Goal: Task Accomplishment & Management: Use online tool/utility

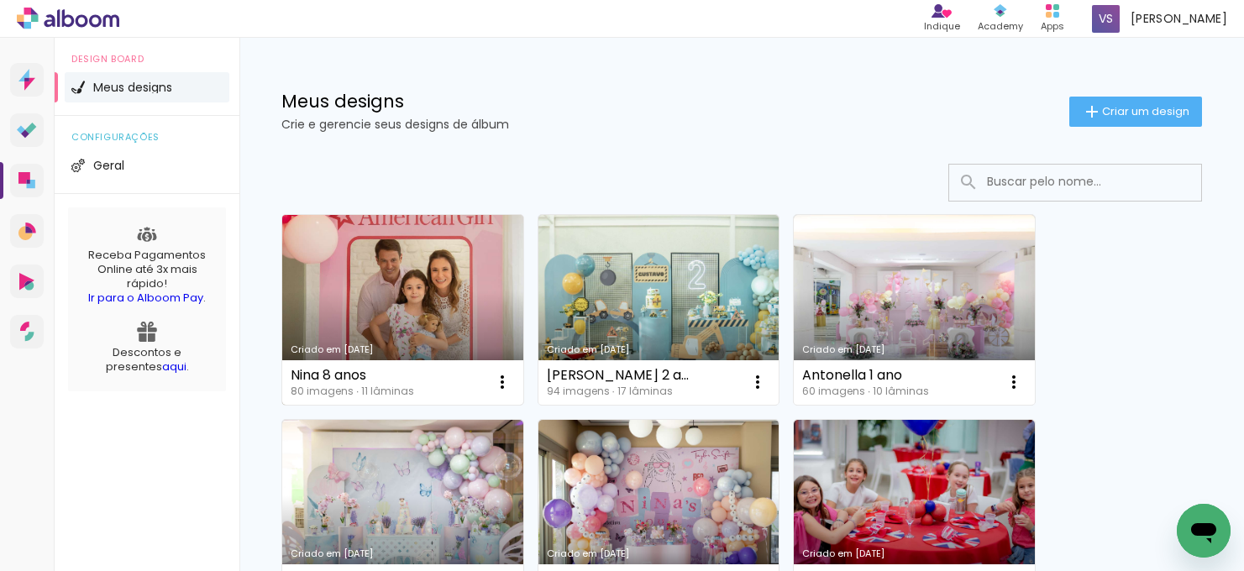
click at [364, 269] on link "Criado em [DATE]" at bounding box center [402, 310] width 241 height 190
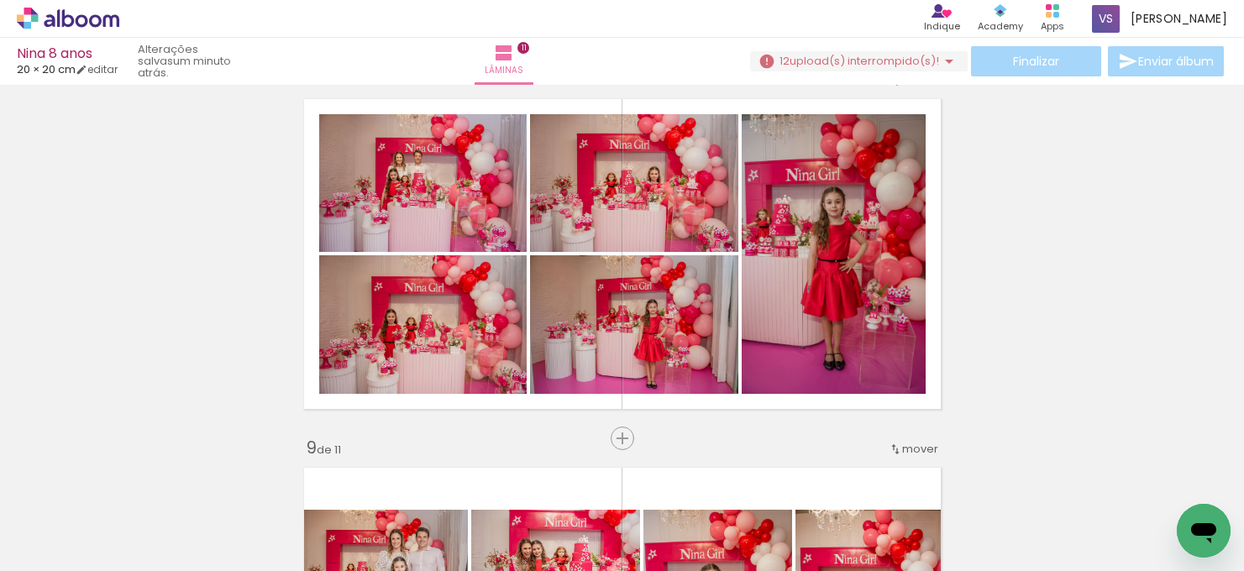
scroll to position [0, 4600]
click at [62, 541] on span "Adicionar Fotos" at bounding box center [59, 548] width 50 height 18
click at [0, 0] on input "file" at bounding box center [0, 0] width 0 height 0
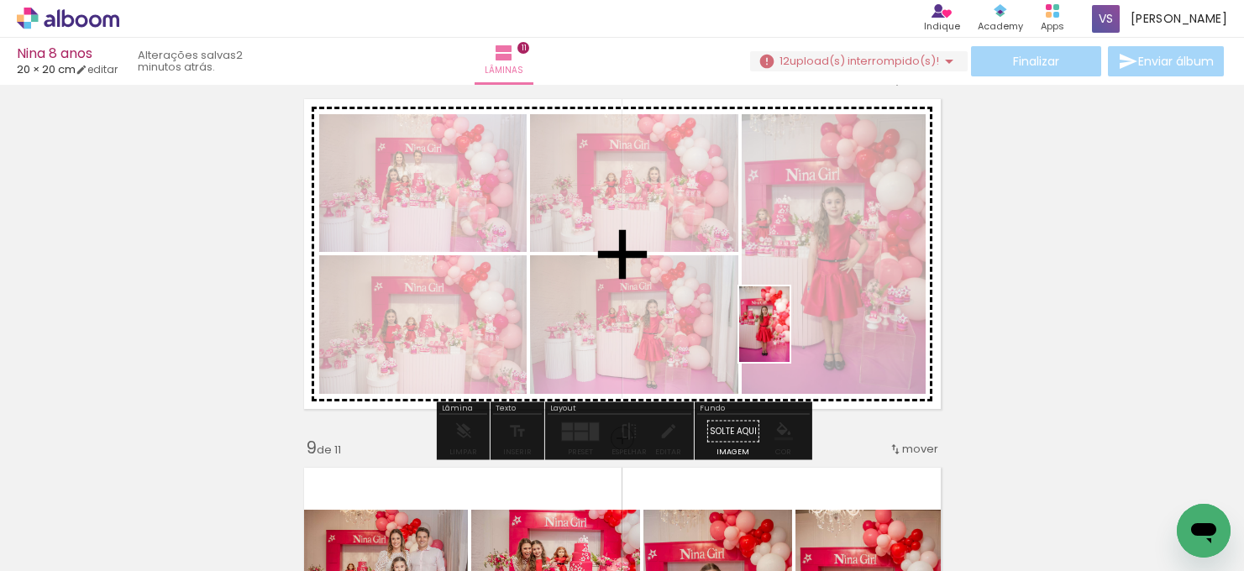
drag, startPoint x: 1172, startPoint y: 503, endPoint x: 789, endPoint y: 344, distance: 415.7
click at [789, 342] on quentale-workspace at bounding box center [622, 285] width 1244 height 571
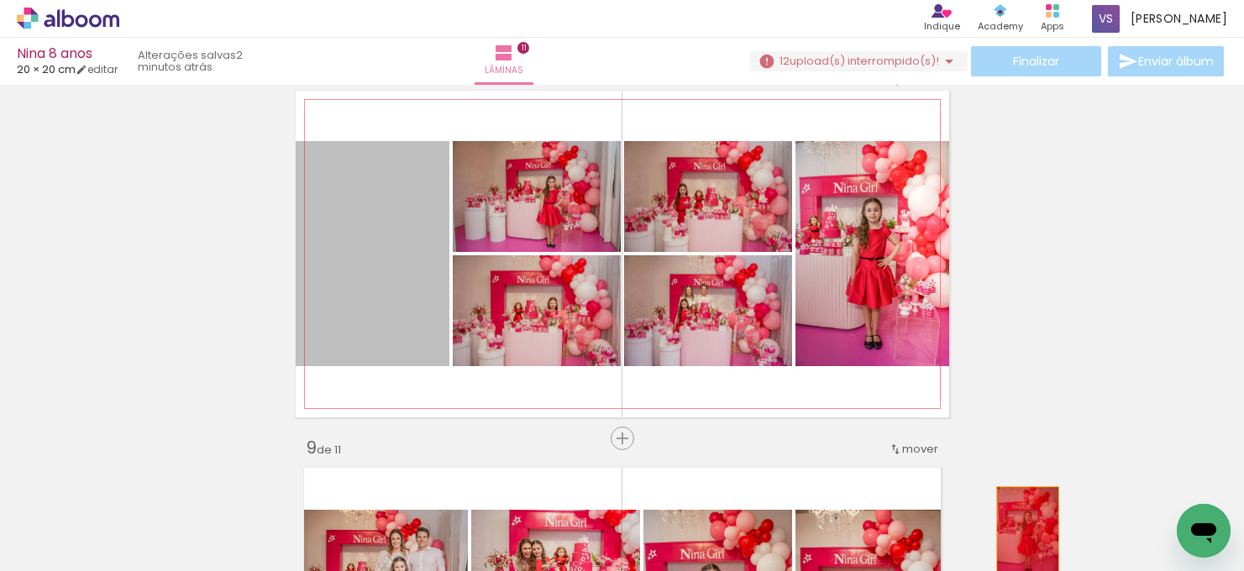
drag, startPoint x: 370, startPoint y: 241, endPoint x: 1027, endPoint y: 532, distance: 718.2
click at [1027, 532] on quentale-workspace at bounding box center [622, 285] width 1244 height 571
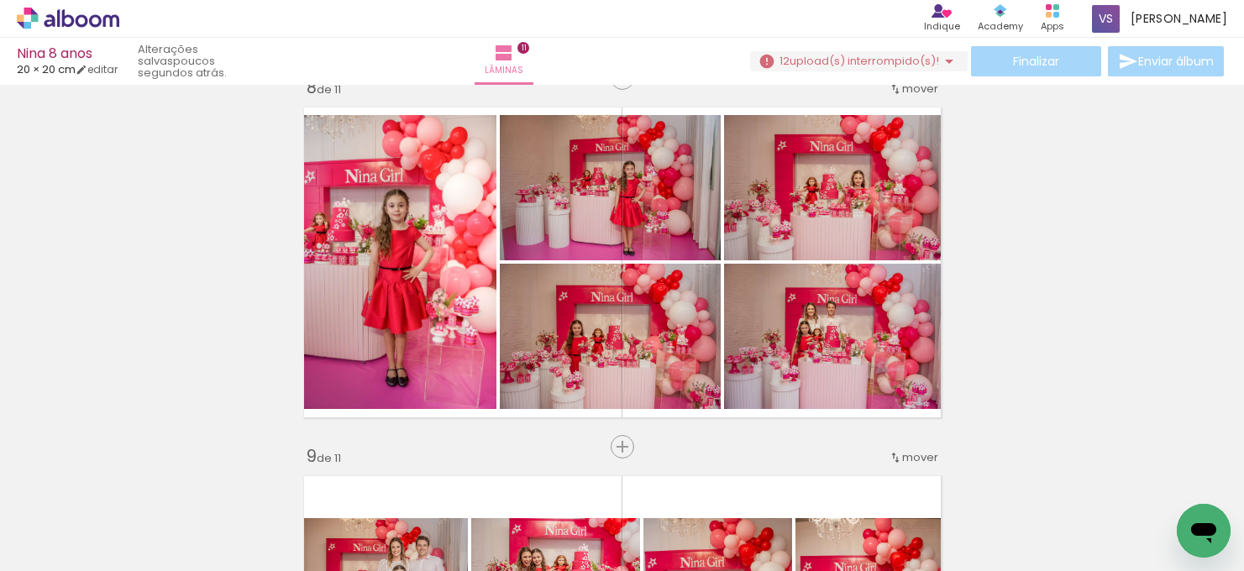
scroll to position [2616, 0]
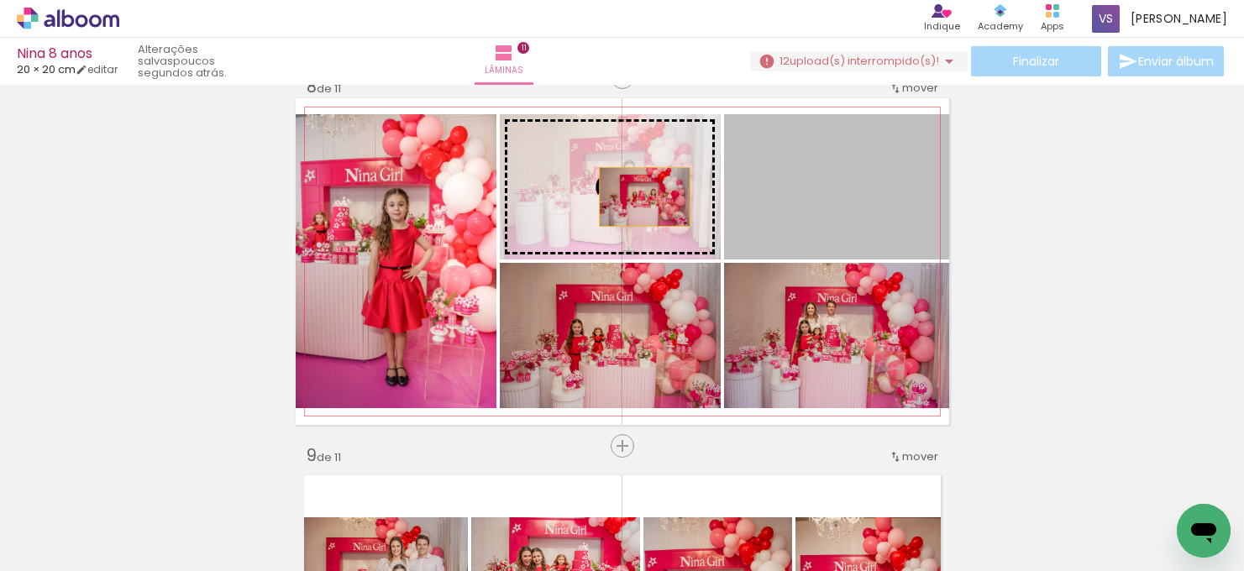
drag, startPoint x: 811, startPoint y: 207, endPoint x: 644, endPoint y: 197, distance: 167.5
click at [0, 0] on slot at bounding box center [0, 0] width 0 height 0
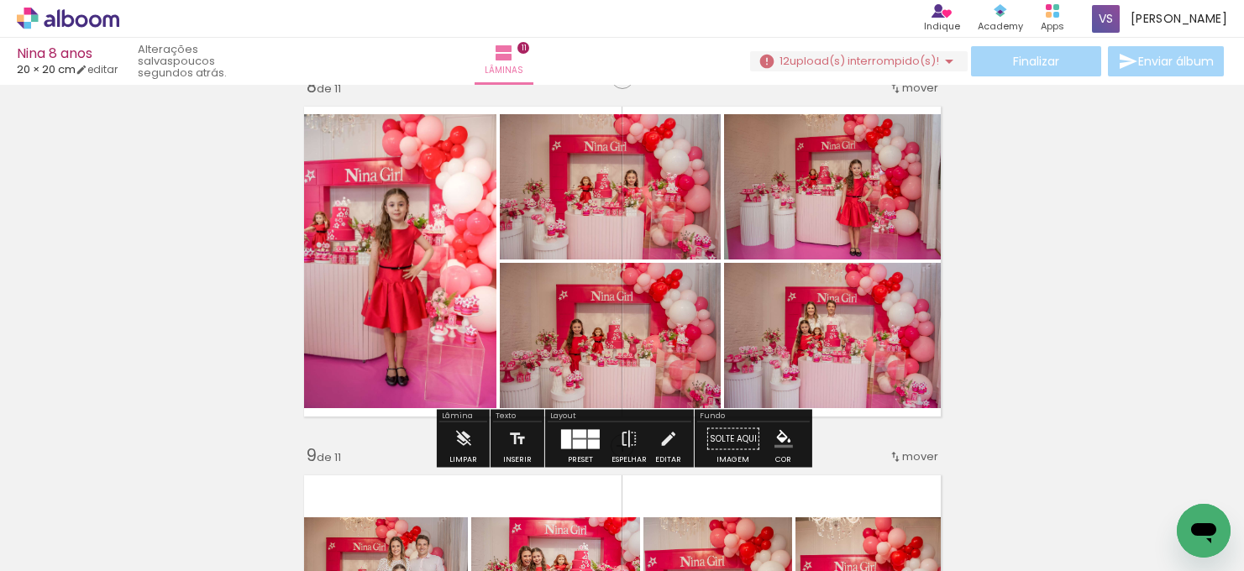
click at [694, 218] on quentale-photo at bounding box center [610, 186] width 221 height 145
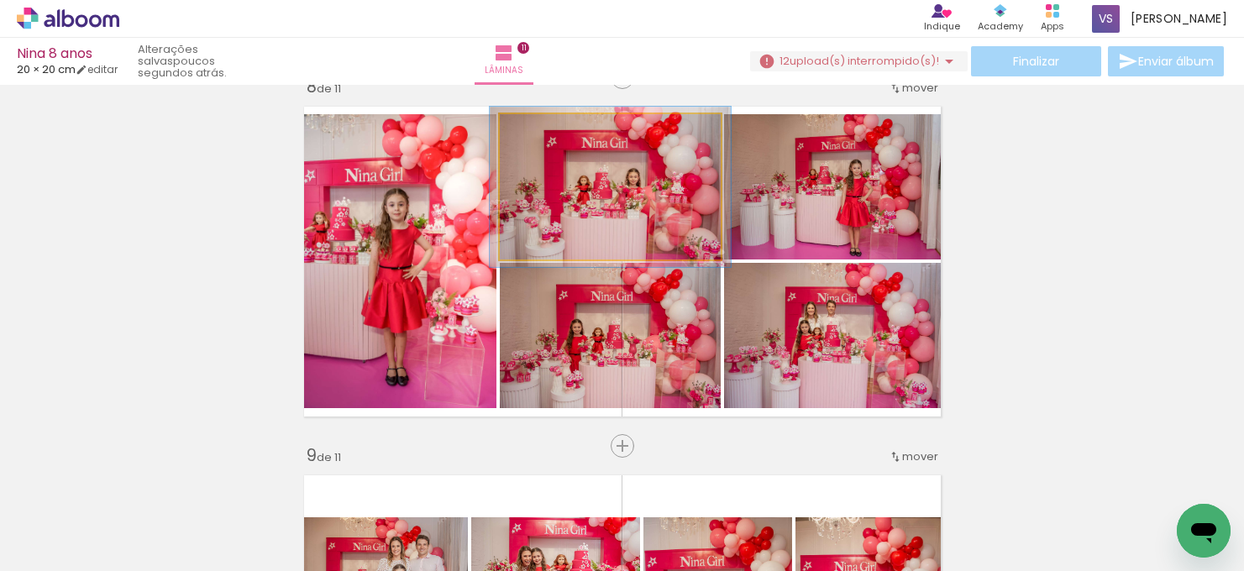
drag, startPoint x: 543, startPoint y: 132, endPoint x: 559, endPoint y: 143, distance: 20.0
type paper-slider "109"
click at [548, 132] on div at bounding box center [544, 131] width 15 height 15
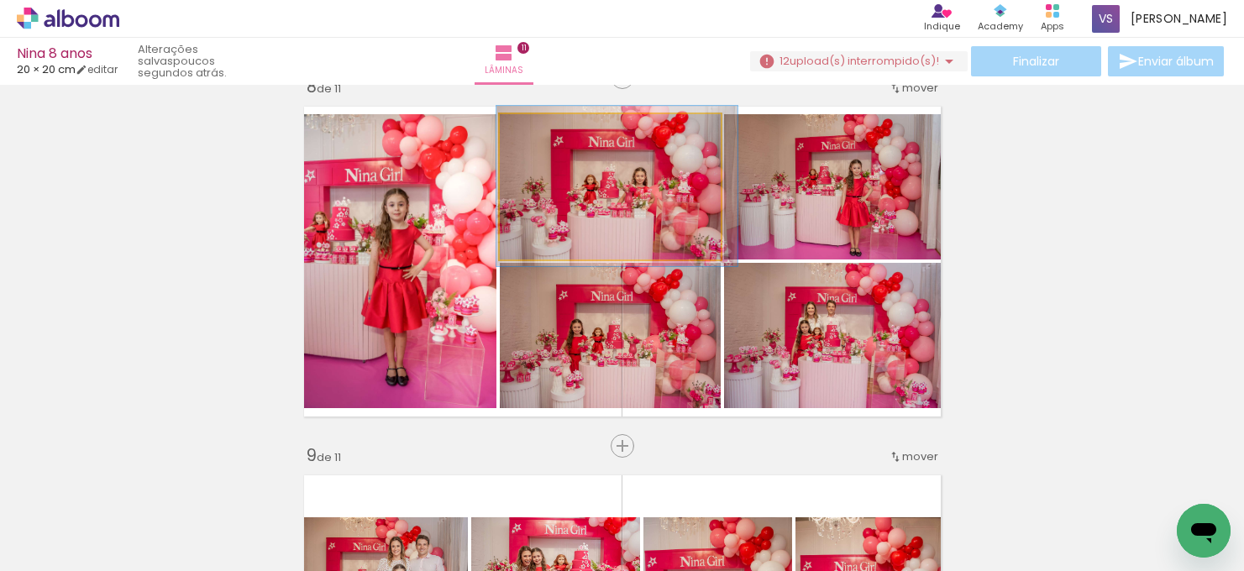
drag, startPoint x: 648, startPoint y: 197, endPoint x: 666, endPoint y: 200, distance: 17.8
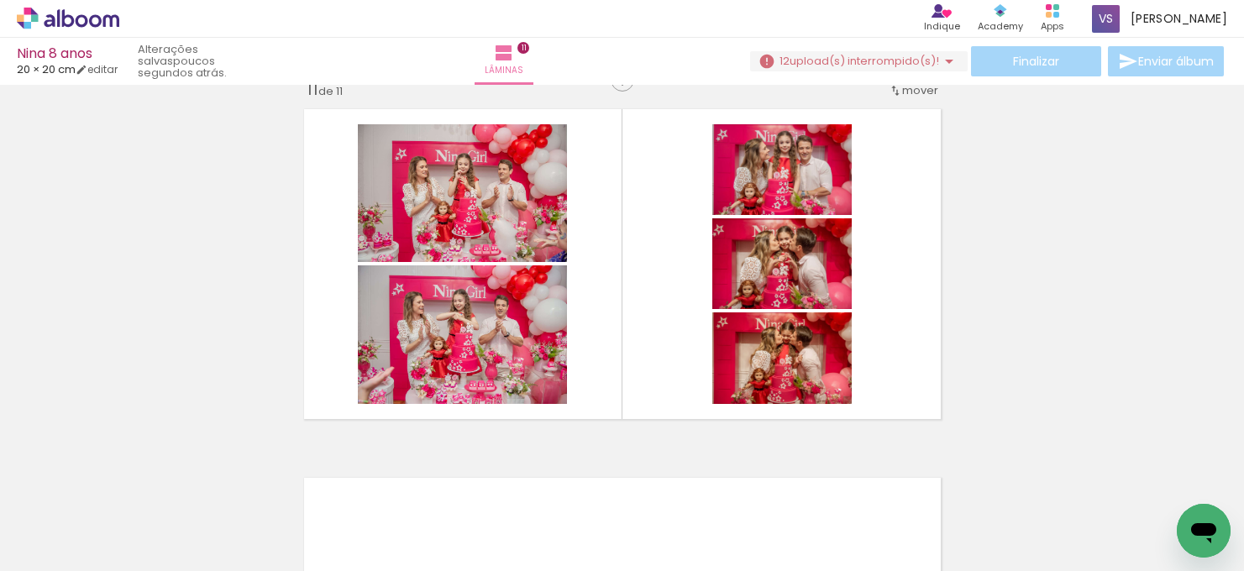
scroll to position [3721, 0]
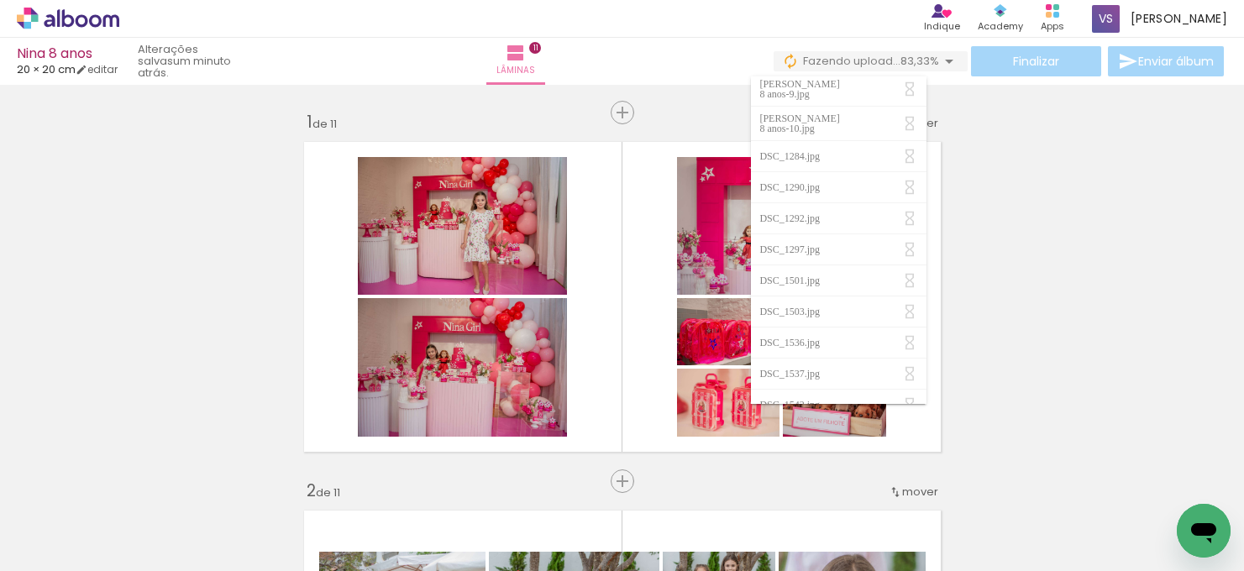
scroll to position [0, 6800]
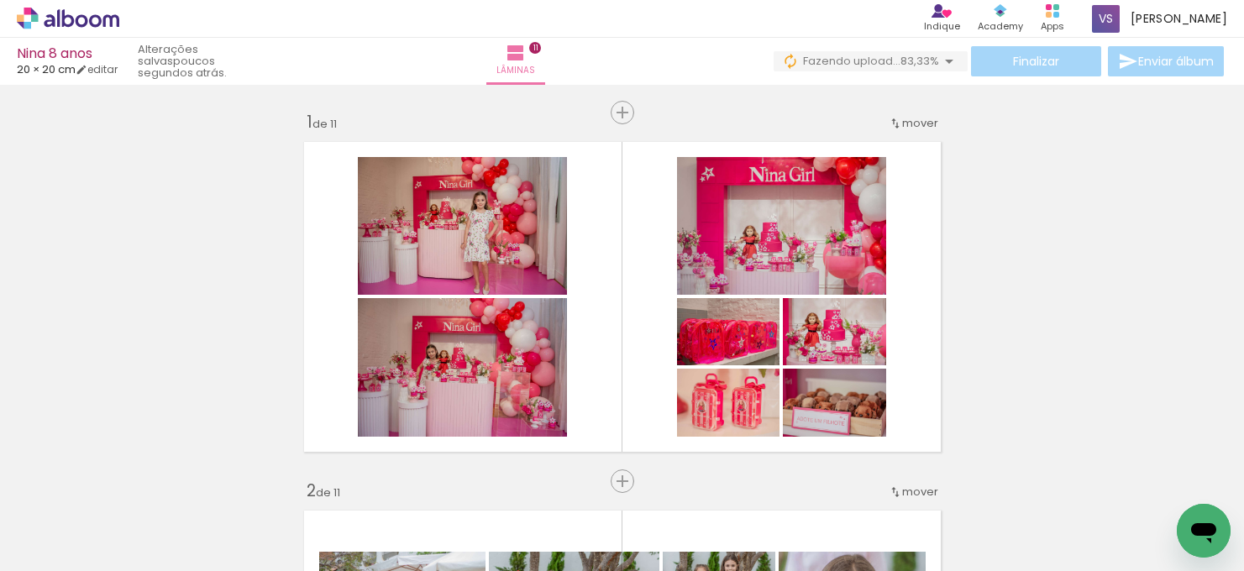
scroll to position [0, 6800]
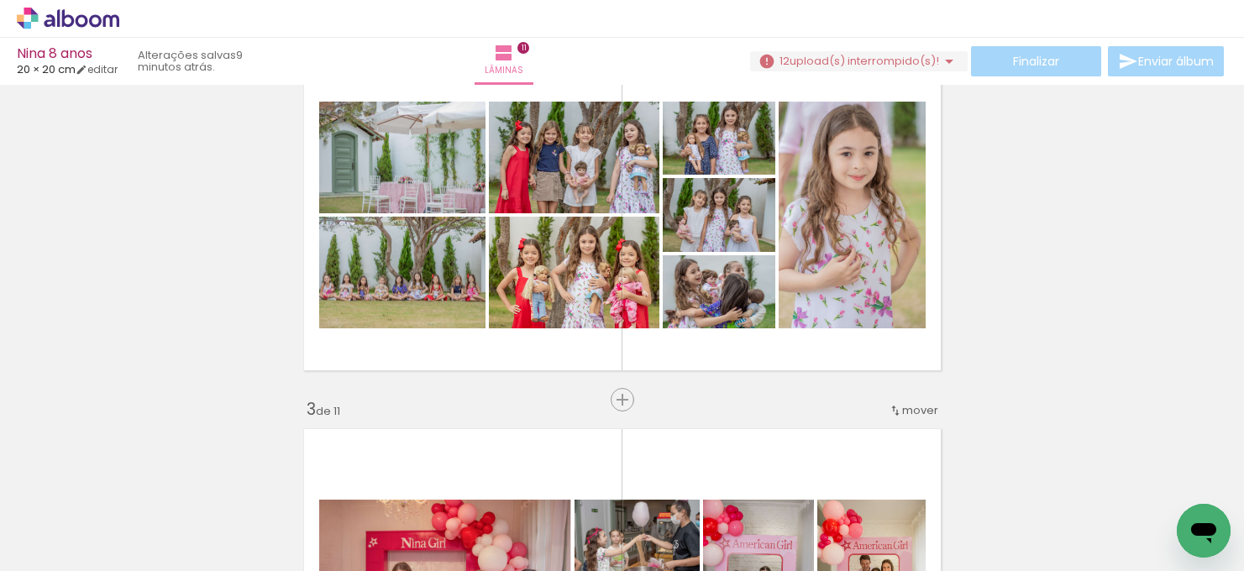
scroll to position [451, 0]
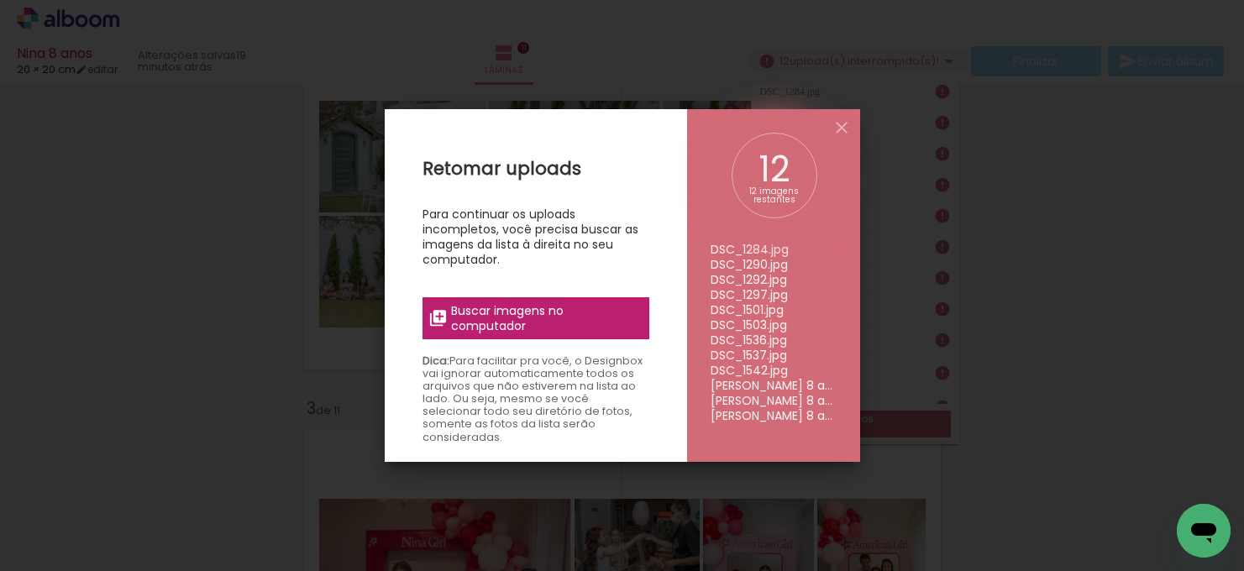
scroll to position [1822, 0]
click at [826, 126] on div "12 12 imagens restantes DSC_1284.jpg DSC_1290.jpg DSC_1292.jpg DSC_1297.jpg DSC…" at bounding box center [773, 285] width 173 height 353
click at [838, 124] on iron-icon at bounding box center [841, 128] width 20 height 20
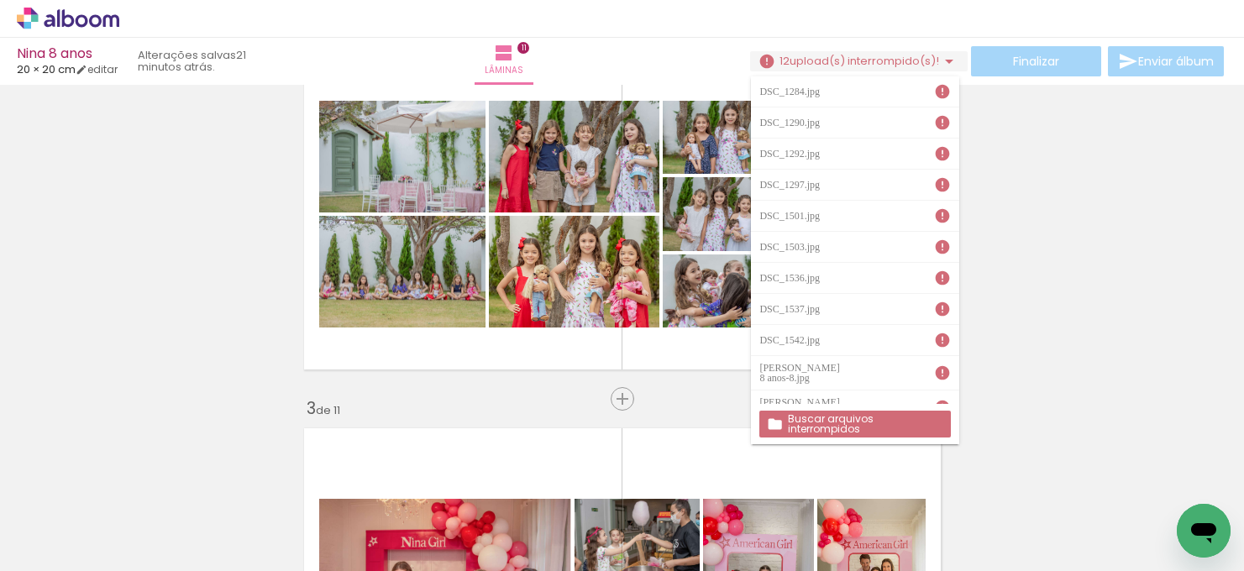
scroll to position [1822, 0]
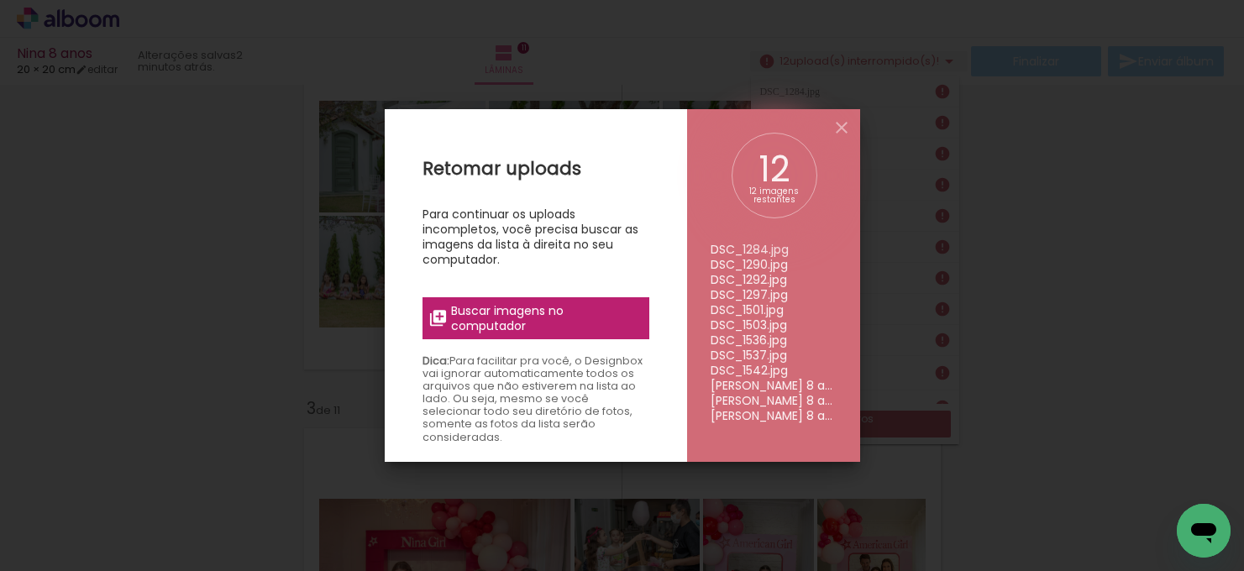
scroll to position [1822, 0]
click at [603, 315] on span "Buscar imagens no computador" at bounding box center [544, 318] width 187 height 30
click at [0, 0] on input "file" at bounding box center [0, 0] width 0 height 0
click at [621, 327] on span "Buscar imagens no computador" at bounding box center [544, 318] width 187 height 30
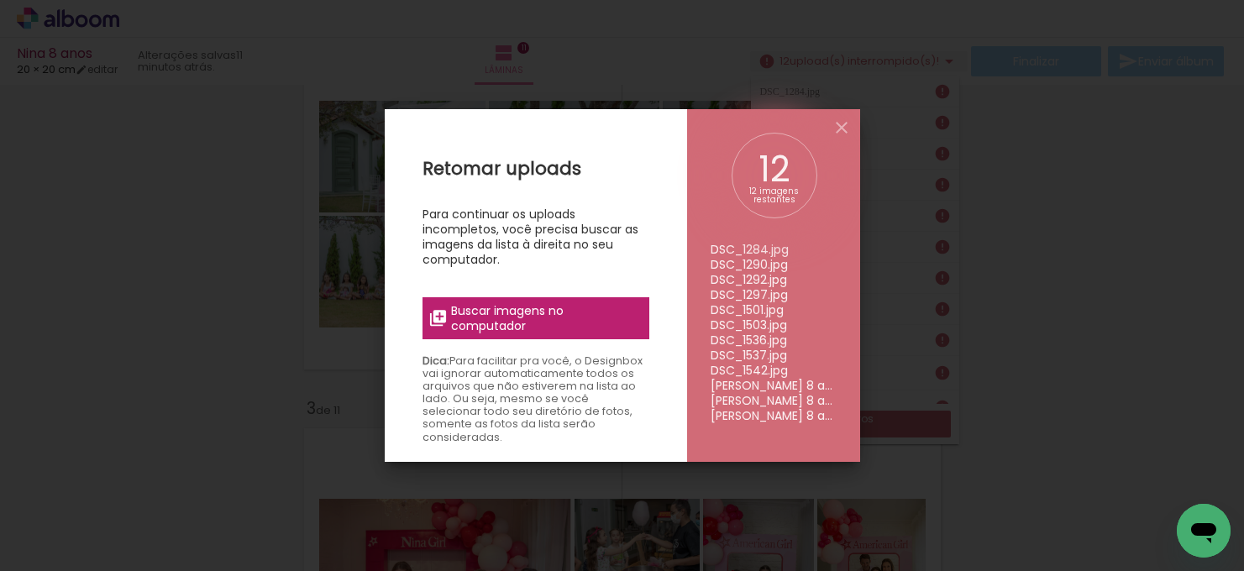
click at [0, 0] on input "file" at bounding box center [0, 0] width 0 height 0
click at [553, 316] on span "Buscar imagens no computador" at bounding box center [544, 318] width 187 height 30
click at [0, 0] on input "file" at bounding box center [0, 0] width 0 height 0
click at [548, 329] on span "Buscar imagens no computador" at bounding box center [544, 318] width 187 height 30
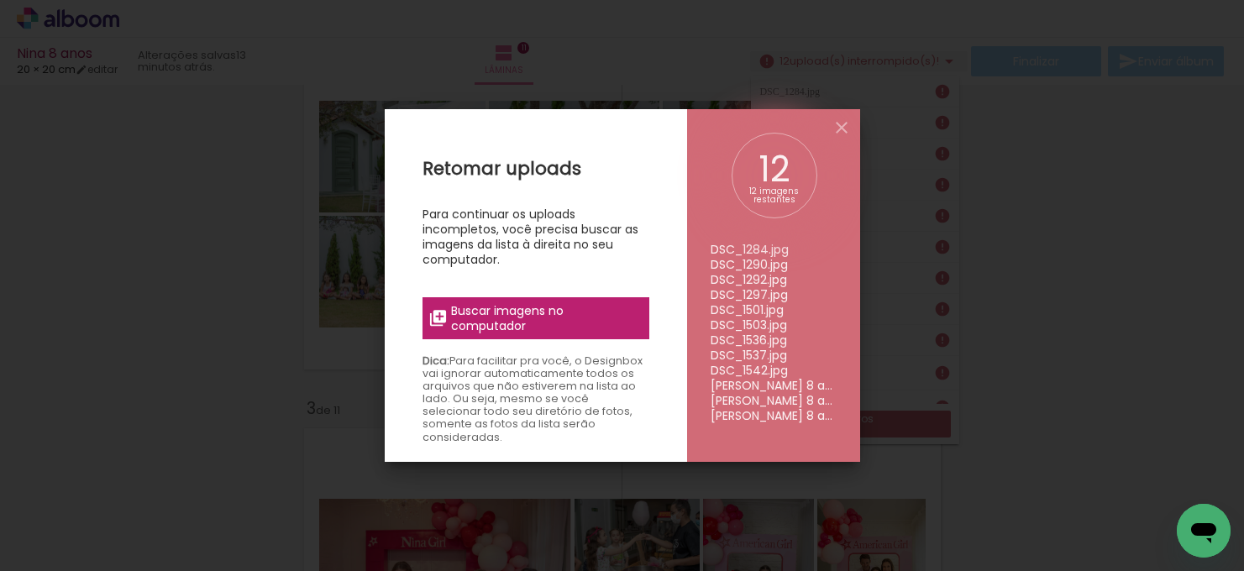
click at [0, 0] on input "file" at bounding box center [0, 0] width 0 height 0
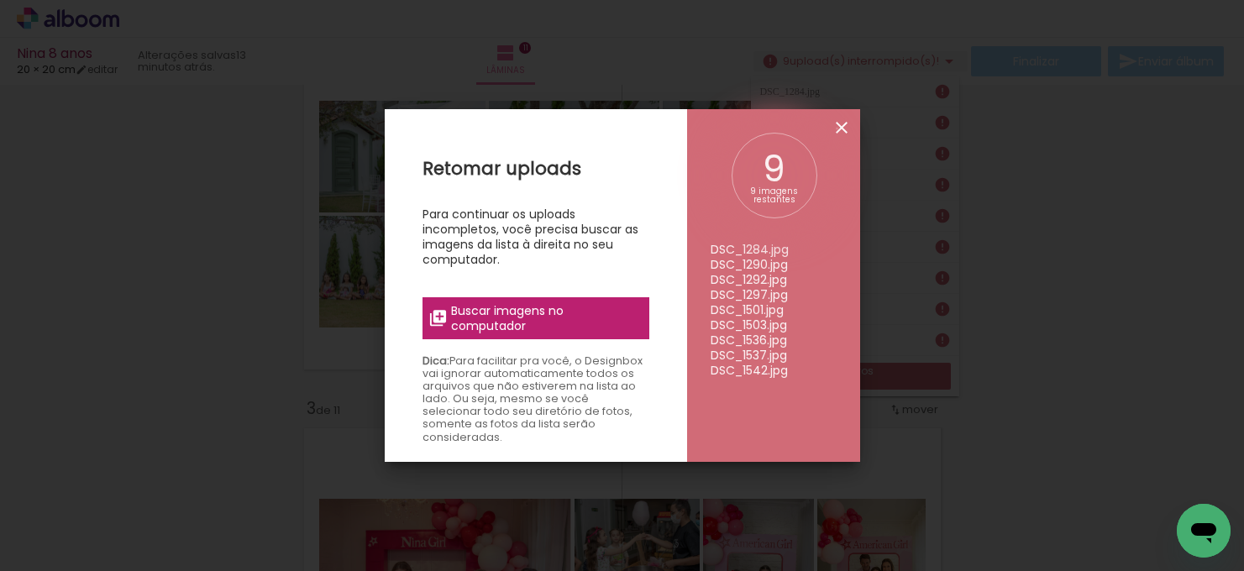
click at [837, 129] on iron-icon at bounding box center [841, 128] width 20 height 20
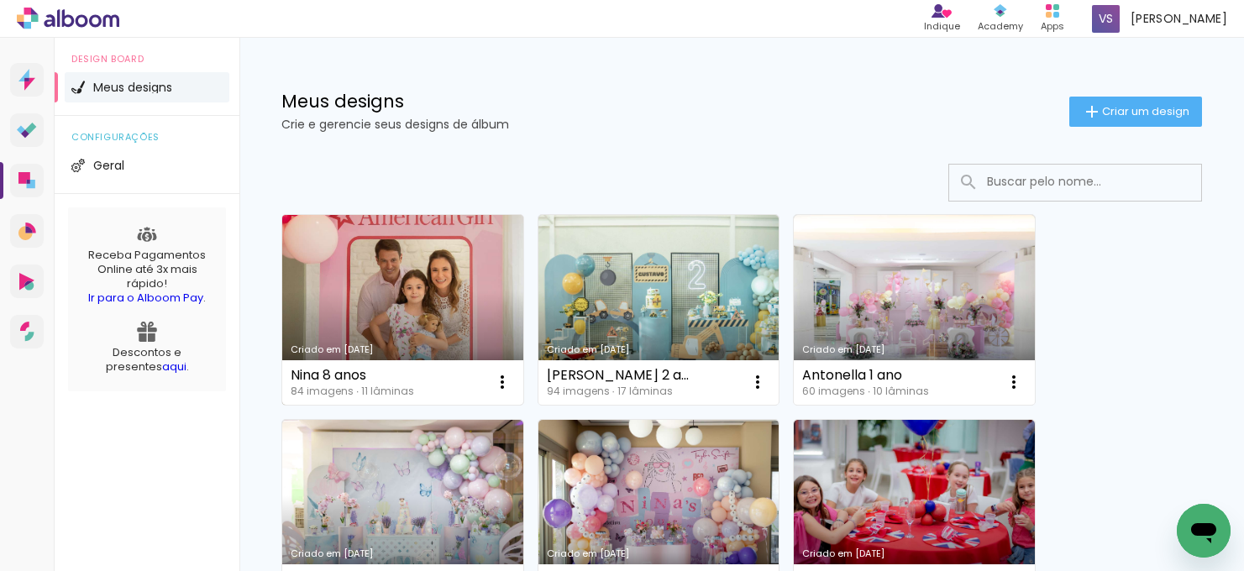
click at [394, 270] on link "Criado em [DATE]" at bounding box center [402, 310] width 241 height 190
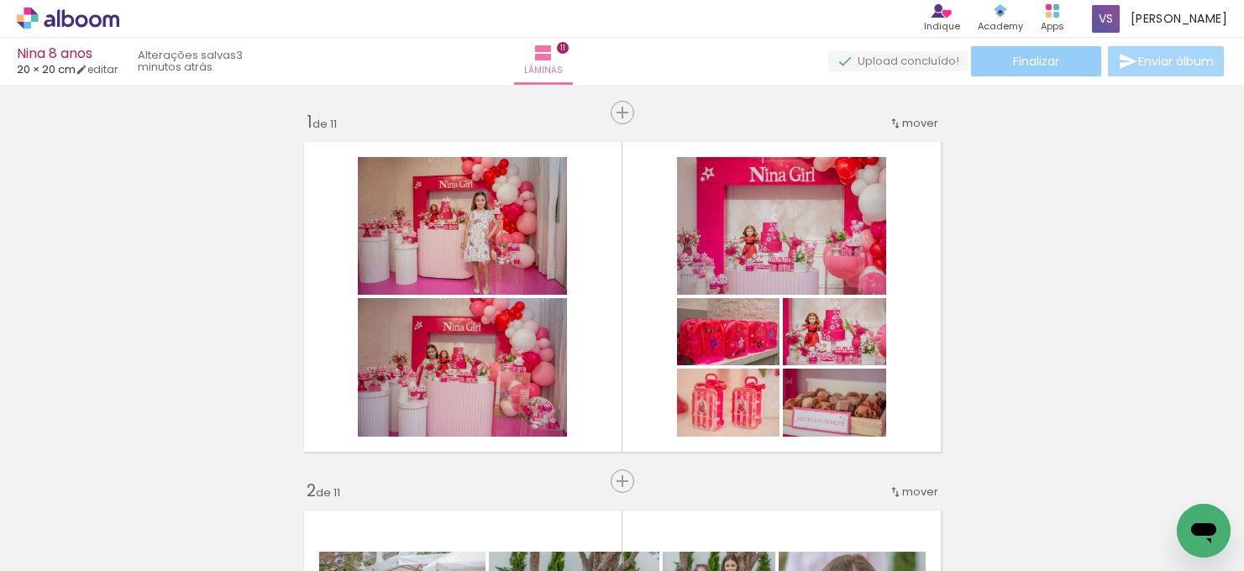
click at [1013, 65] on span "Finalizar" at bounding box center [1036, 61] width 46 height 12
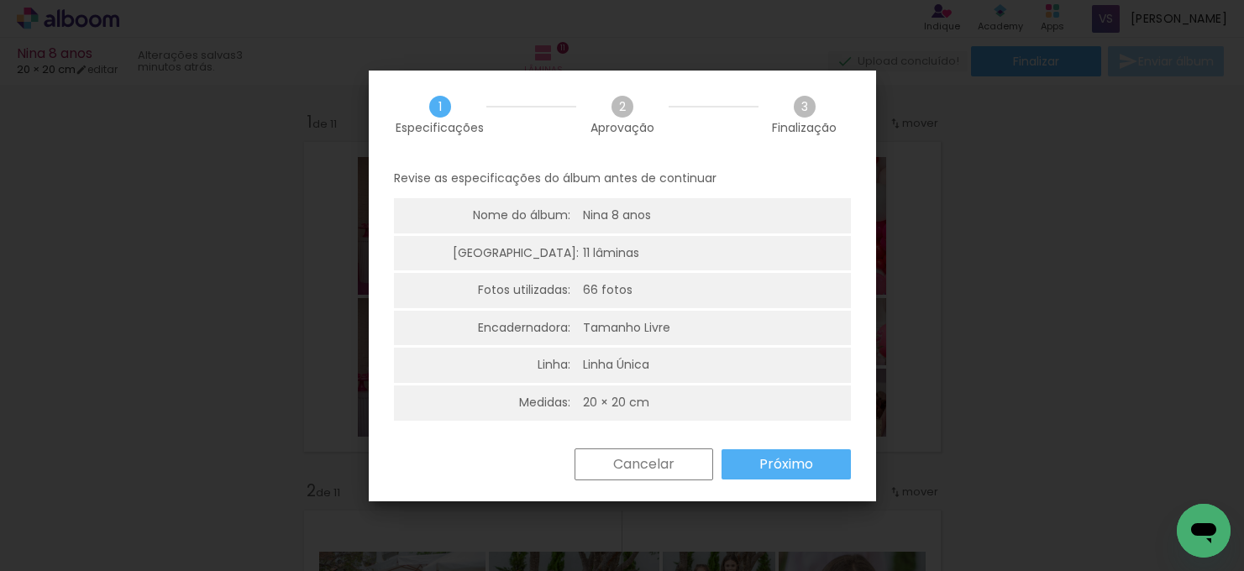
click at [826, 457] on paper-button "Próximo" at bounding box center [785, 464] width 129 height 30
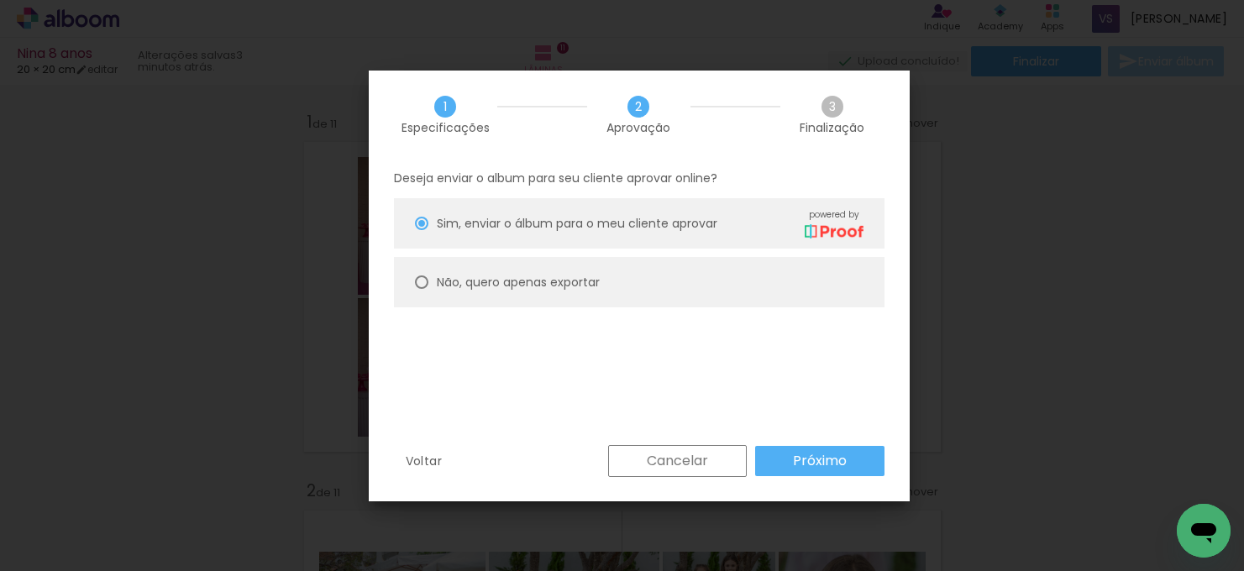
click at [847, 469] on paper-button "Próximo" at bounding box center [819, 461] width 129 height 30
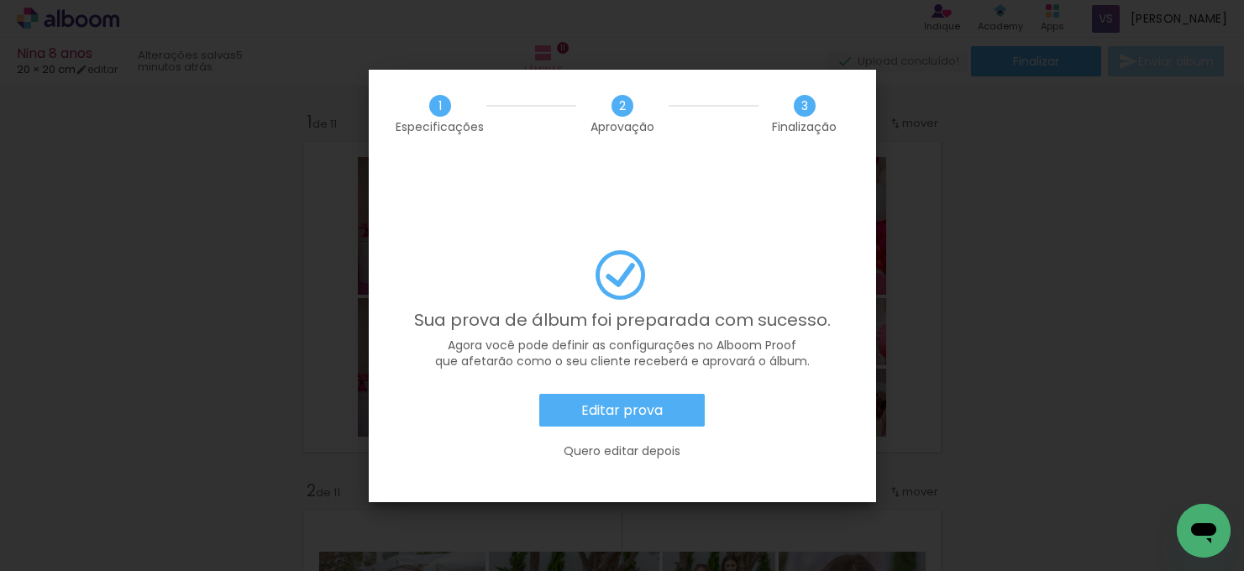
click at [0, 0] on slot "Editar prova" at bounding box center [0, 0] width 0 height 0
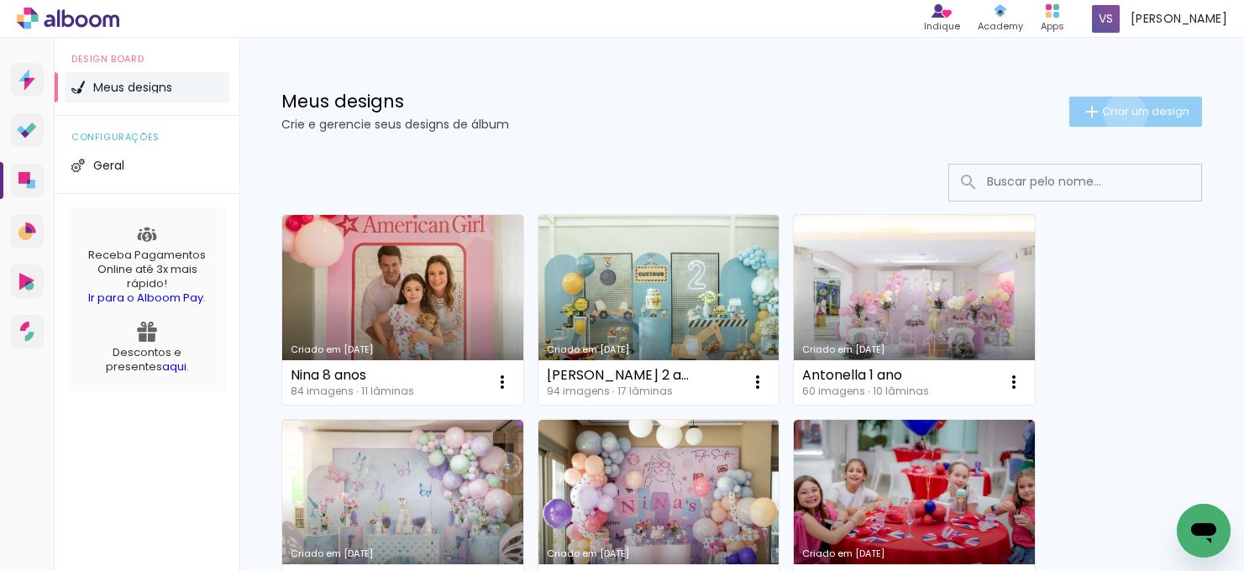
click at [1122, 114] on span "Criar um design" at bounding box center [1145, 111] width 87 height 11
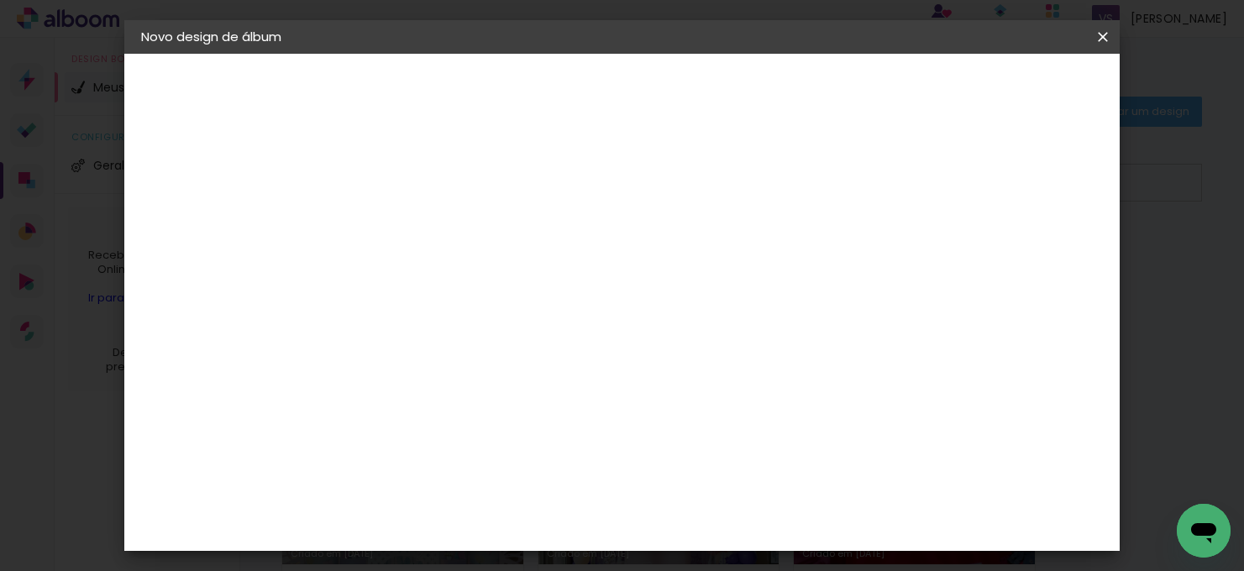
click at [0, 0] on paper-input-container "Título do álbum" at bounding box center [0, 0] width 0 height 0
type input "Nina 9 anos"
type paper-input "Nina 9 anos"
click at [0, 0] on slot "Avançar" at bounding box center [0, 0] width 0 height 0
click at [731, 262] on paper-item "Tamanho Livre" at bounding box center [649, 255] width 161 height 37
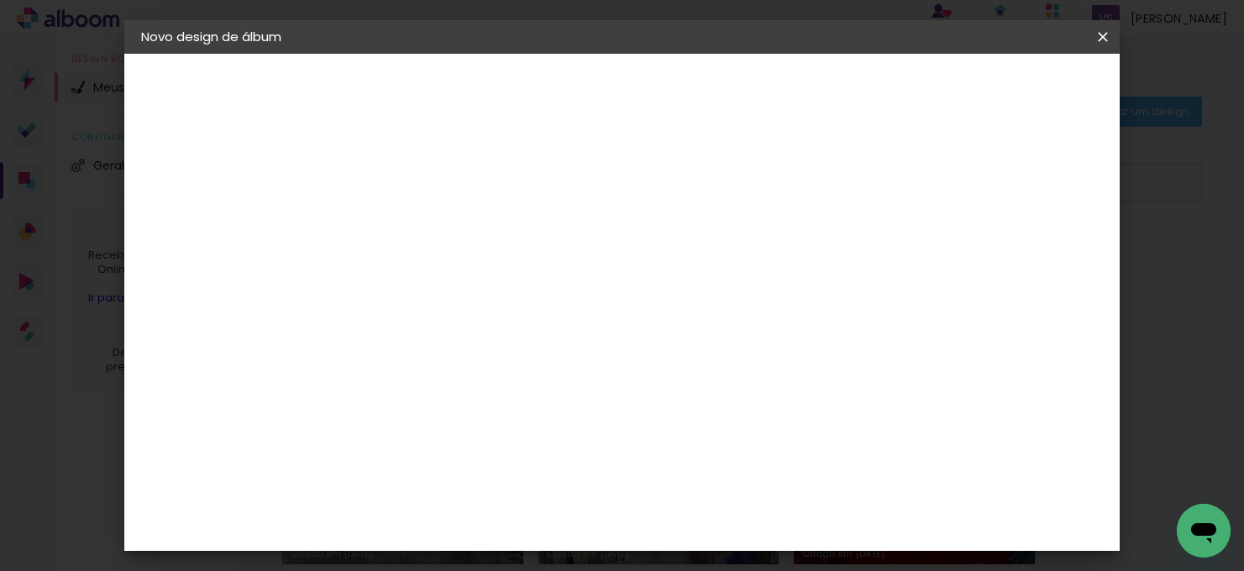
click at [0, 0] on slot "Avançar" at bounding box center [0, 0] width 0 height 0
click at [575, 257] on span "30" at bounding box center [577, 262] width 28 height 25
click at [369, 398] on input "30" at bounding box center [363, 397] width 44 height 25
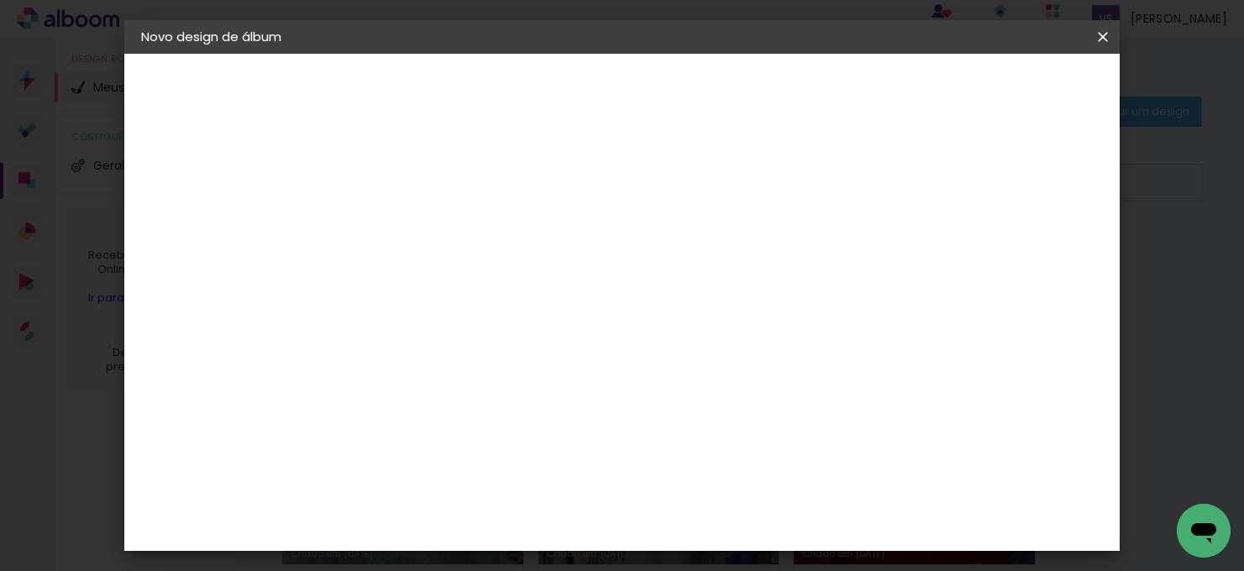
type input "20"
type paper-input "20"
click at [726, 470] on input "60" at bounding box center [721, 463] width 44 height 25
type input "40"
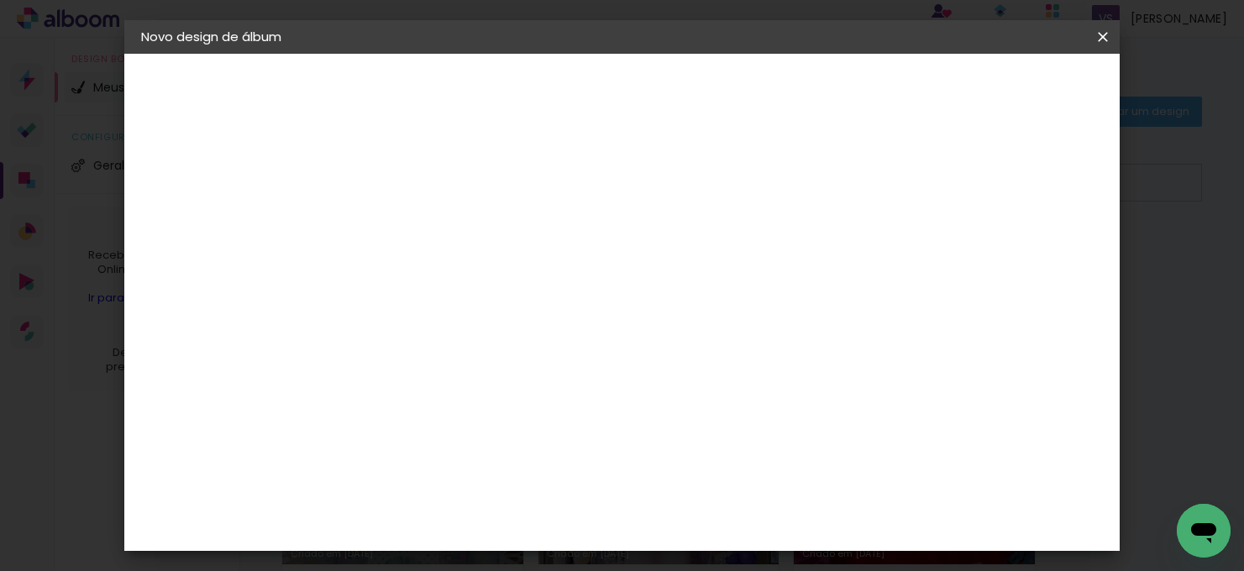
type paper-input "40"
click at [1010, 95] on span "Iniciar design" at bounding box center [971, 89] width 76 height 12
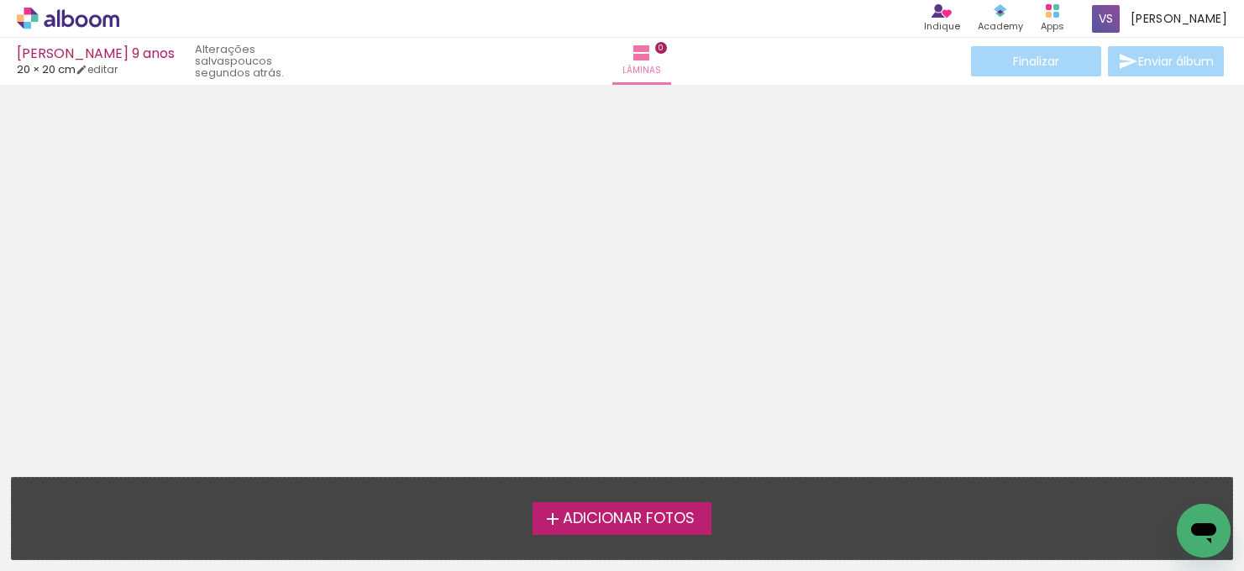
click at [631, 517] on span "Adicionar Fotos" at bounding box center [629, 518] width 132 height 15
click at [0, 0] on input "file" at bounding box center [0, 0] width 0 height 0
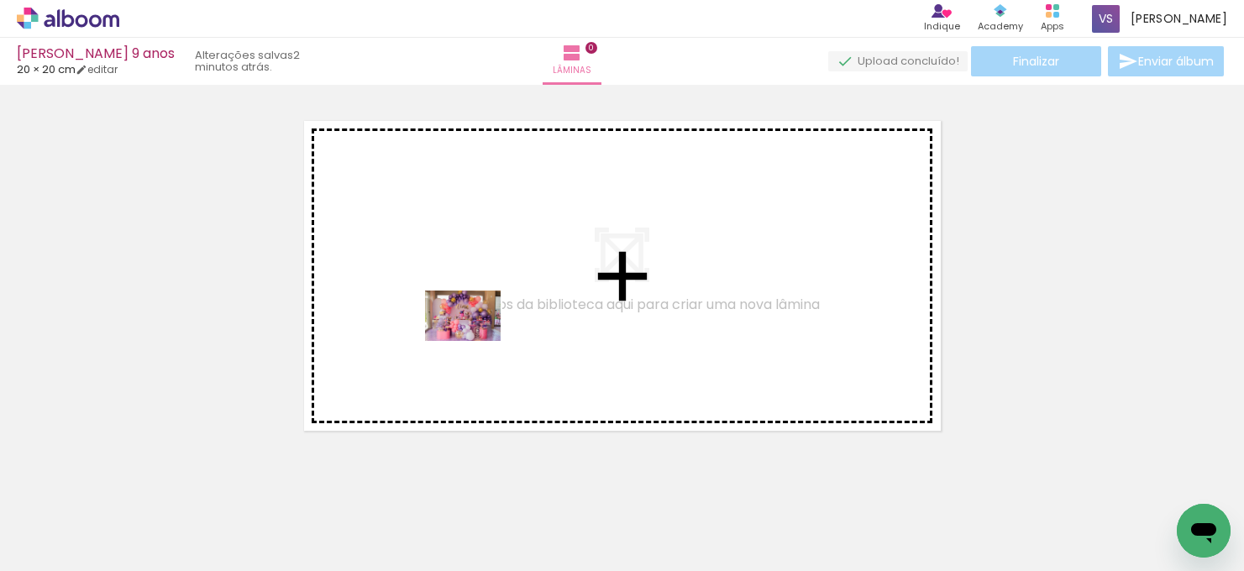
drag, startPoint x: 180, startPoint y: 514, endPoint x: 476, endPoint y: 340, distance: 343.7
click at [476, 340] on quentale-workspace at bounding box center [622, 285] width 1244 height 571
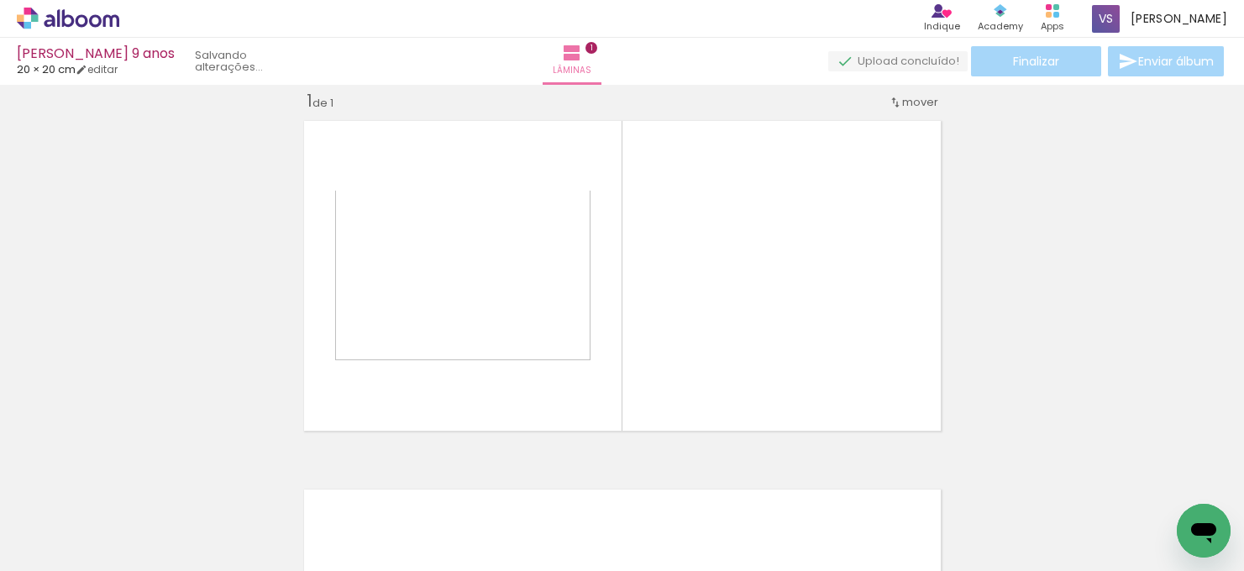
scroll to position [21, 0]
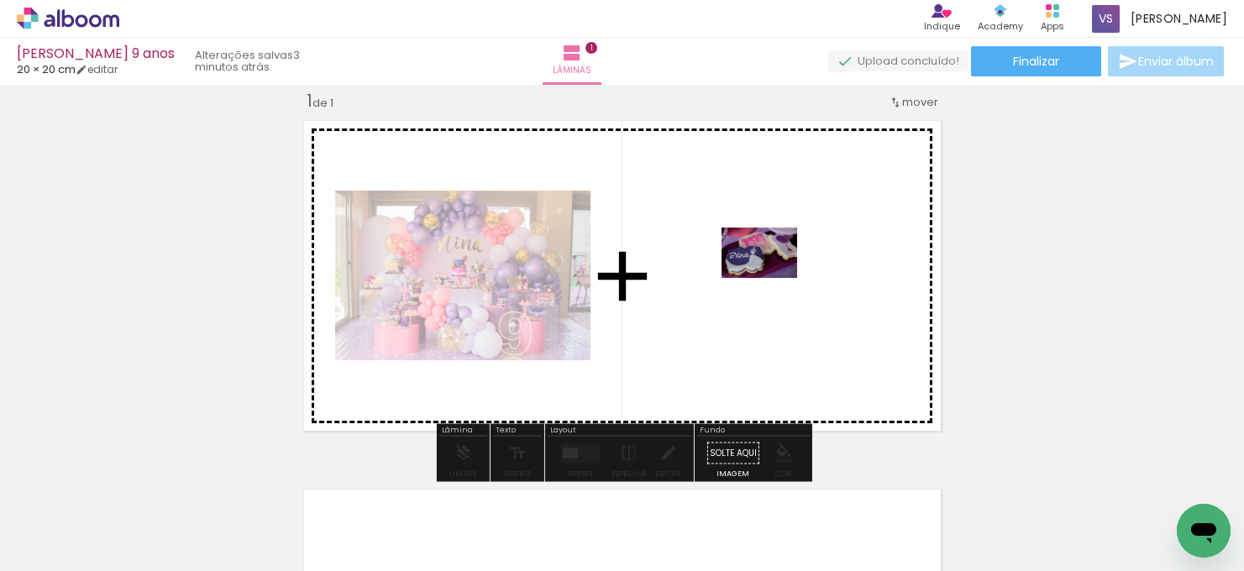
drag, startPoint x: 294, startPoint y: 510, endPoint x: 772, endPoint y: 278, distance: 531.1
click at [772, 278] on quentale-workspace at bounding box center [622, 285] width 1244 height 571
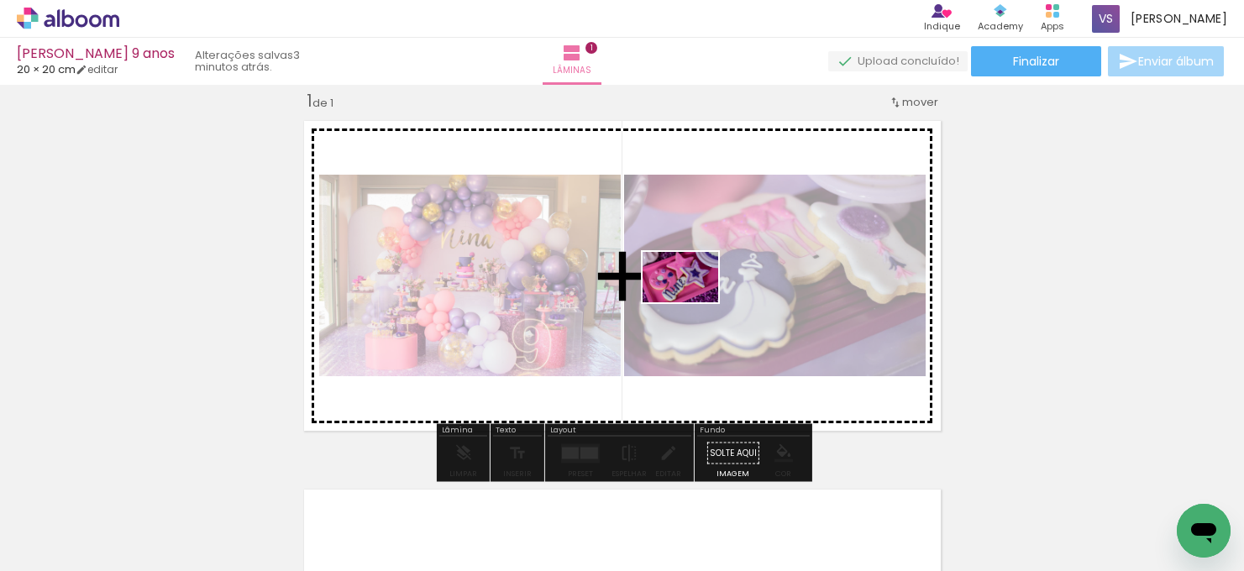
drag, startPoint x: 356, startPoint y: 514, endPoint x: 693, endPoint y: 302, distance: 397.8
click at [693, 302] on quentale-workspace at bounding box center [622, 285] width 1244 height 571
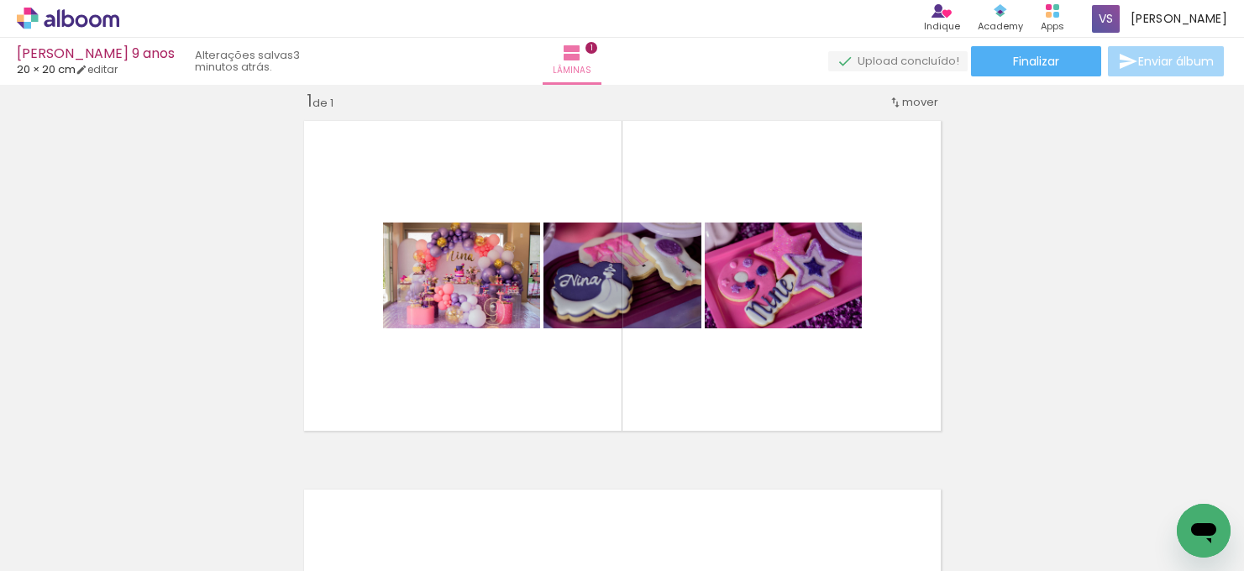
scroll to position [0, 265]
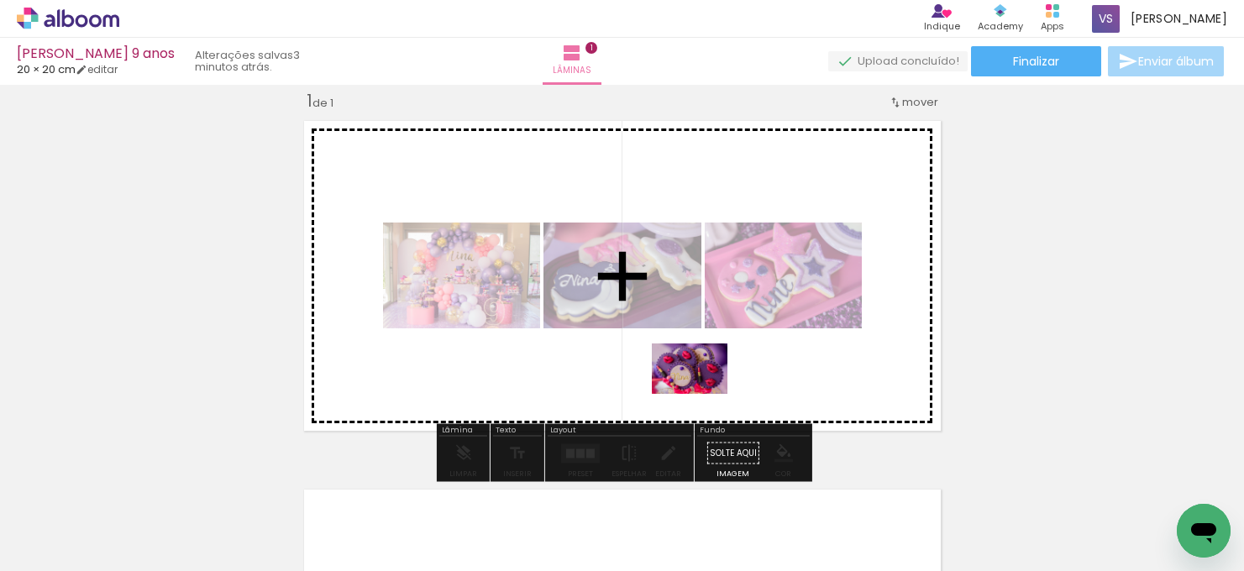
drag, startPoint x: 674, startPoint y: 535, endPoint x: 702, endPoint y: 383, distance: 154.5
click at [702, 383] on quentale-workspace at bounding box center [622, 285] width 1244 height 571
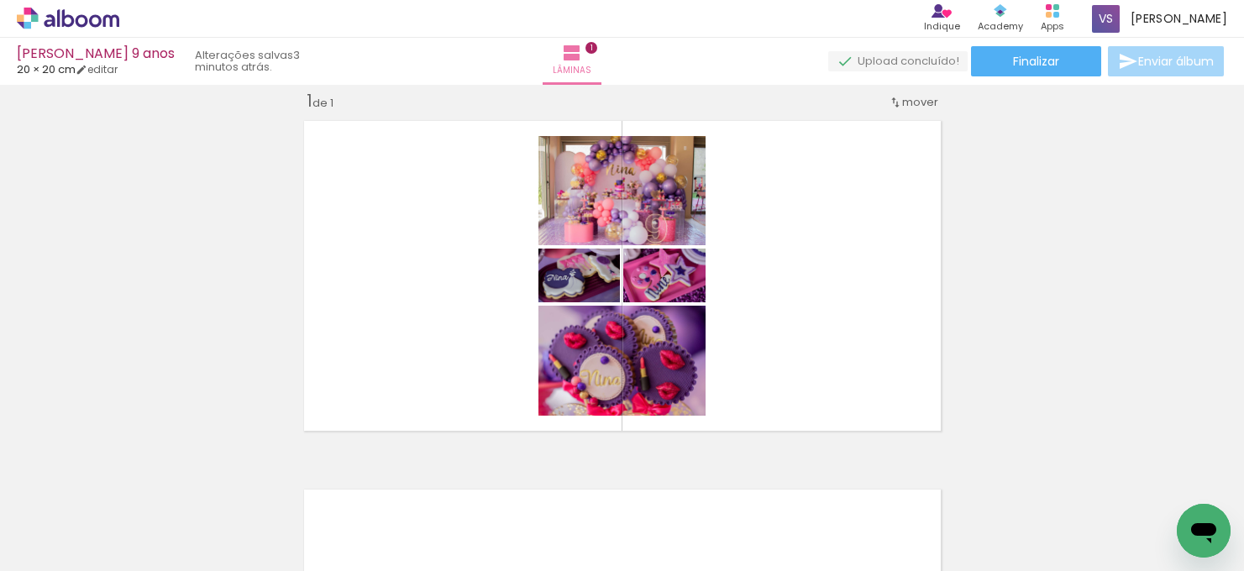
scroll to position [0, 1521]
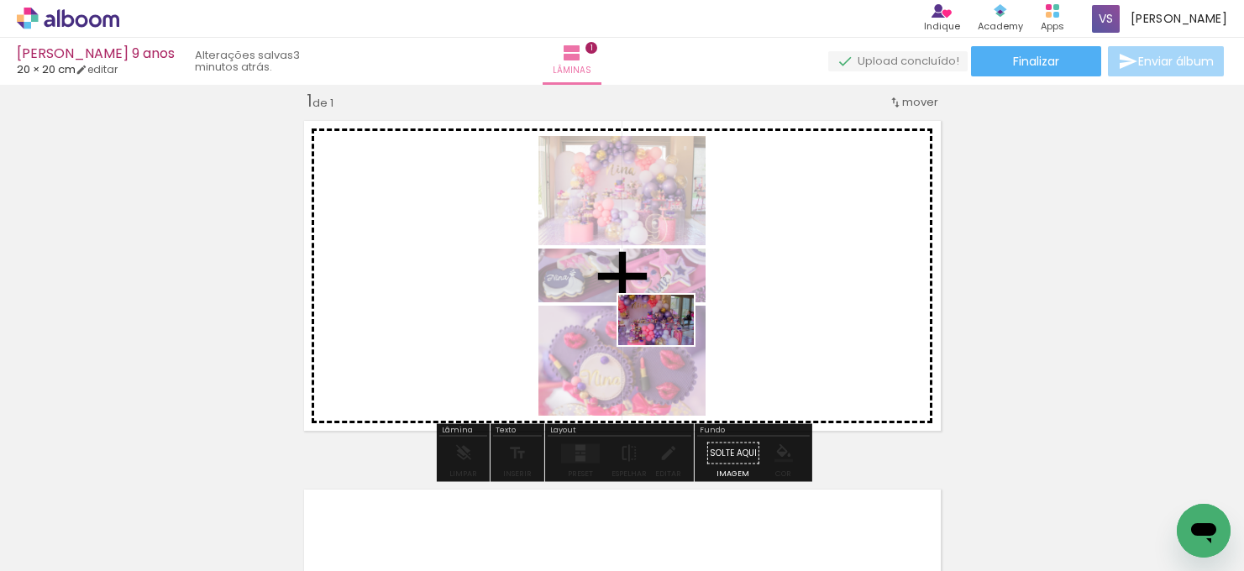
drag, startPoint x: 627, startPoint y: 532, endPoint x: 669, endPoint y: 345, distance: 191.9
click at [669, 345] on quentale-workspace at bounding box center [622, 285] width 1244 height 571
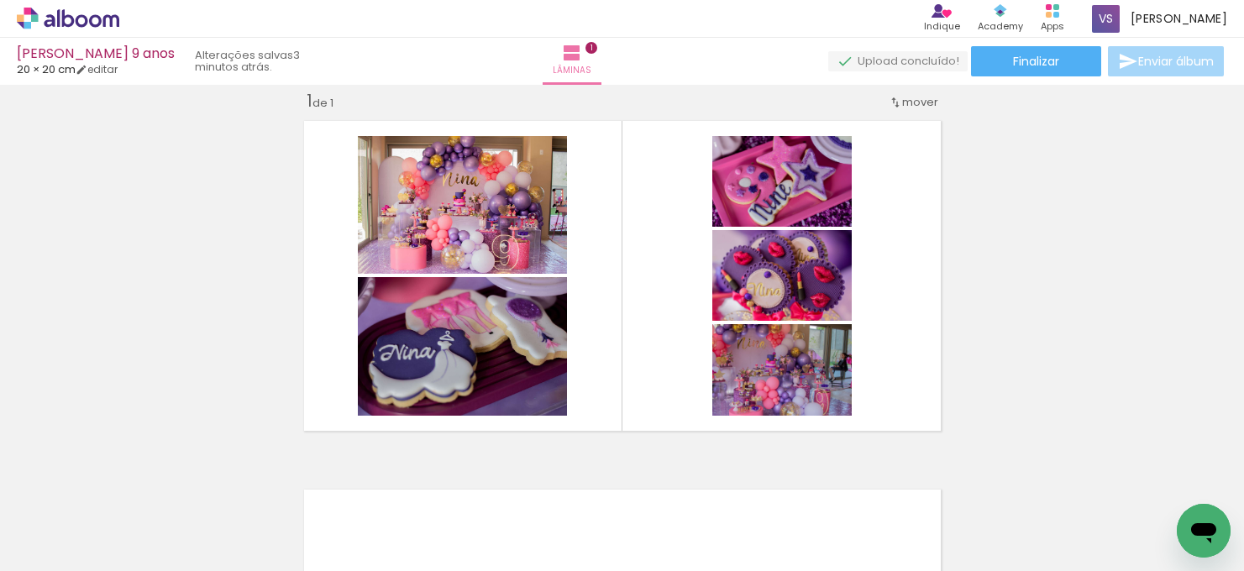
scroll to position [0, 3658]
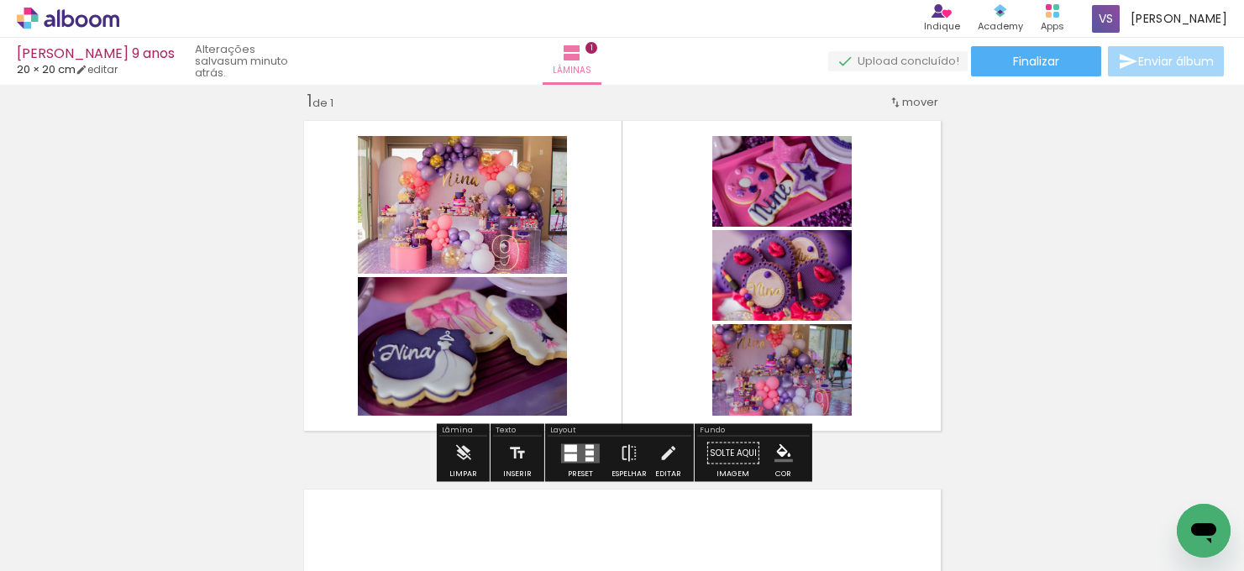
click at [558, 439] on div at bounding box center [580, 454] width 45 height 34
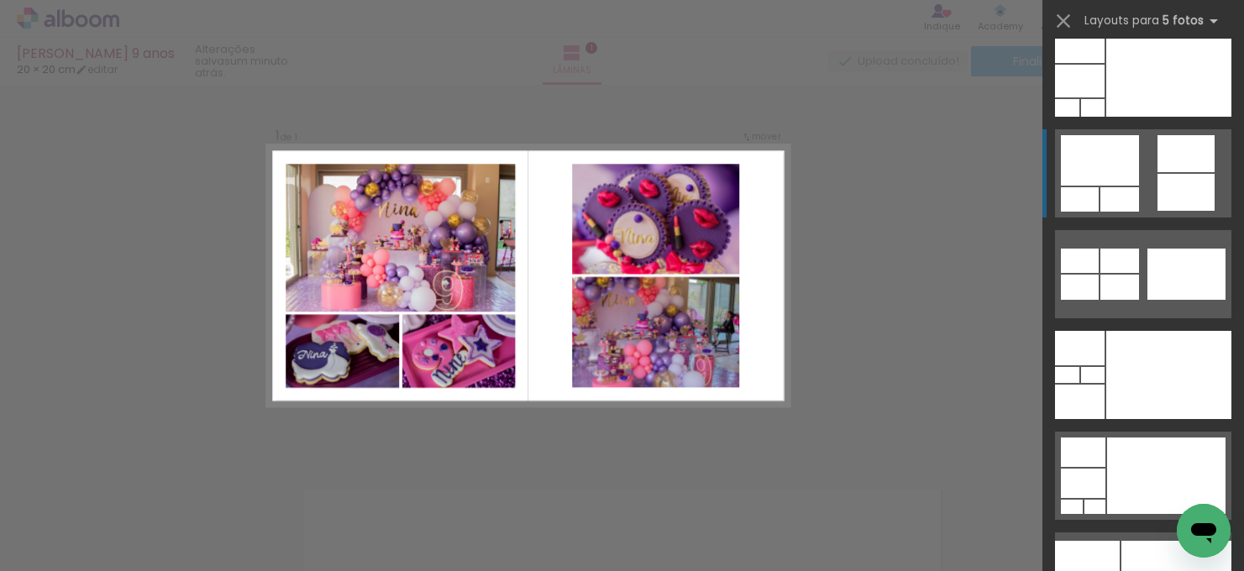
scroll to position [124, 0]
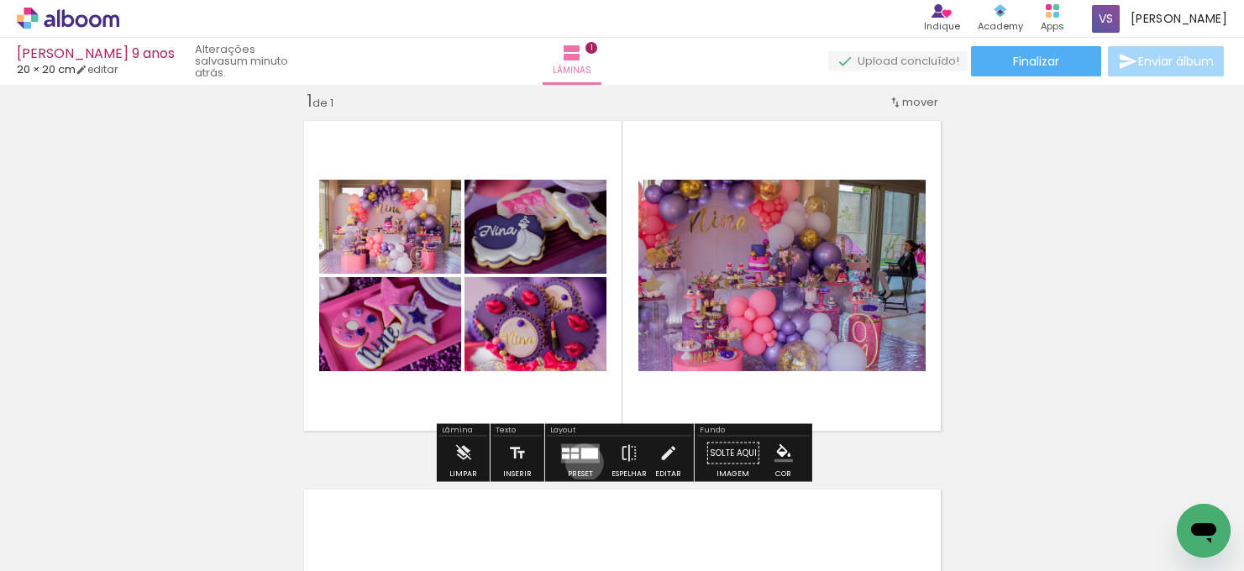
click at [580, 462] on quentale-layouter at bounding box center [580, 452] width 39 height 19
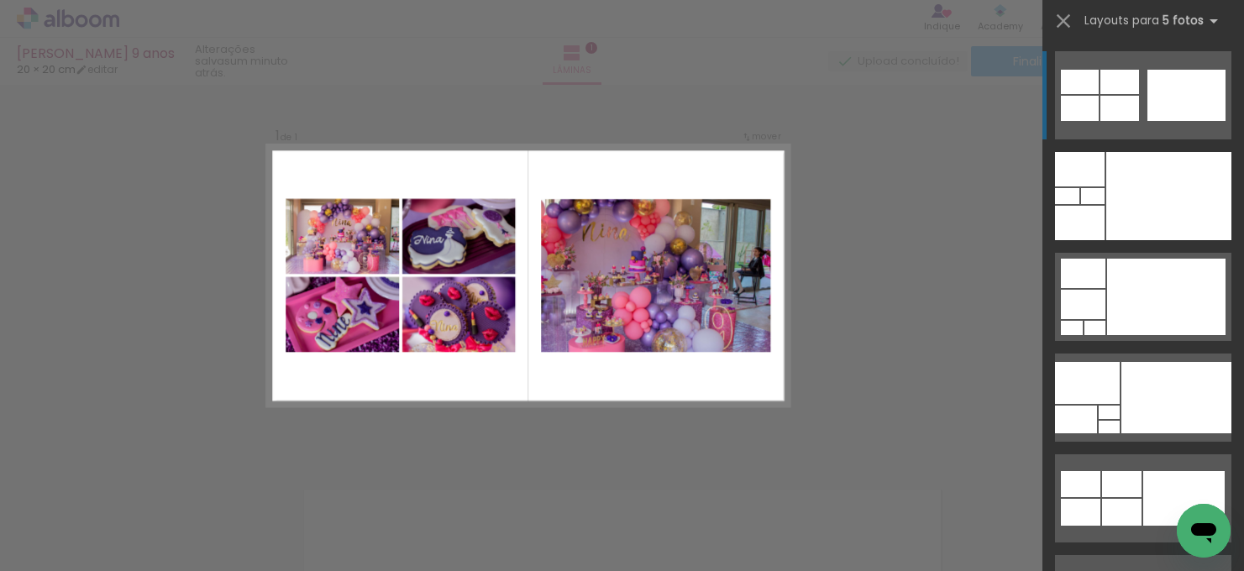
click at [867, 218] on div "Confirmar Cancelar" at bounding box center [622, 453] width 1244 height 778
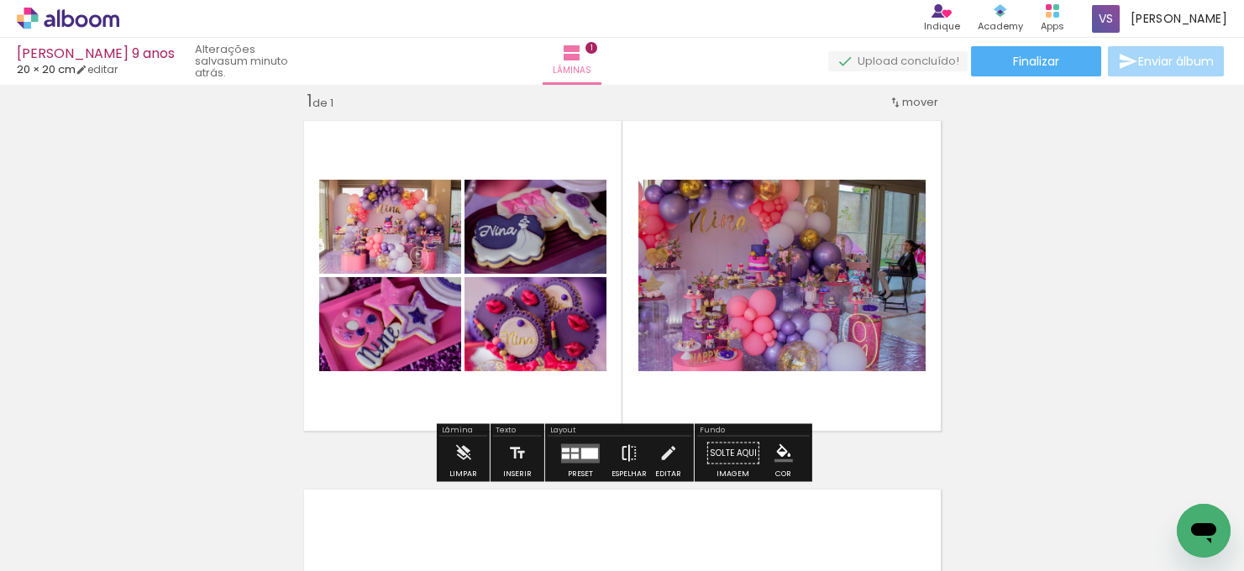
click at [620, 449] on iron-icon at bounding box center [629, 454] width 18 height 34
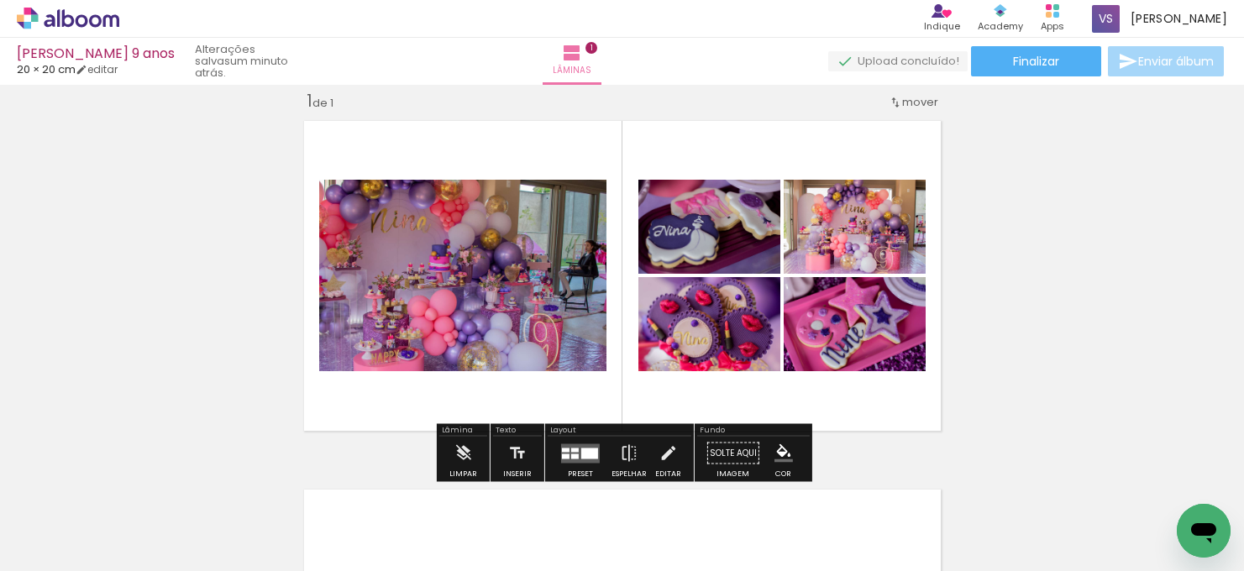
click at [598, 289] on quentale-photo at bounding box center [462, 275] width 287 height 191
click at [816, 233] on paper-button "P&B" at bounding box center [804, 223] width 25 height 25
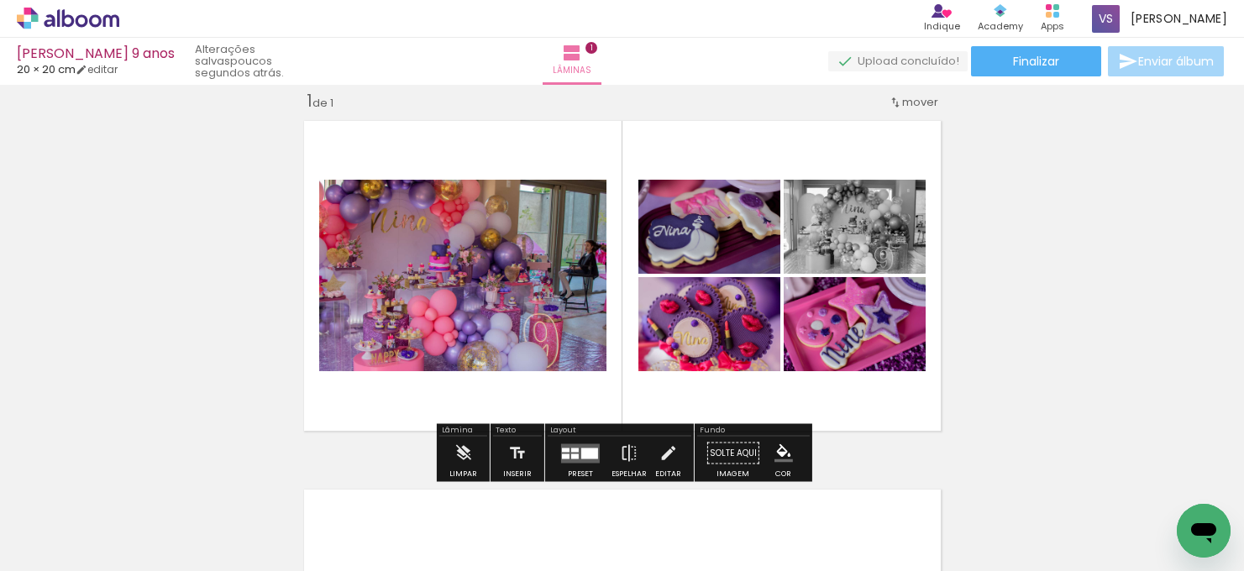
click at [0, 0] on slot "P&B" at bounding box center [0, 0] width 0 height 0
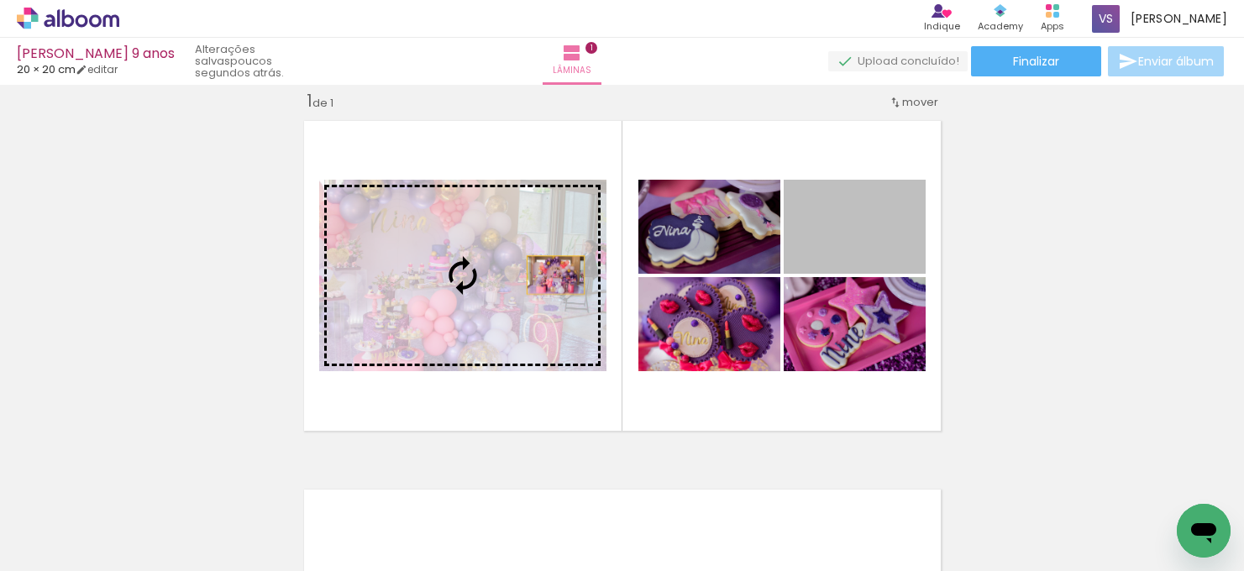
drag, startPoint x: 879, startPoint y: 239, endPoint x: 555, endPoint y: 275, distance: 326.1
click at [0, 0] on slot at bounding box center [0, 0] width 0 height 0
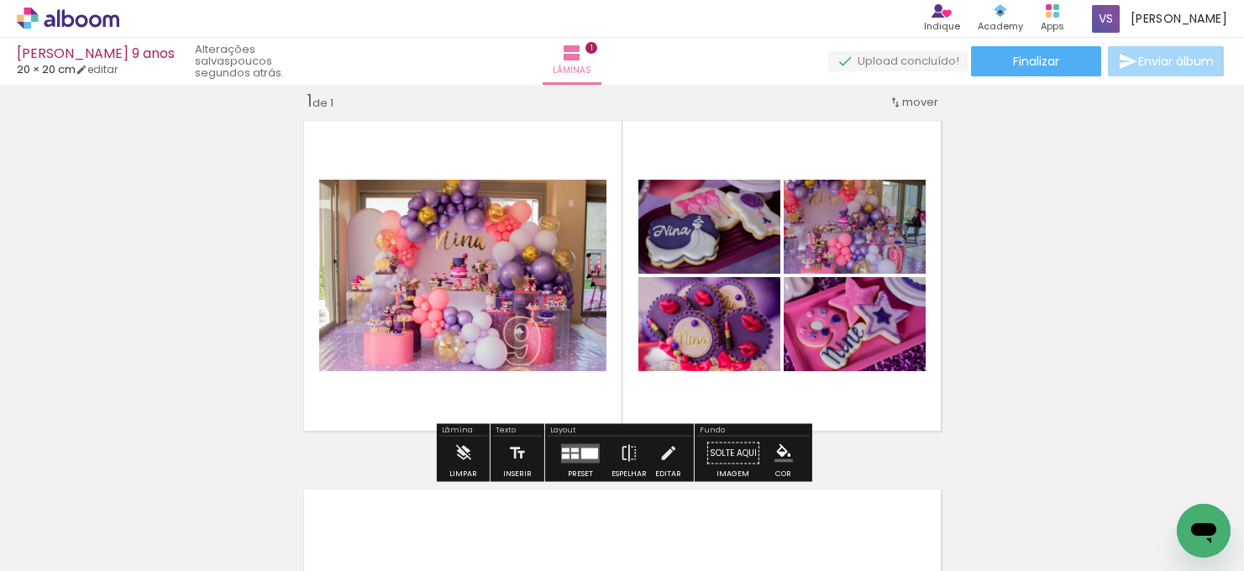
click at [845, 240] on quentale-photo at bounding box center [855, 227] width 142 height 94
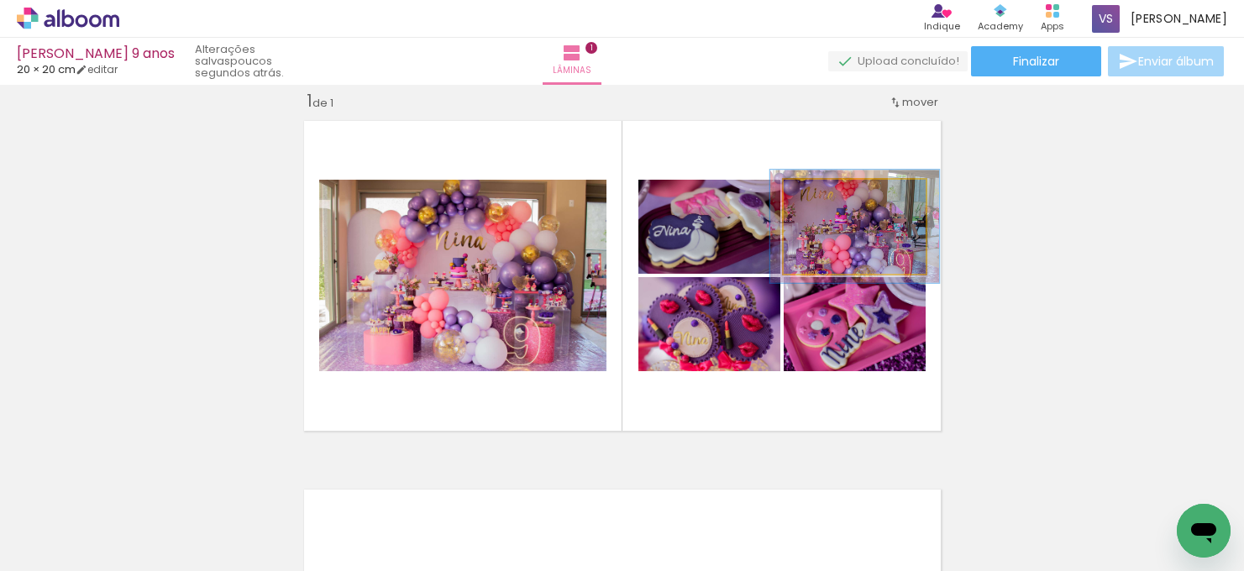
drag, startPoint x: 824, startPoint y: 199, endPoint x: 835, endPoint y: 197, distance: 11.0
type paper-slider "119"
click at [835, 197] on div at bounding box center [833, 197] width 15 height 15
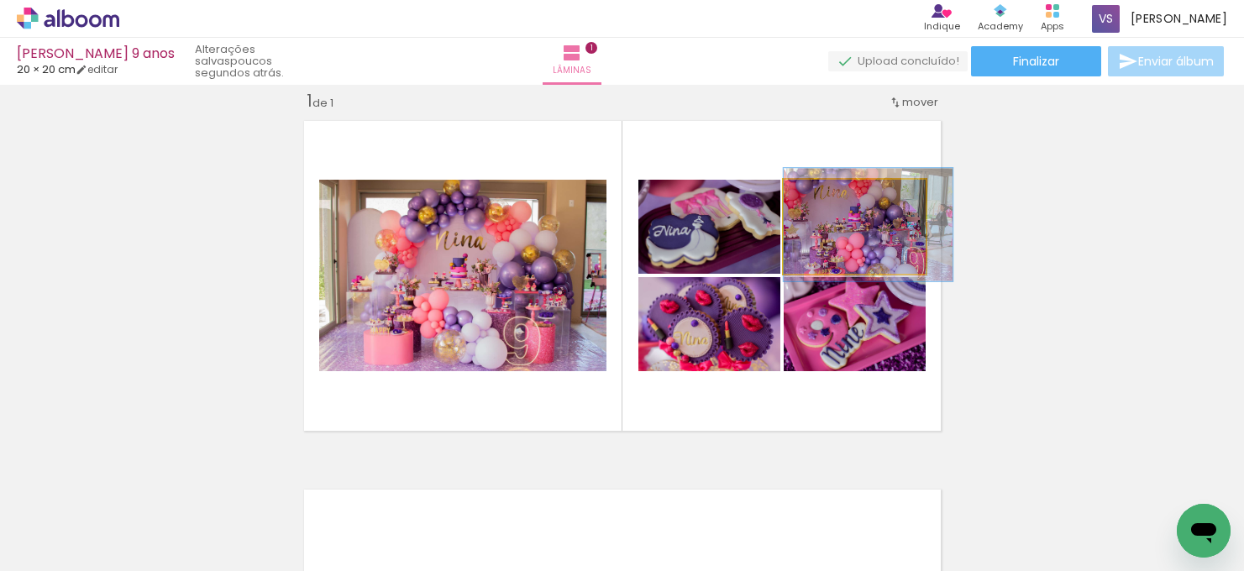
drag, startPoint x: 889, startPoint y: 249, endPoint x: 913, endPoint y: 248, distance: 24.4
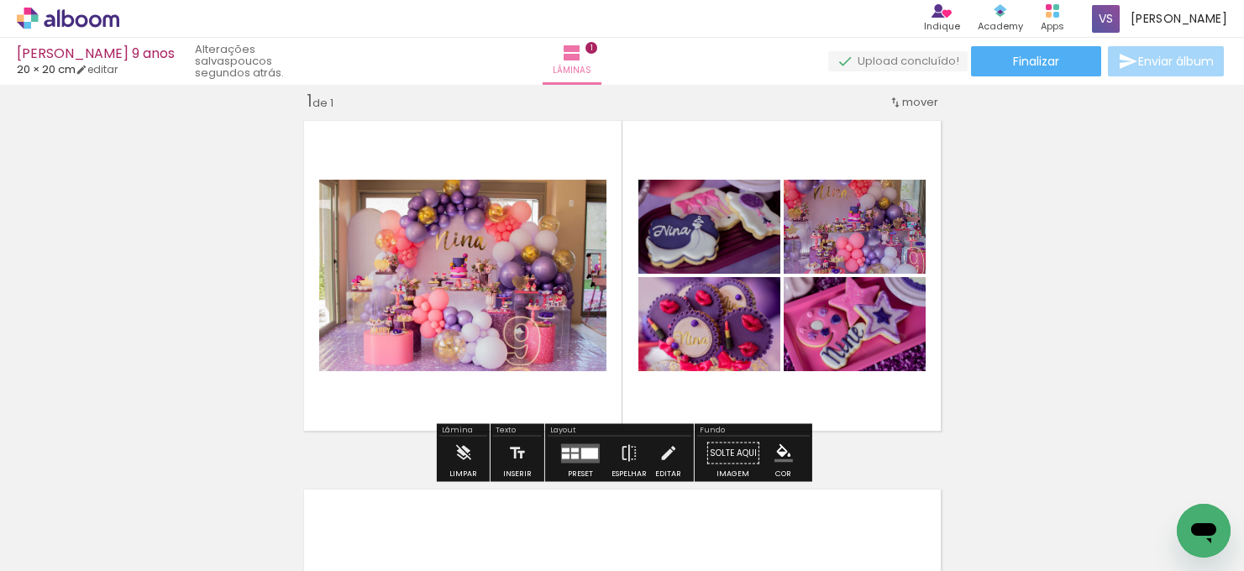
click at [1104, 276] on div "Inserir lâmina 1 de 1" at bounding box center [622, 439] width 1244 height 738
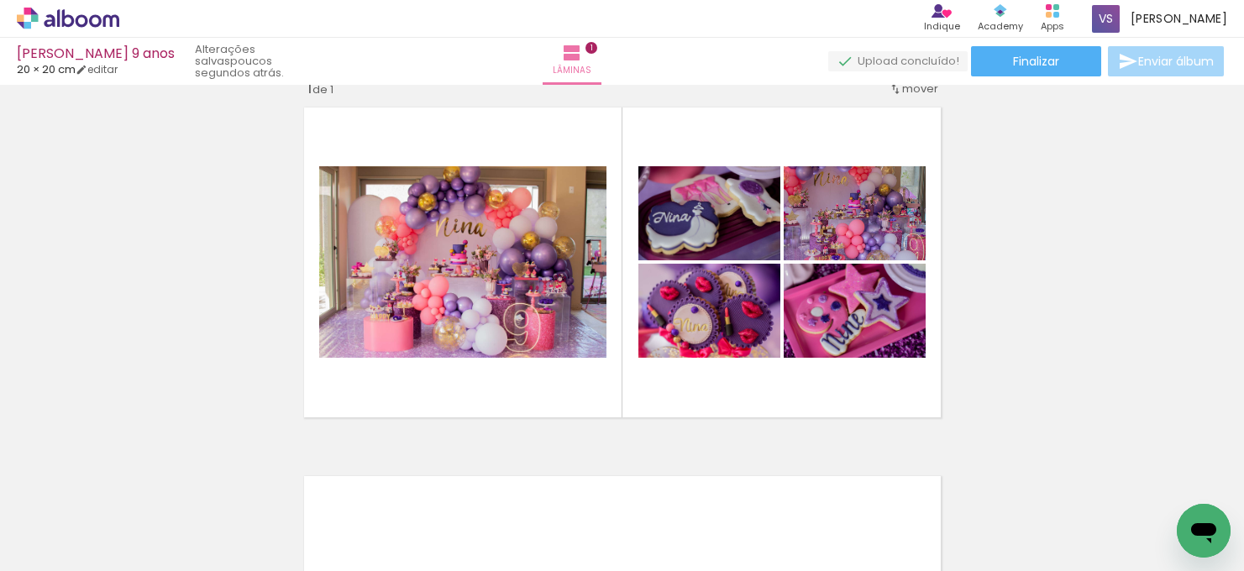
scroll to position [35, 0]
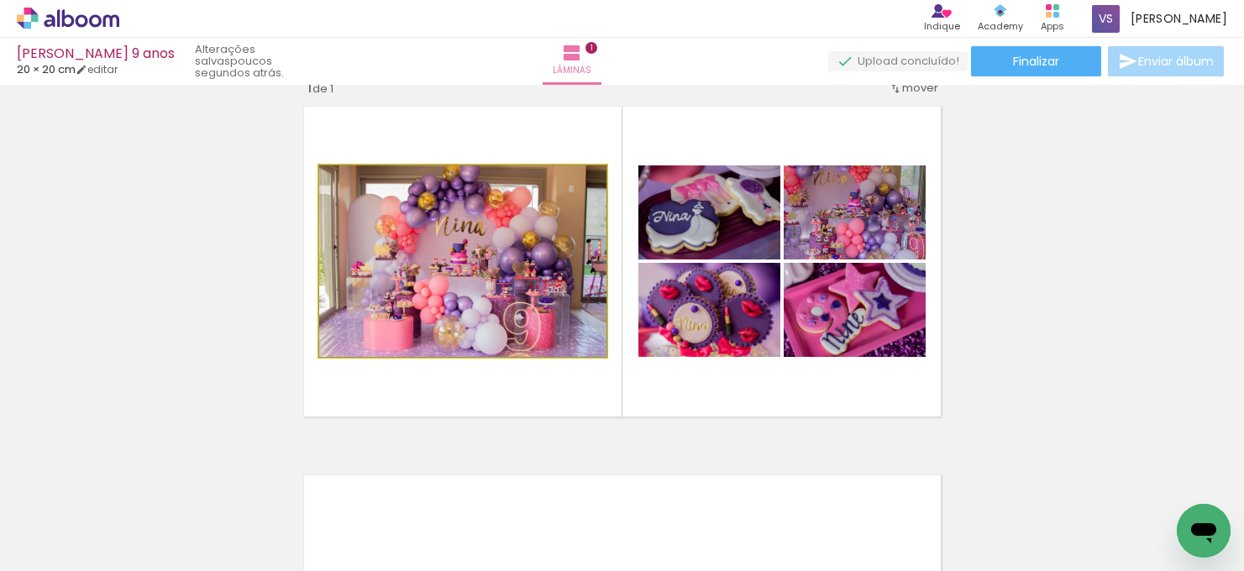
click at [523, 289] on quentale-photo at bounding box center [462, 260] width 287 height 191
click at [466, 271] on quentale-photo at bounding box center [462, 260] width 287 height 191
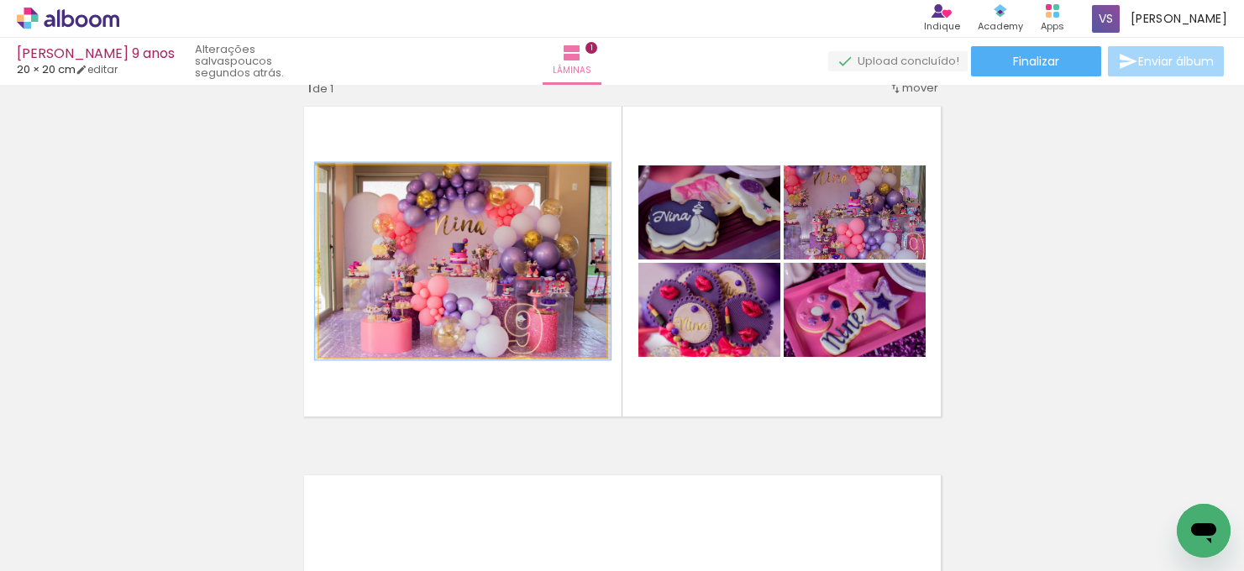
type paper-slider "103"
click at [362, 181] on div at bounding box center [360, 183] width 15 height 15
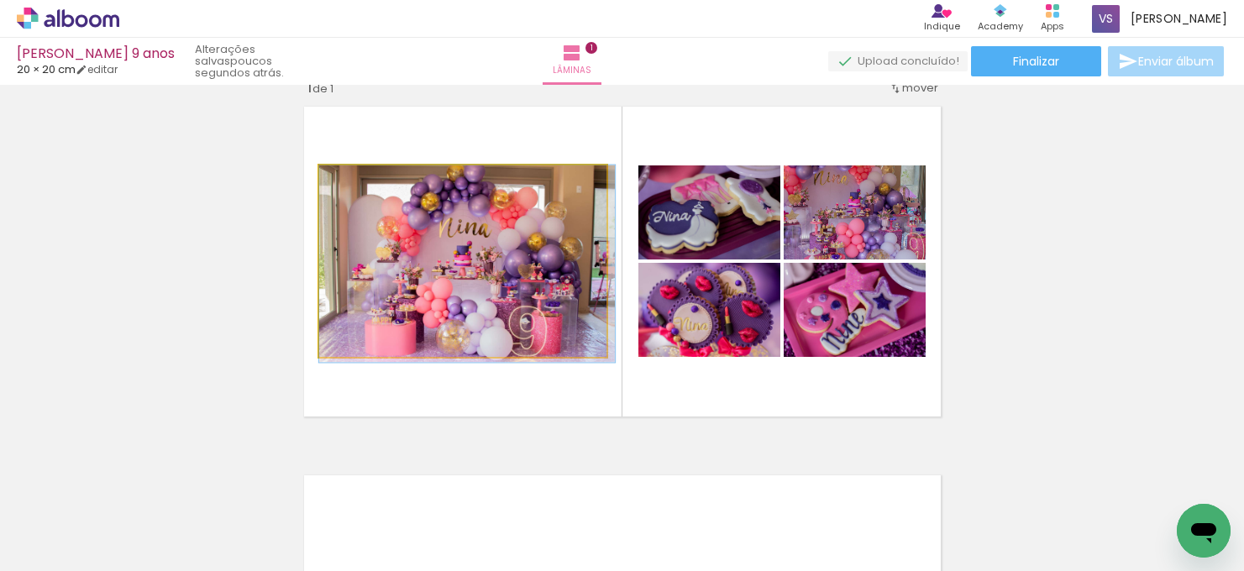
drag, startPoint x: 464, startPoint y: 252, endPoint x: 519, endPoint y: 268, distance: 57.7
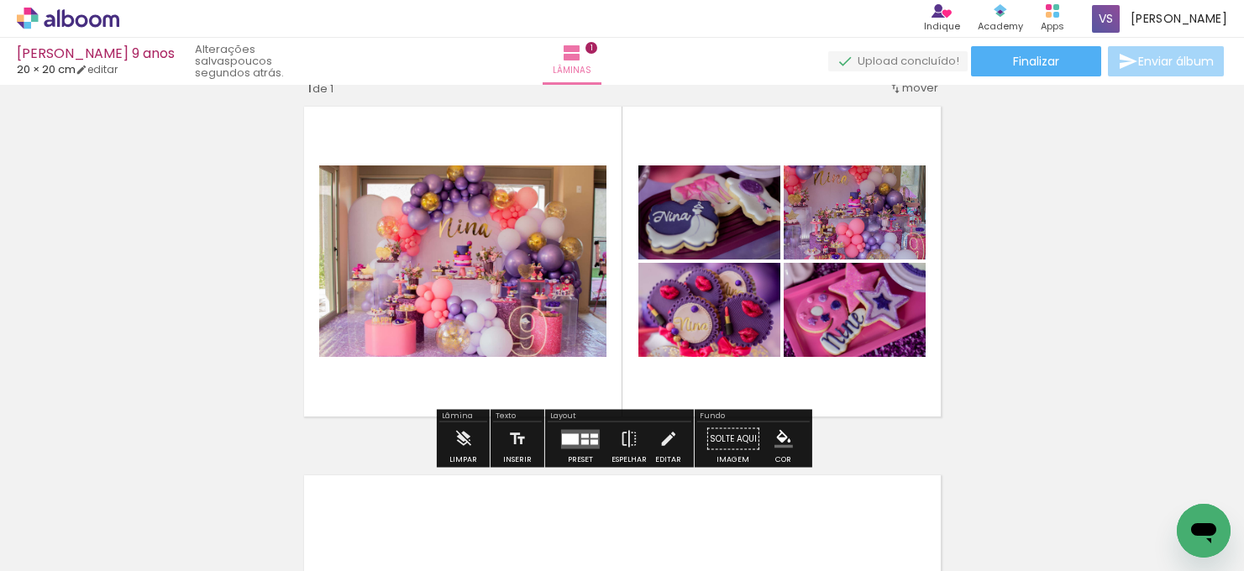
click at [1068, 301] on div "Inserir lâmina 1 de 1" at bounding box center [622, 424] width 1244 height 738
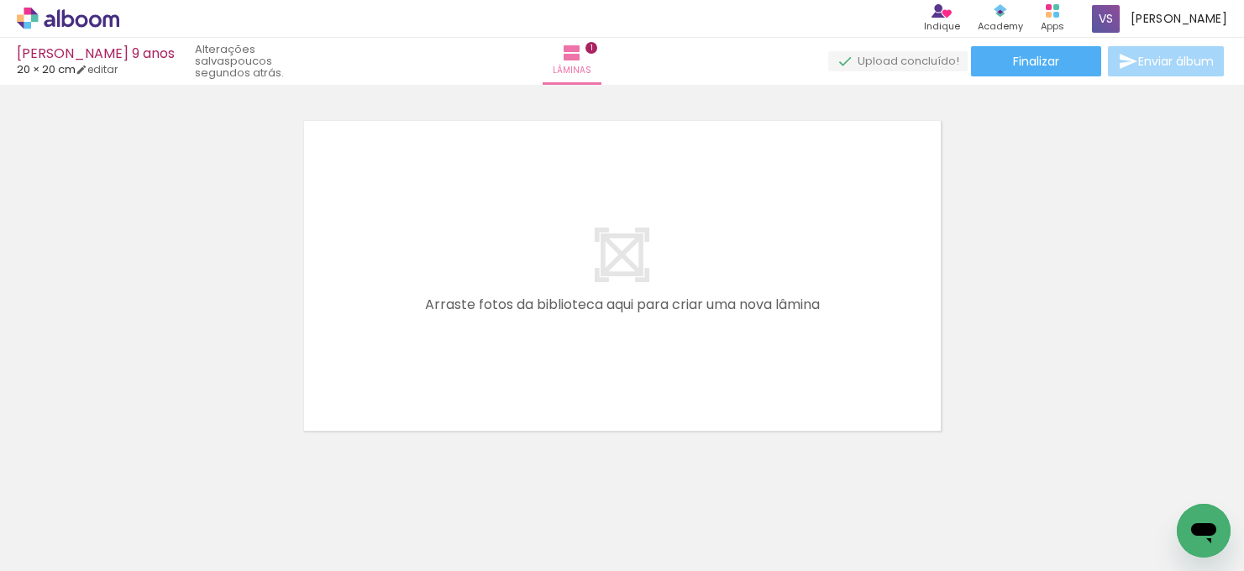
scroll to position [0, 0]
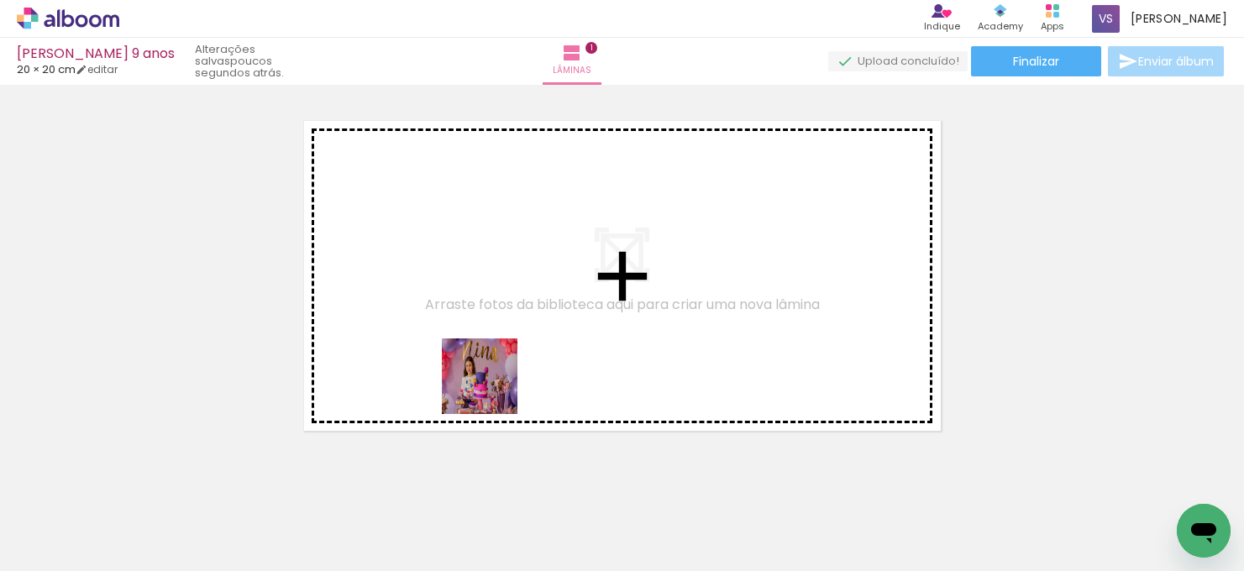
drag, startPoint x: 476, startPoint y: 531, endPoint x: 580, endPoint y: 522, distance: 103.7
click at [496, 369] on quentale-workspace at bounding box center [622, 285] width 1244 height 571
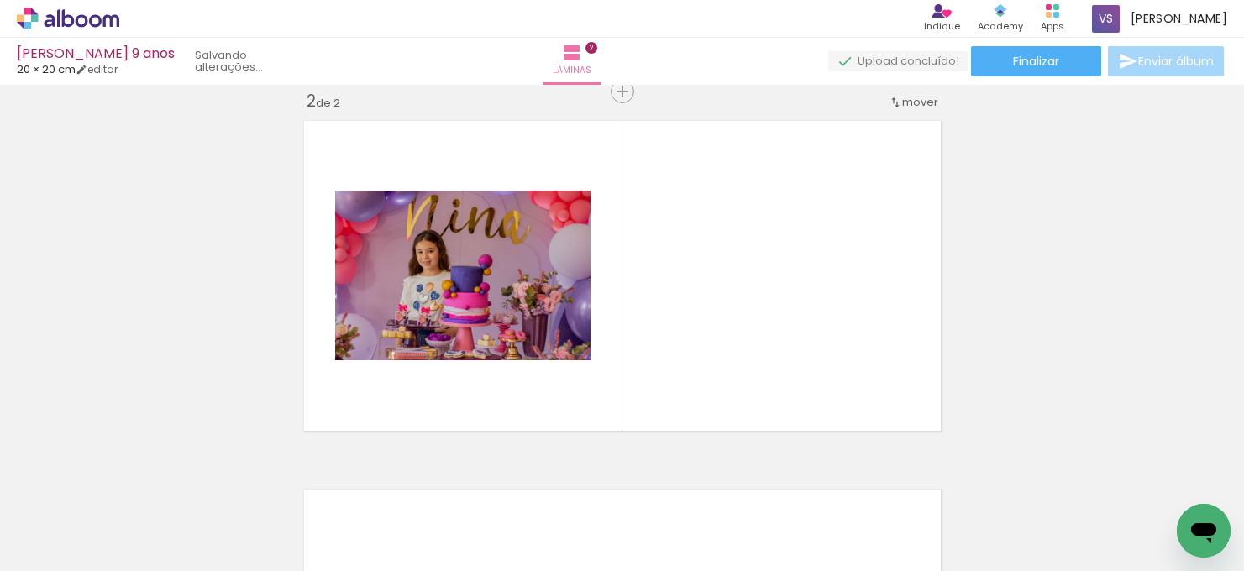
scroll to position [390, 0]
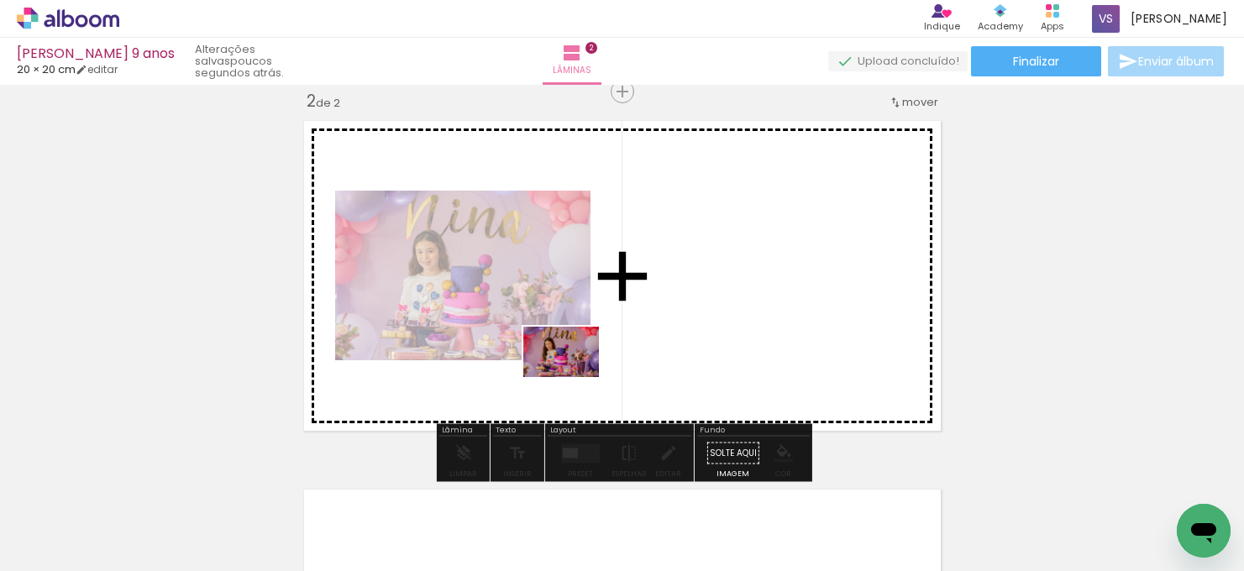
drag, startPoint x: 570, startPoint y: 531, endPoint x: 574, endPoint y: 377, distance: 153.7
click at [574, 377] on quentale-workspace at bounding box center [622, 285] width 1244 height 571
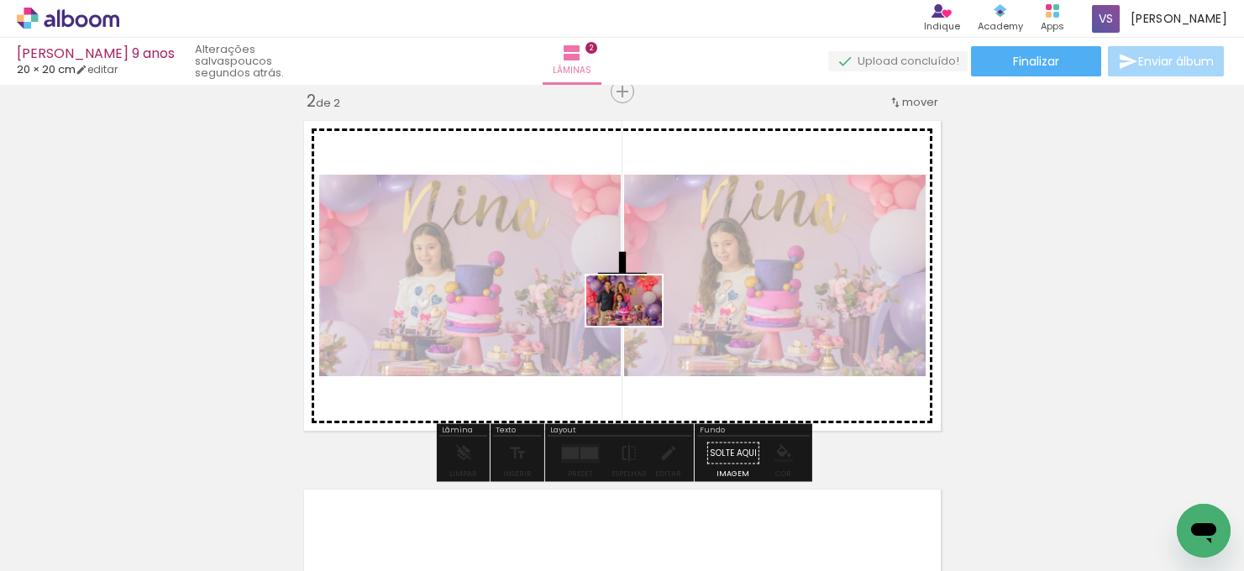
drag, startPoint x: 641, startPoint y: 520, endPoint x: 637, endPoint y: 326, distance: 194.1
click at [637, 326] on quentale-workspace at bounding box center [622, 285] width 1244 height 571
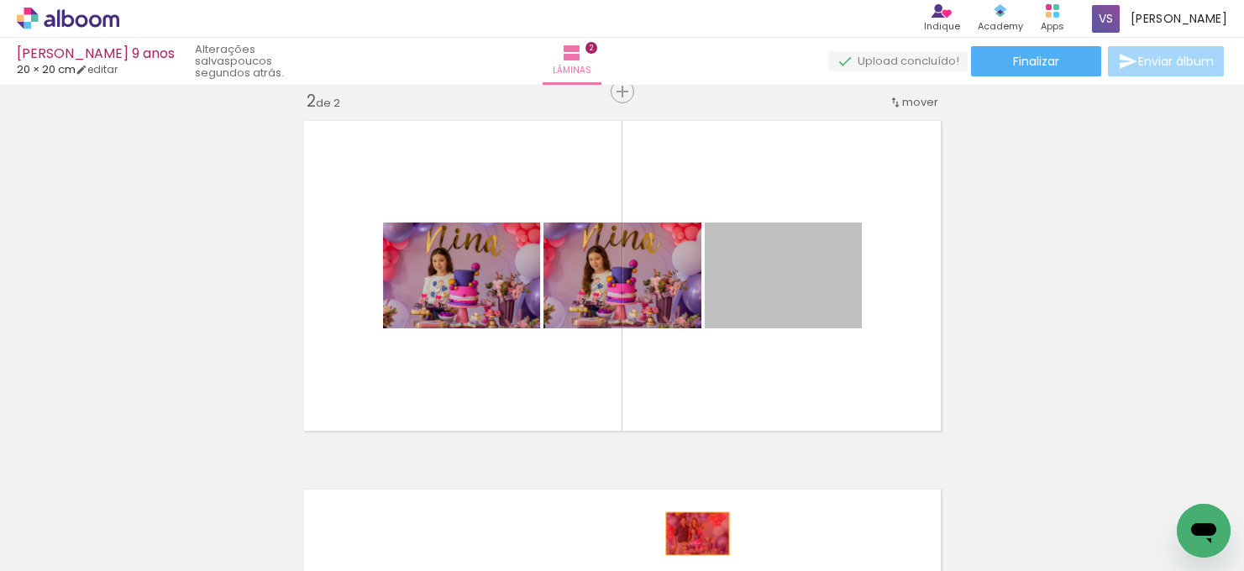
drag, startPoint x: 801, startPoint y: 268, endPoint x: 697, endPoint y: 533, distance: 285.1
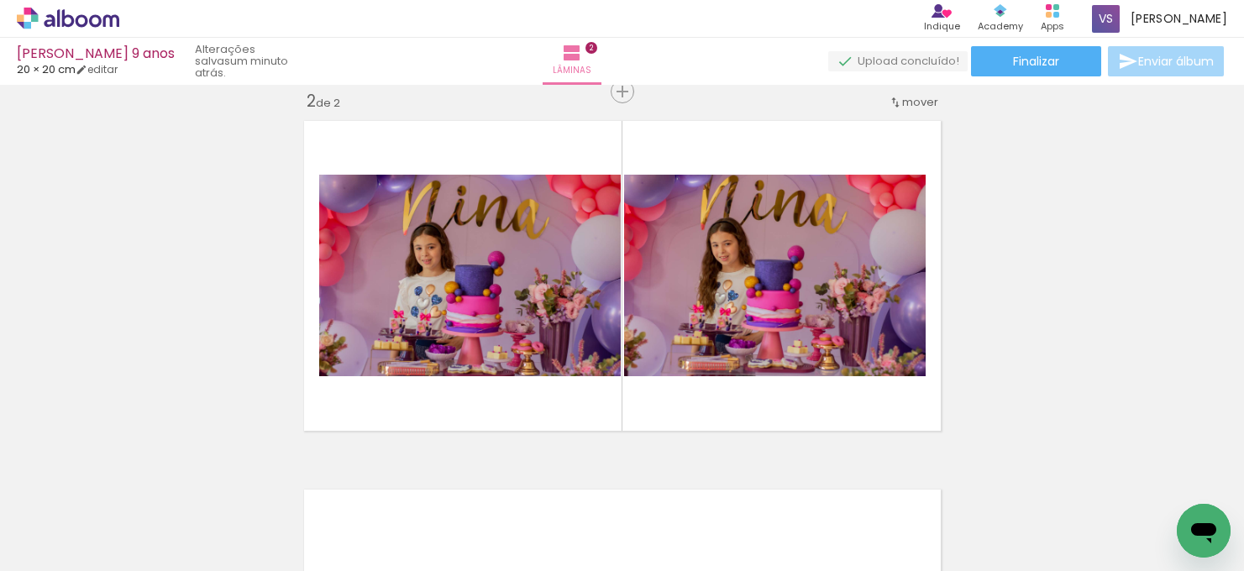
scroll to position [0, 1382]
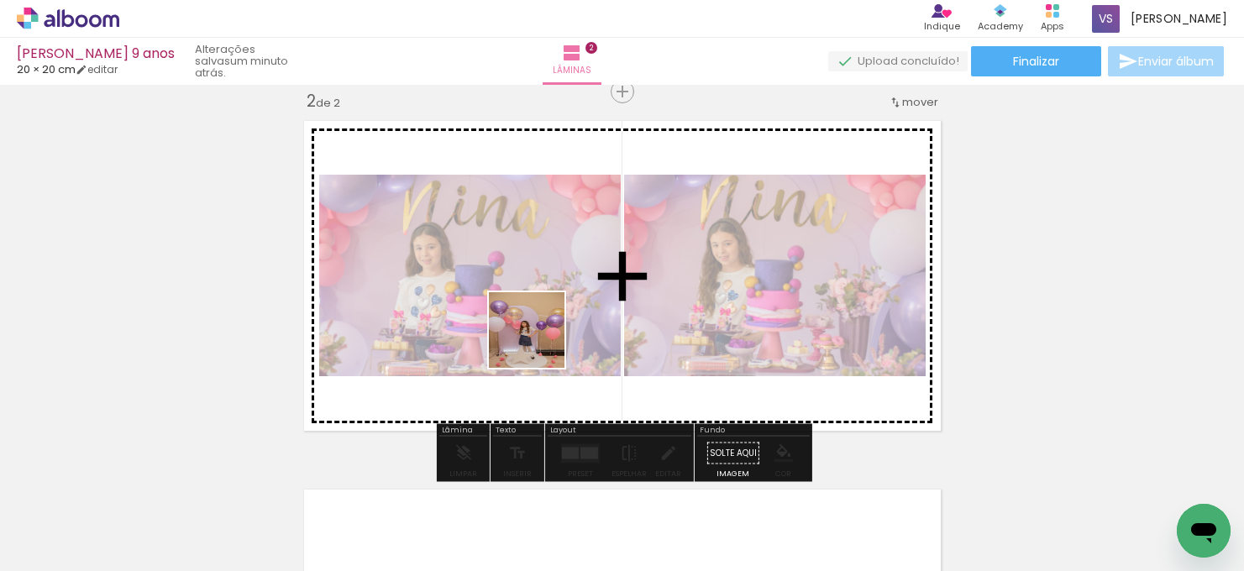
drag, startPoint x: 485, startPoint y: 532, endPoint x: 547, endPoint y: 316, distance: 225.4
click at [547, 316] on quentale-workspace at bounding box center [622, 285] width 1244 height 571
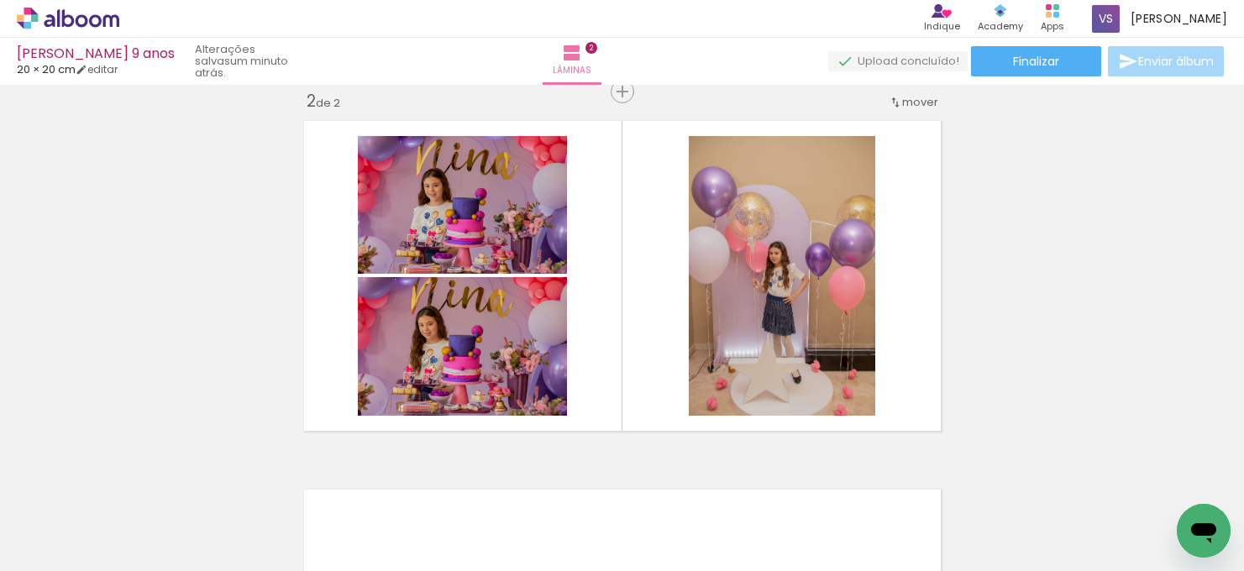
scroll to position [0, 1869]
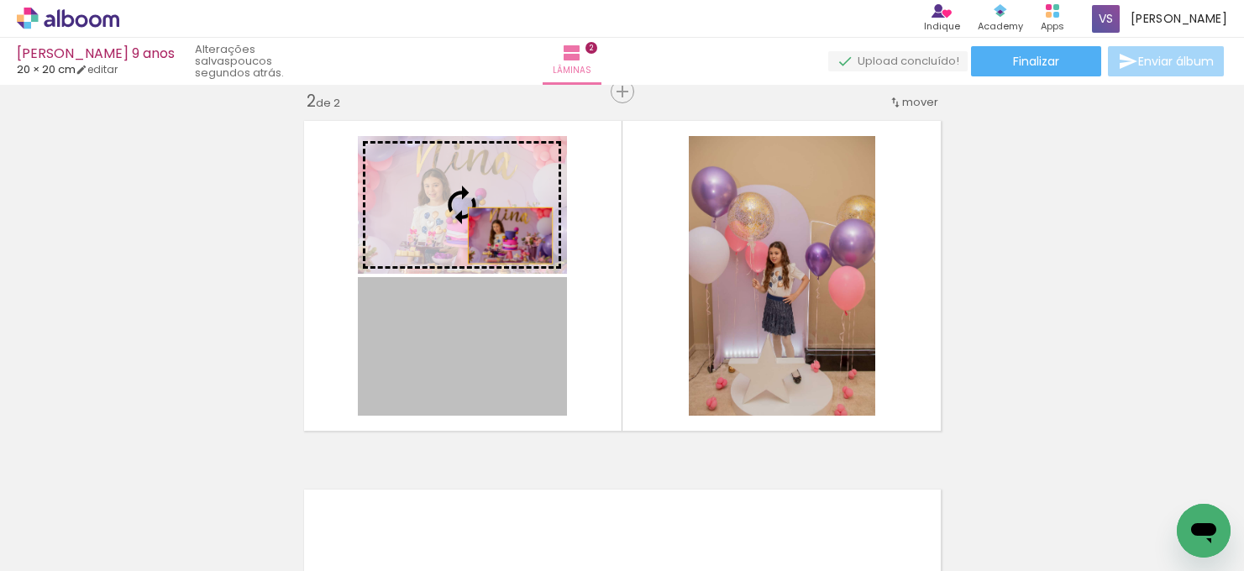
drag, startPoint x: 504, startPoint y: 382, endPoint x: 510, endPoint y: 235, distance: 147.1
click at [0, 0] on slot at bounding box center [0, 0] width 0 height 0
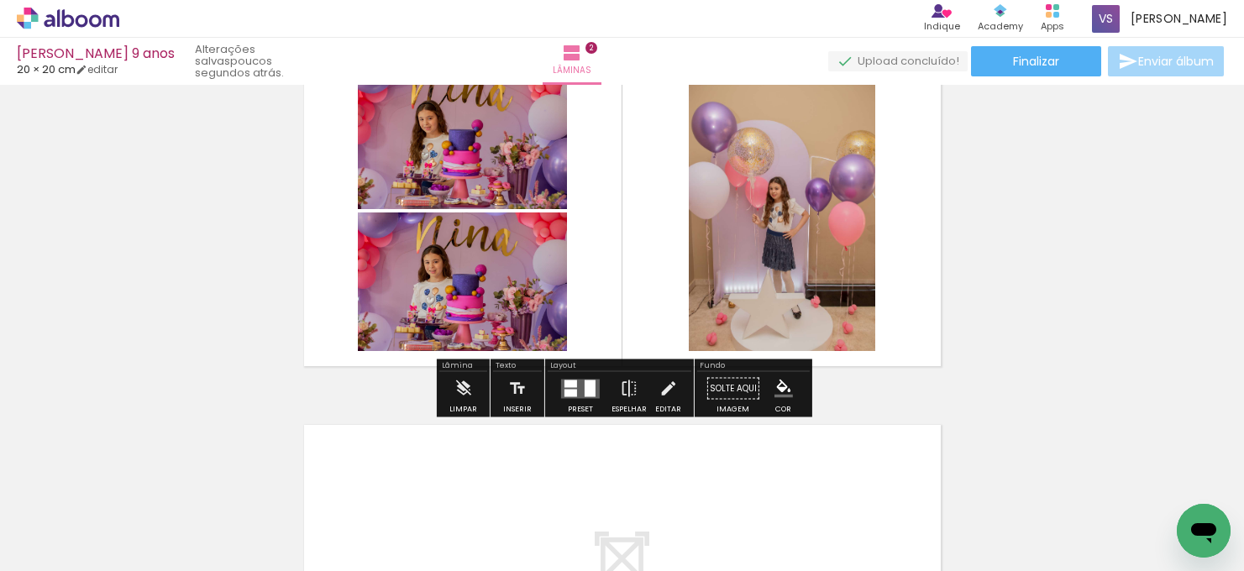
scroll to position [459, 0]
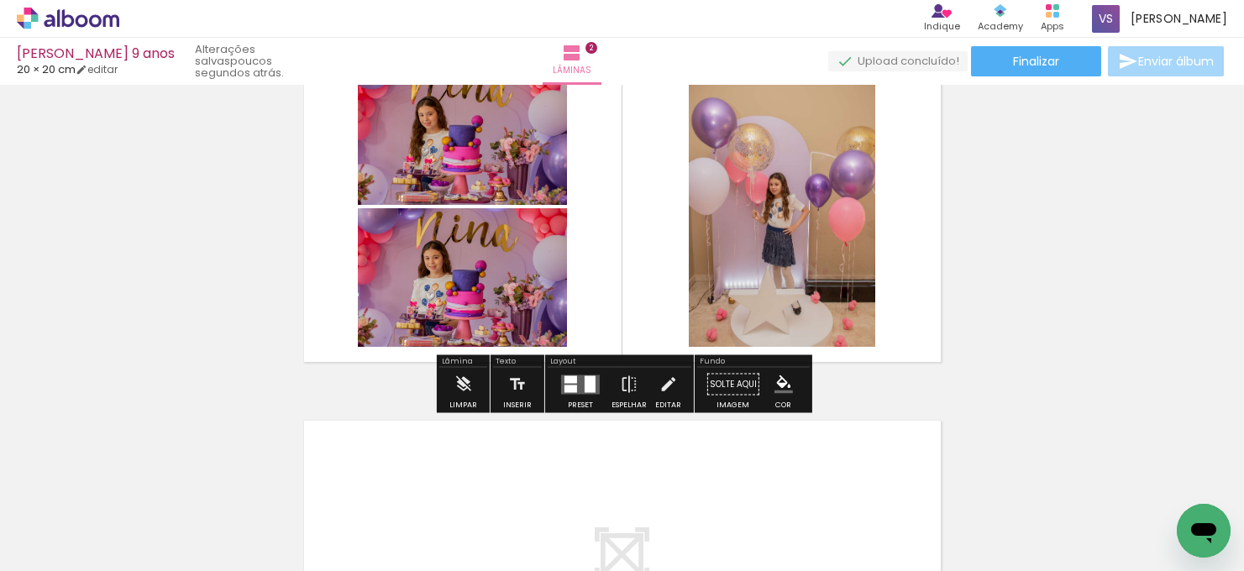
click at [585, 377] on div at bounding box center [590, 383] width 11 height 17
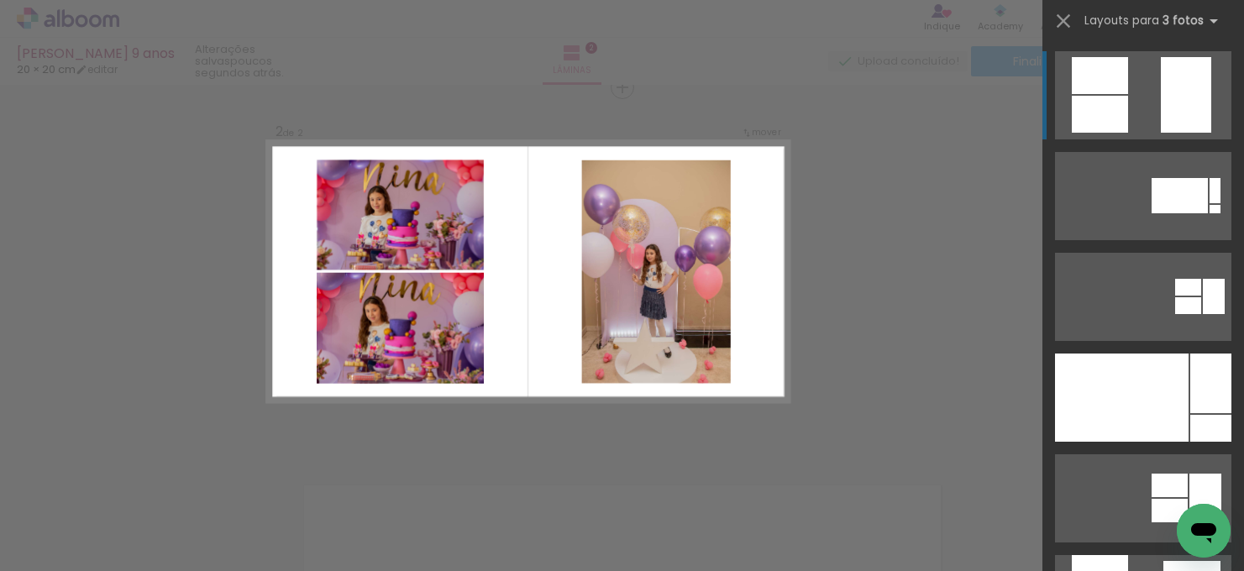
scroll to position [390, 0]
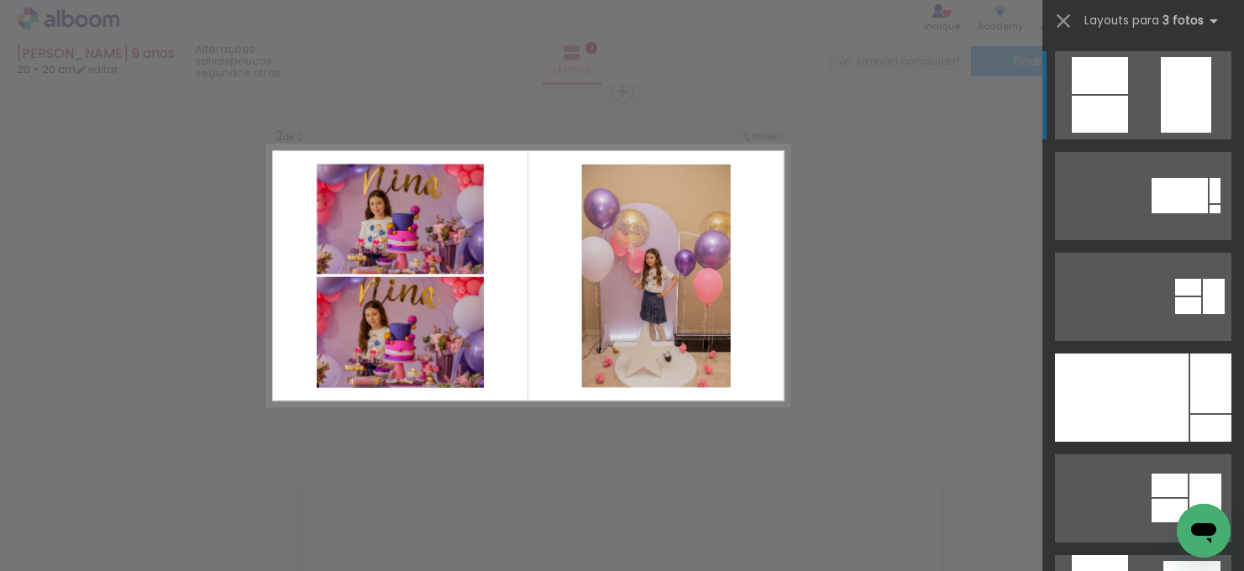
click at [944, 285] on div "Confirmar Cancelar" at bounding box center [622, 268] width 1244 height 1146
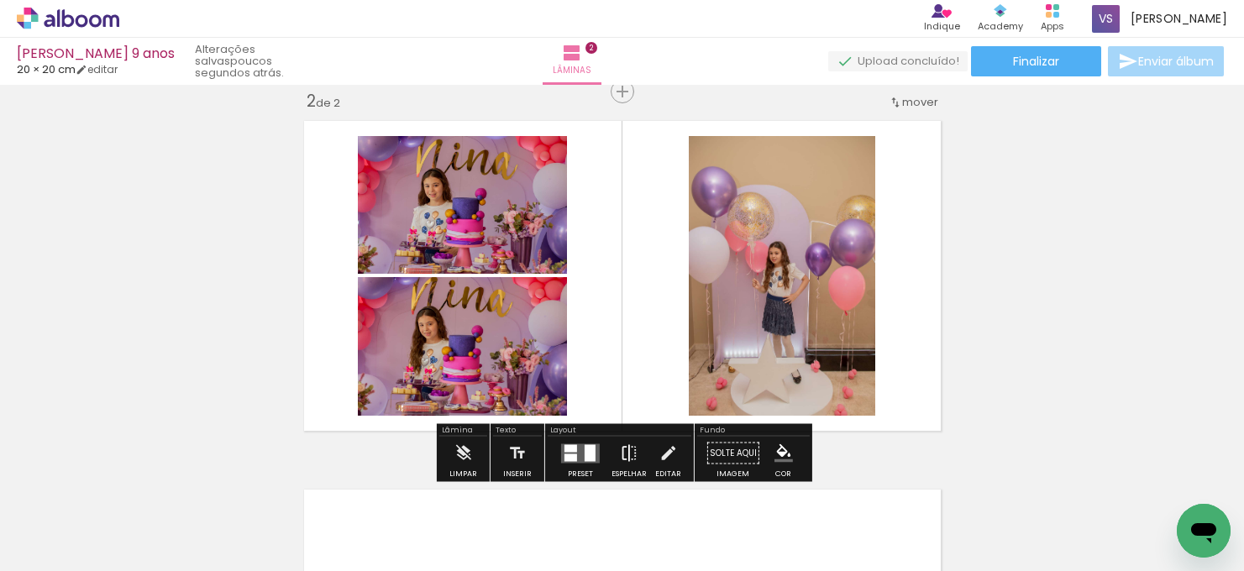
click at [631, 454] on iron-icon at bounding box center [629, 454] width 18 height 34
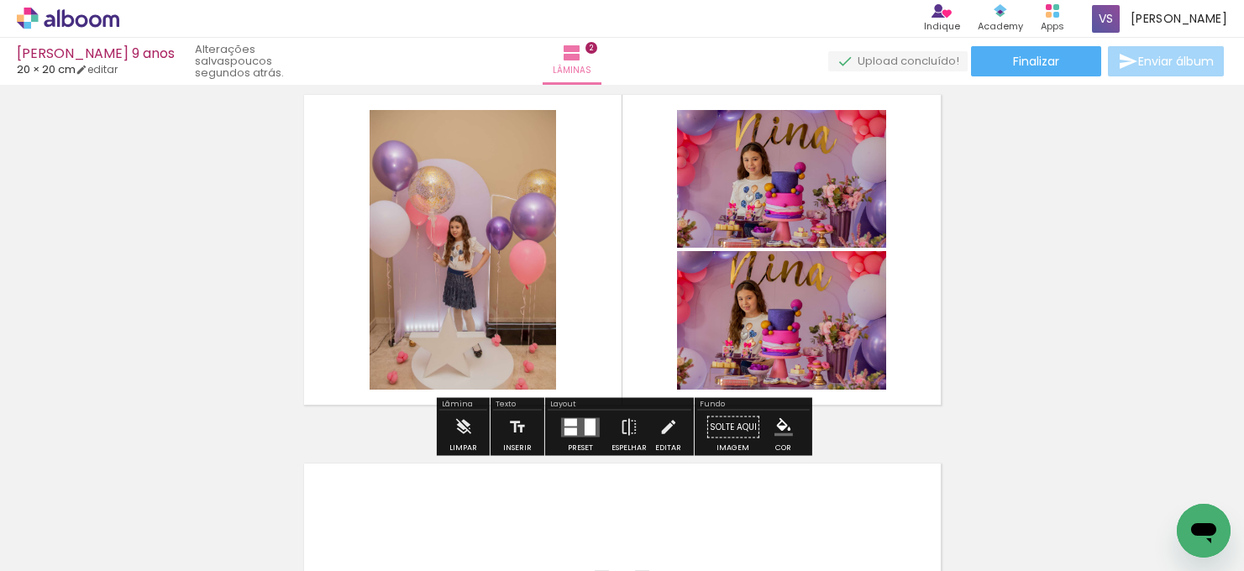
scroll to position [420, 0]
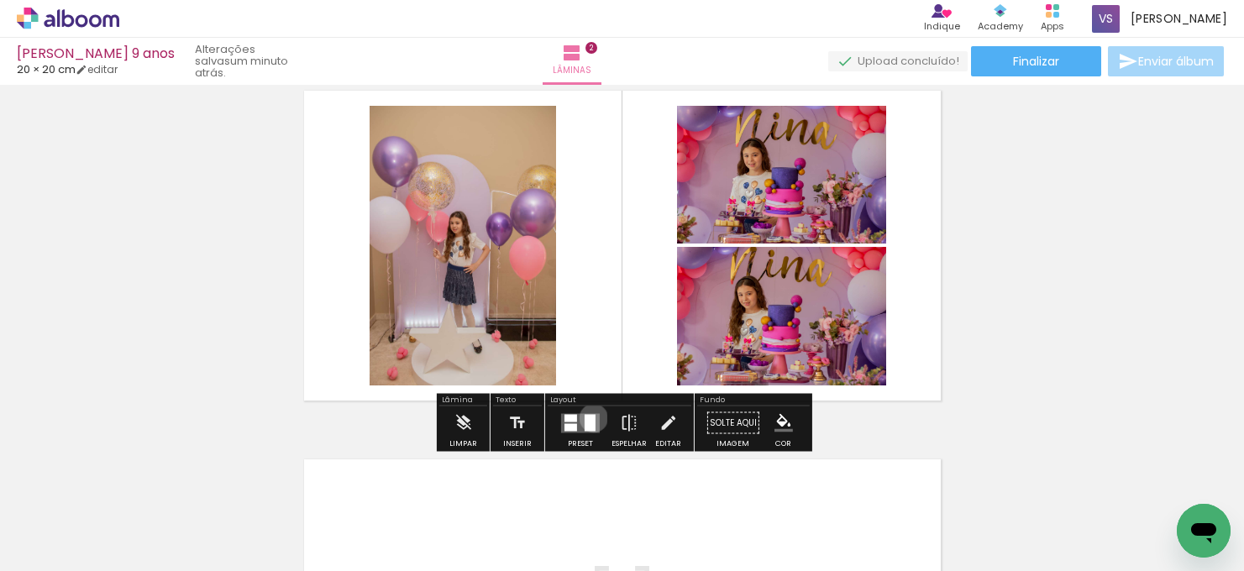
click at [590, 417] on div at bounding box center [590, 422] width 11 height 17
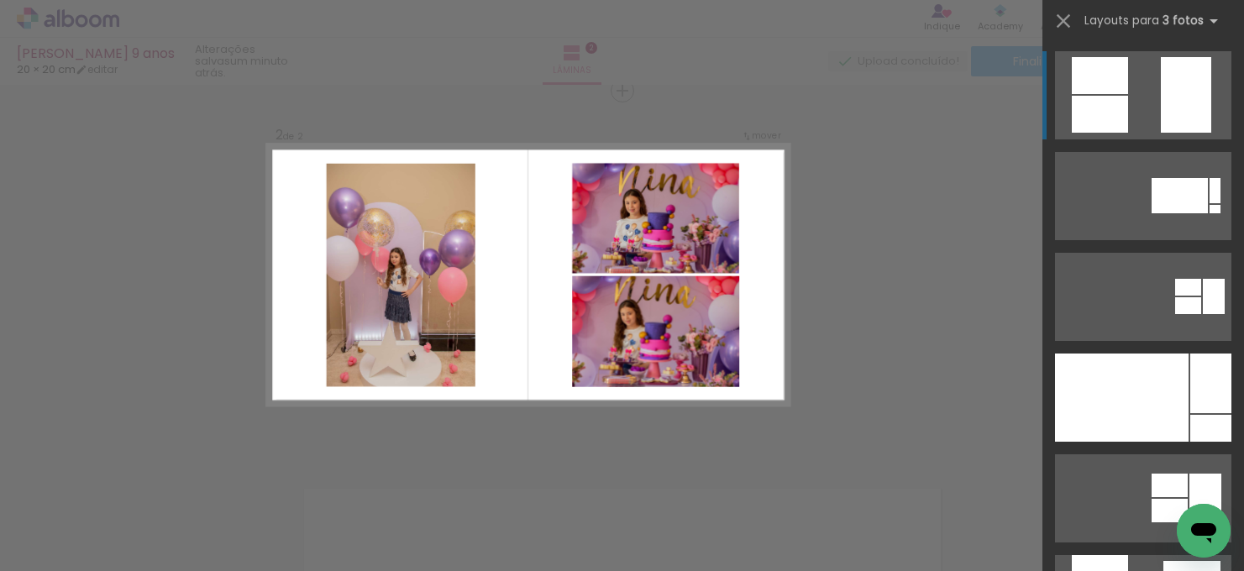
scroll to position [390, 0]
click at [934, 401] on div "Confirmar Cancelar" at bounding box center [622, 268] width 1244 height 1146
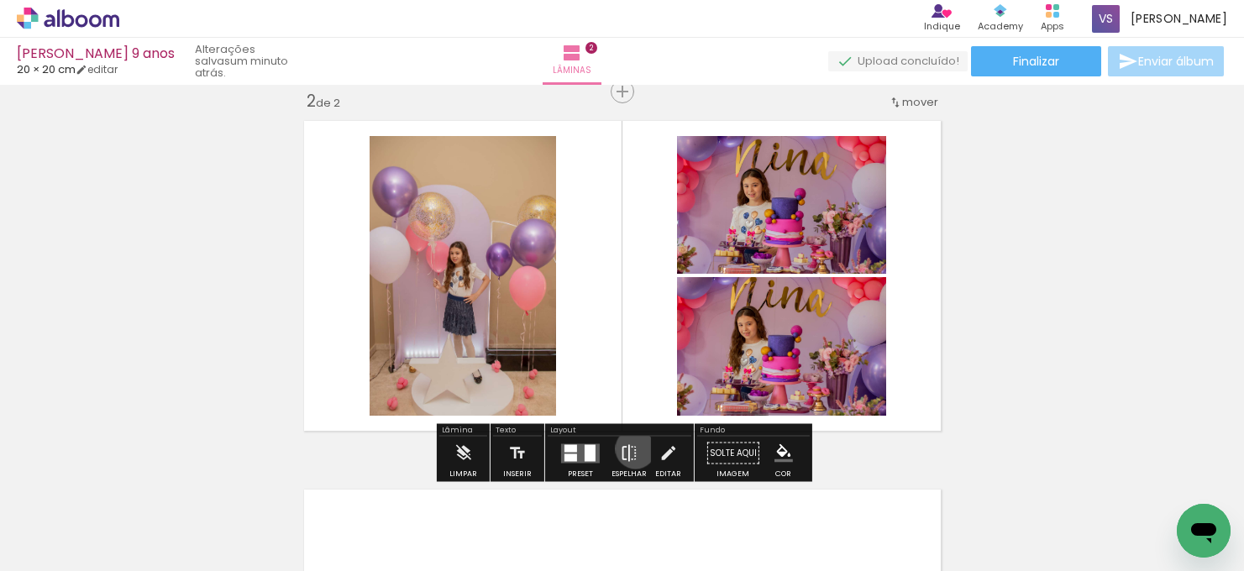
click at [632, 448] on iron-icon at bounding box center [629, 454] width 18 height 34
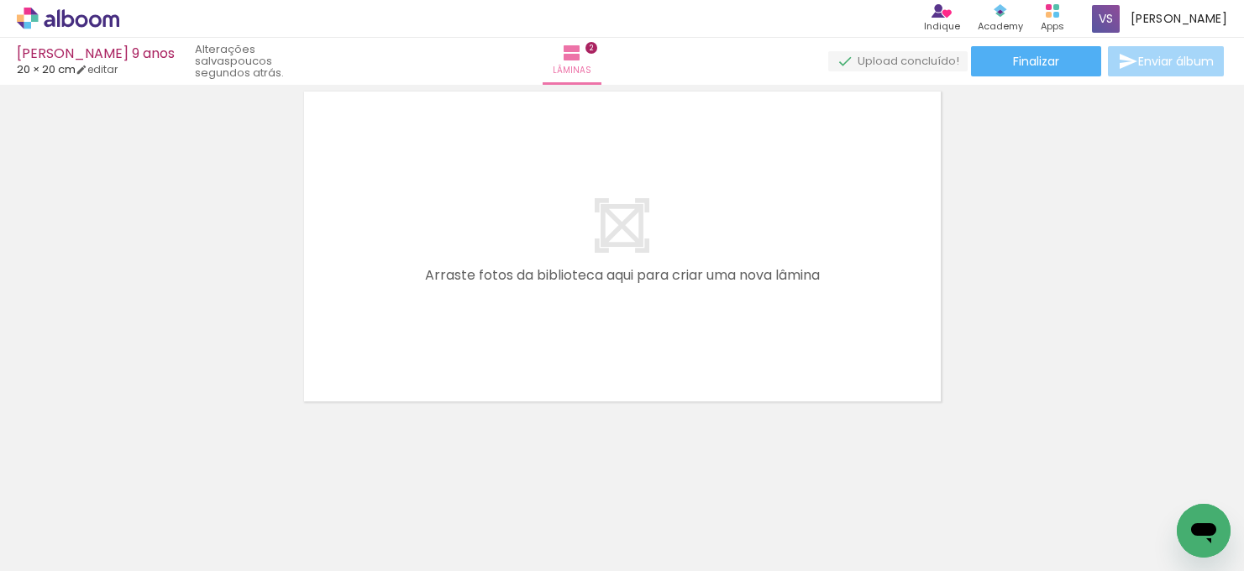
scroll to position [0, 0]
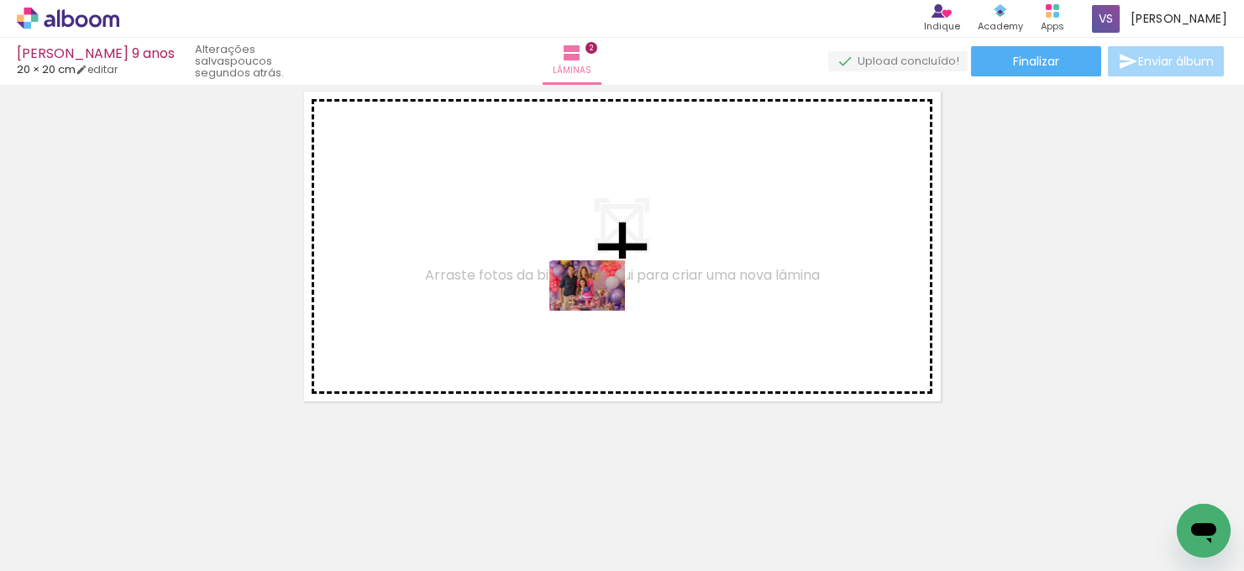
drag, startPoint x: 653, startPoint y: 500, endPoint x: 600, endPoint y: 311, distance: 196.5
click at [600, 311] on quentale-workspace at bounding box center [622, 285] width 1244 height 571
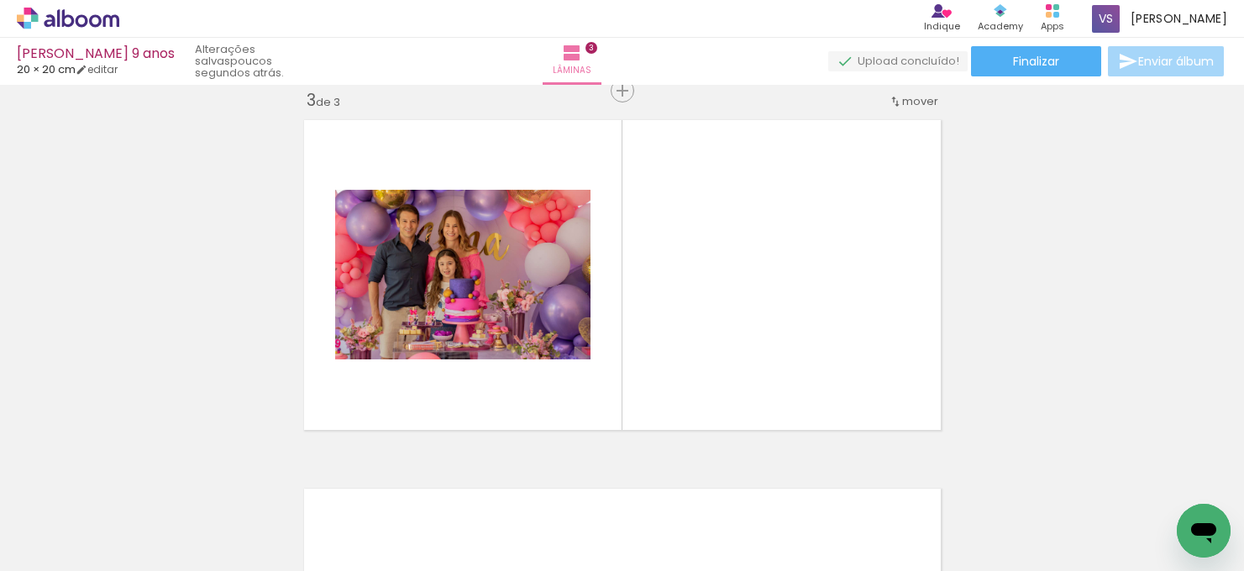
scroll to position [758, 0]
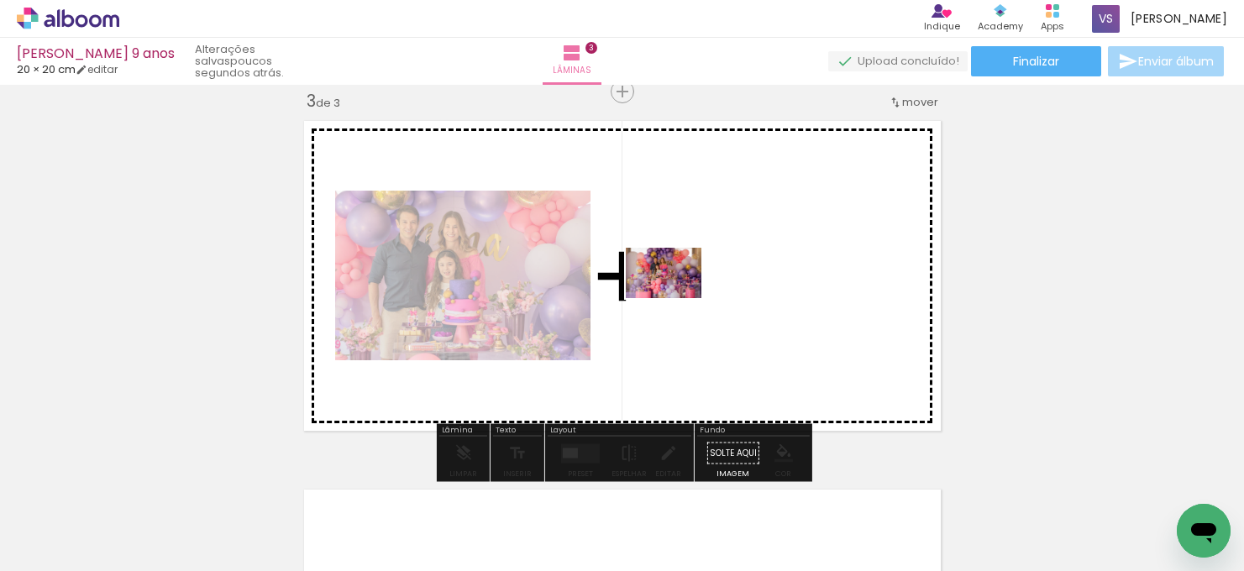
drag, startPoint x: 731, startPoint y: 501, endPoint x: 676, endPoint y: 298, distance: 210.5
click at [676, 298] on quentale-workspace at bounding box center [622, 285] width 1244 height 571
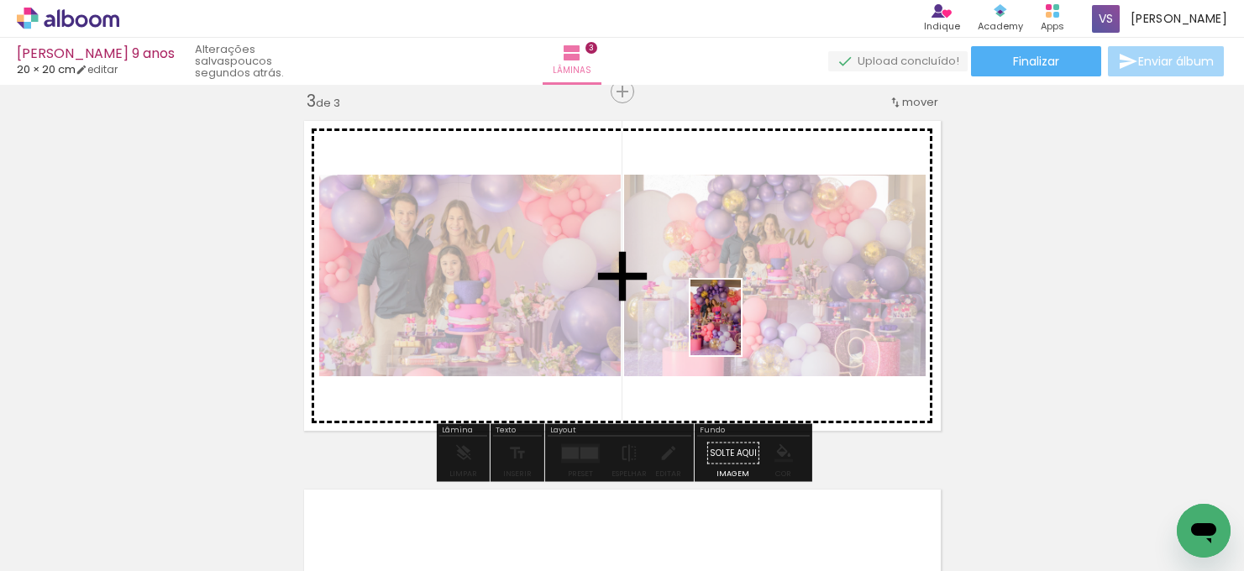
drag, startPoint x: 824, startPoint y: 511, endPoint x: 741, endPoint y: 330, distance: 199.6
click at [741, 330] on quentale-workspace at bounding box center [622, 285] width 1244 height 571
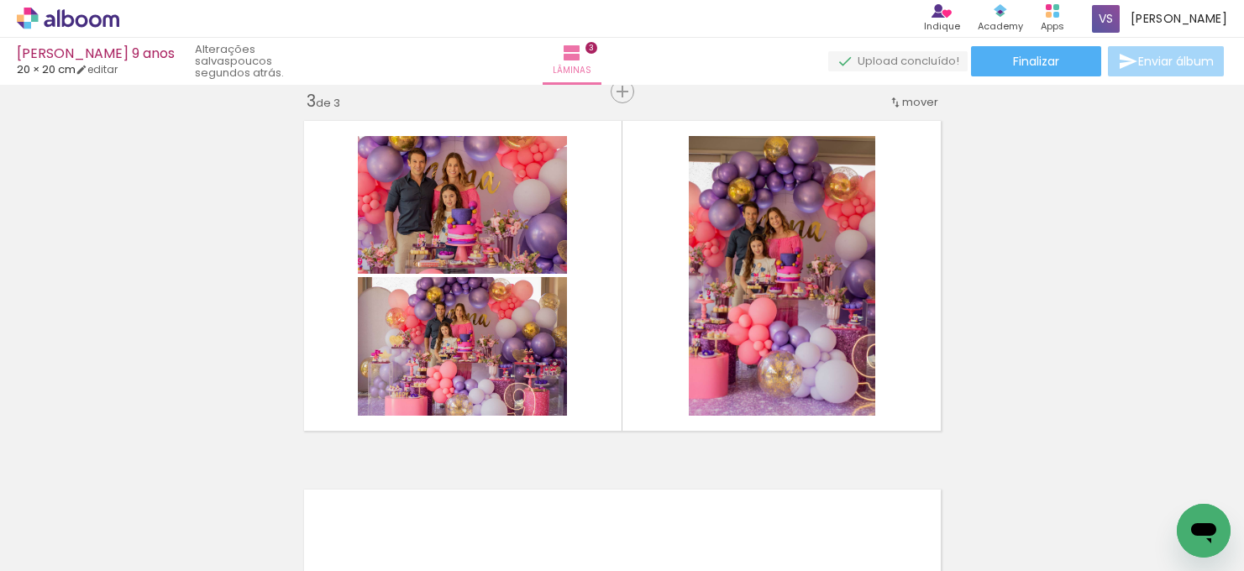
scroll to position [0, 1326]
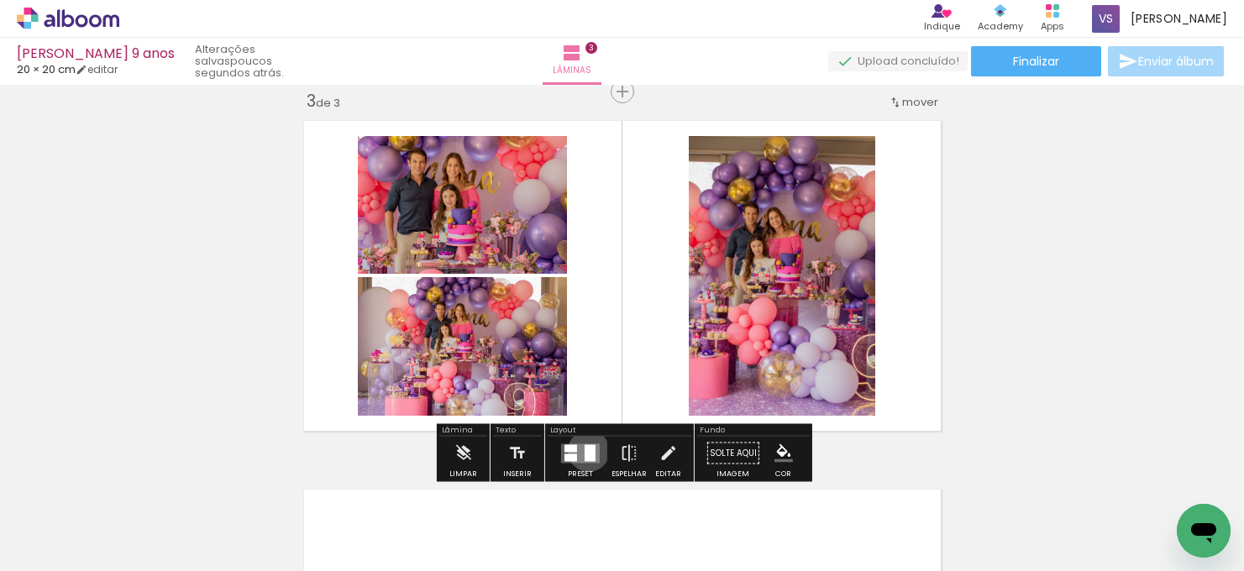
click at [585, 450] on div at bounding box center [590, 452] width 11 height 17
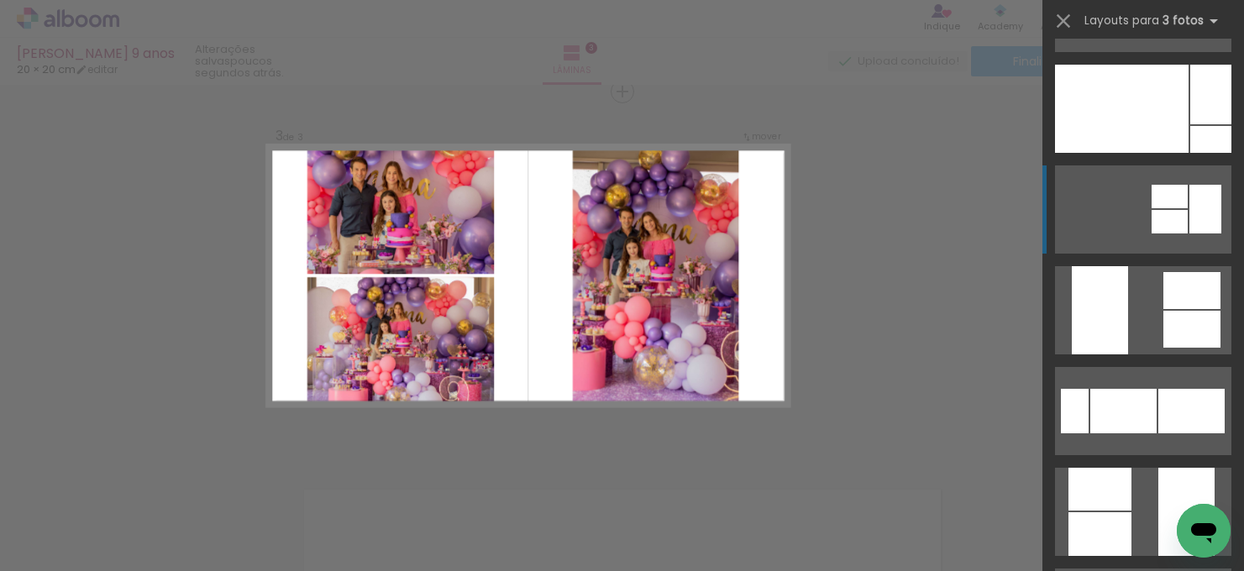
scroll to position [286, 0]
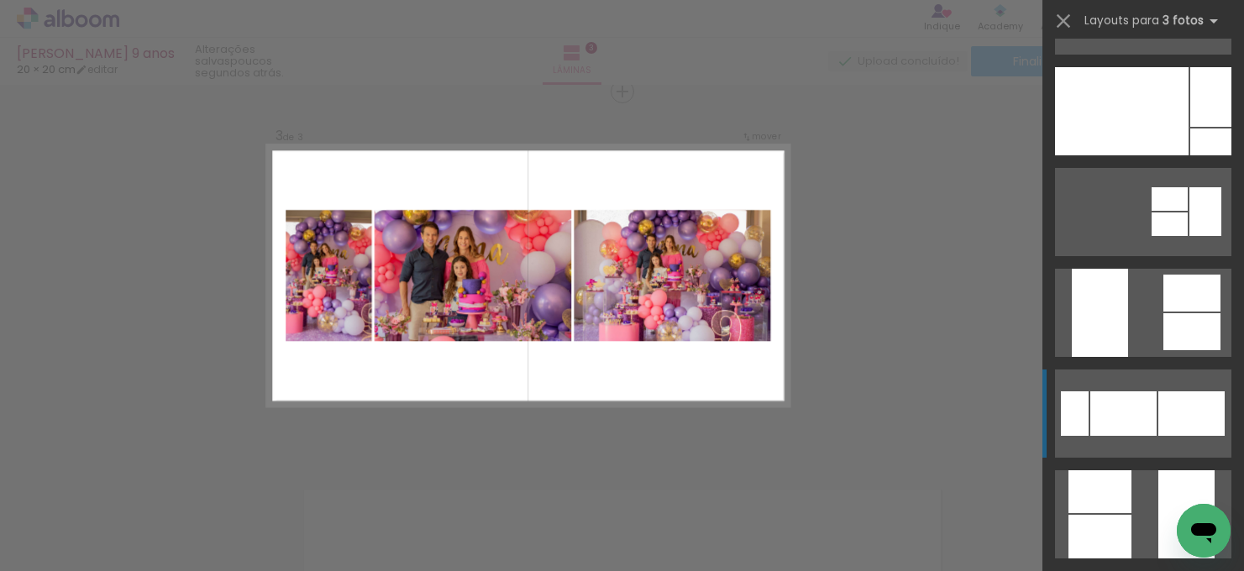
click at [1119, 434] on div at bounding box center [1123, 413] width 66 height 45
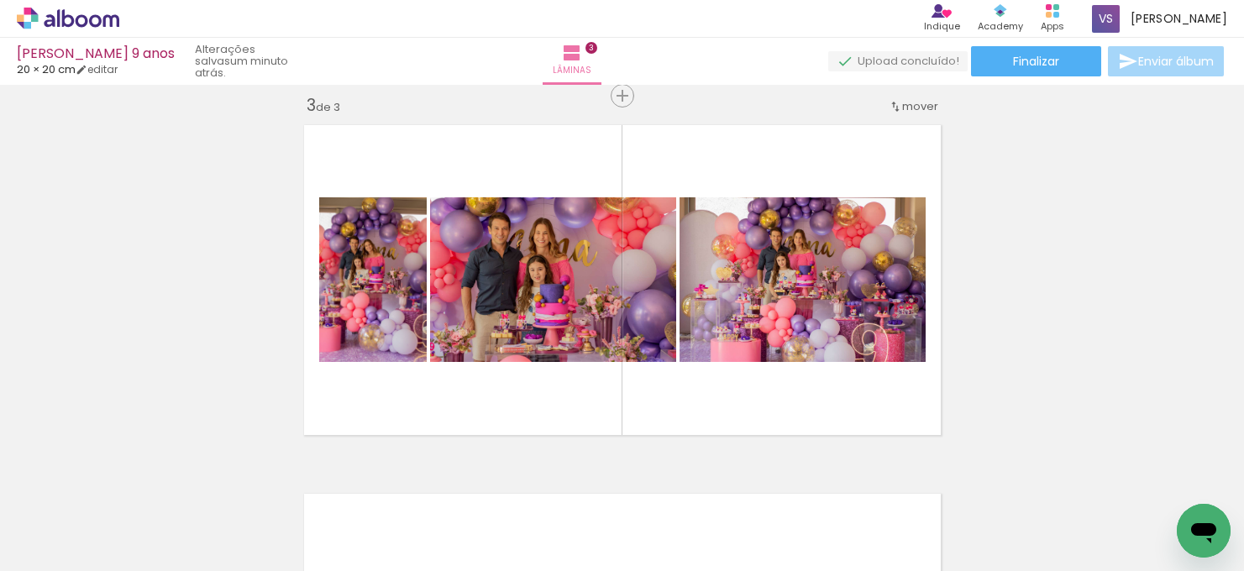
scroll to position [761, 0]
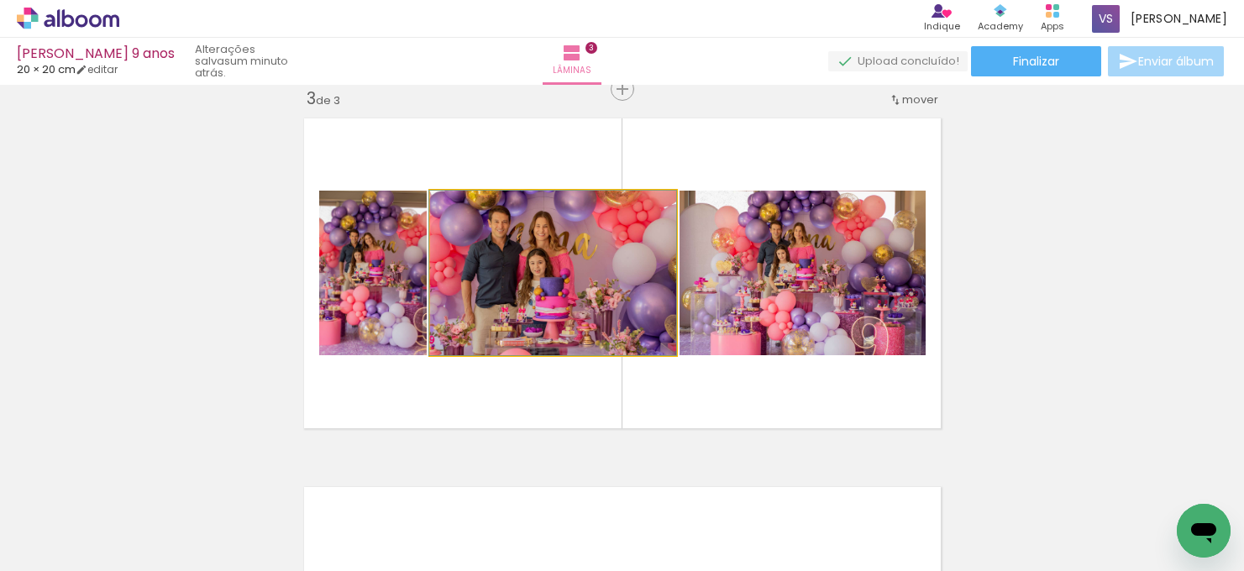
click at [604, 288] on quentale-photo at bounding box center [553, 273] width 246 height 165
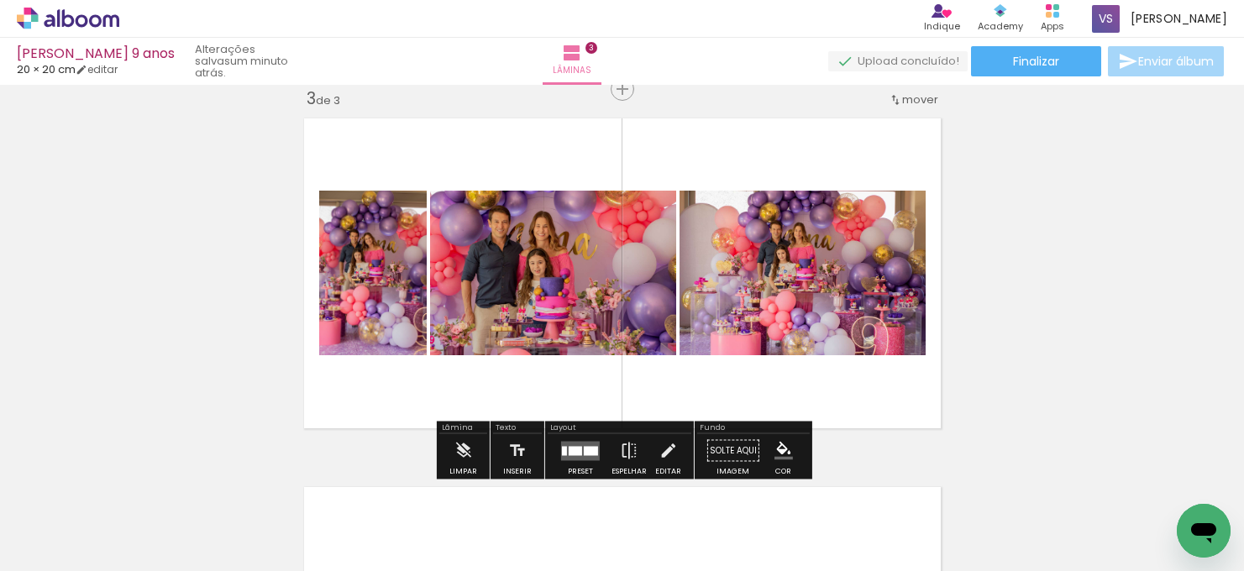
click at [822, 286] on quentale-photo at bounding box center [802, 273] width 246 height 165
click at [627, 442] on iron-icon at bounding box center [629, 451] width 18 height 34
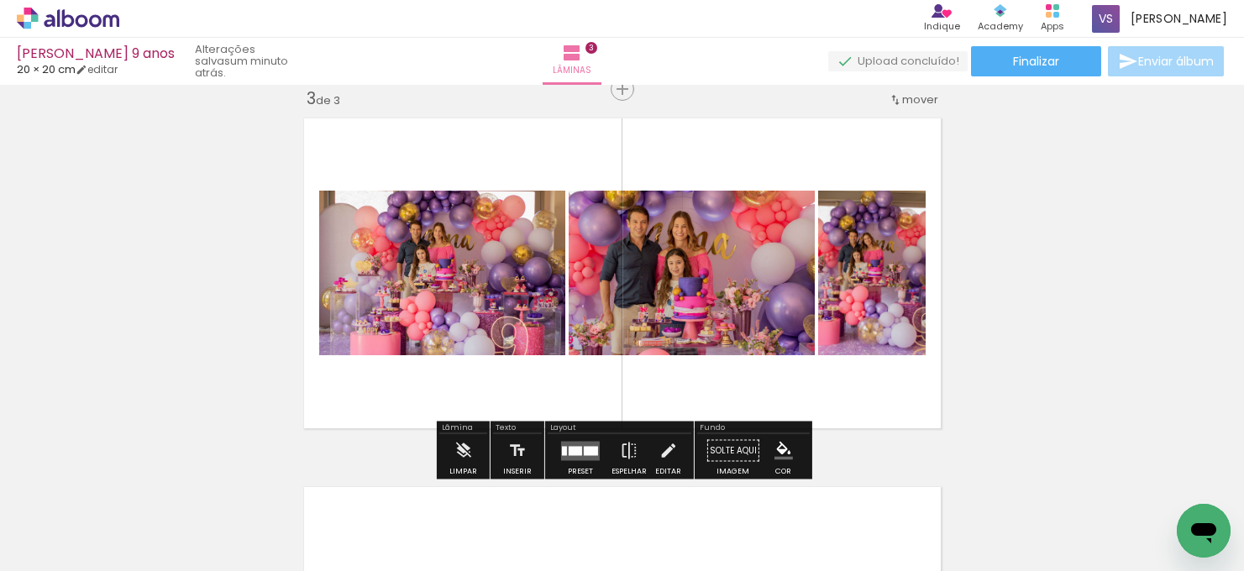
click at [1007, 298] on div "Inserir lâmina 1 de 3 Inserir lâmina 2 de 3 Inserir lâmina 3 de 3" at bounding box center [622, 68] width 1244 height 1476
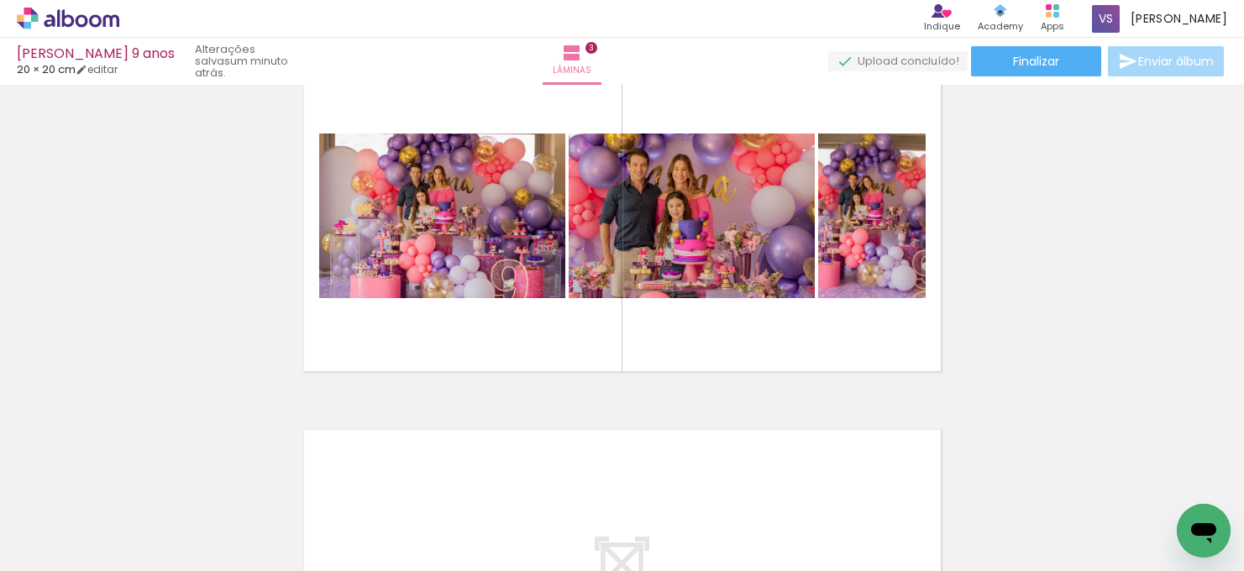
scroll to position [821, 0]
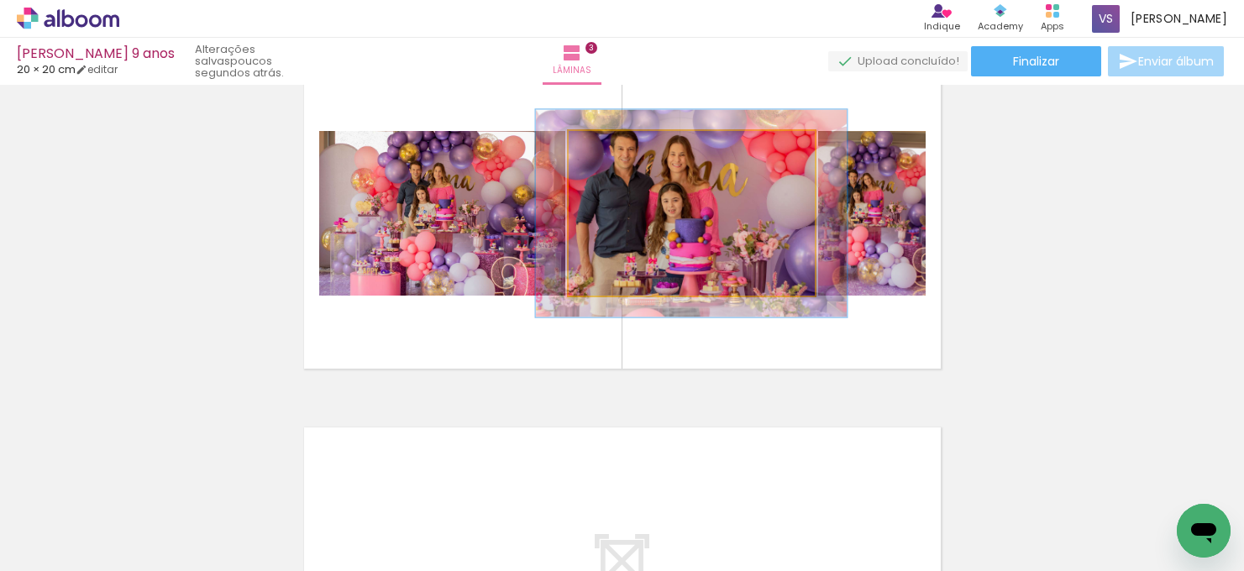
drag, startPoint x: 607, startPoint y: 146, endPoint x: 660, endPoint y: 175, distance: 60.1
type paper-slider "128"
click at [623, 146] on div at bounding box center [622, 148] width 15 height 15
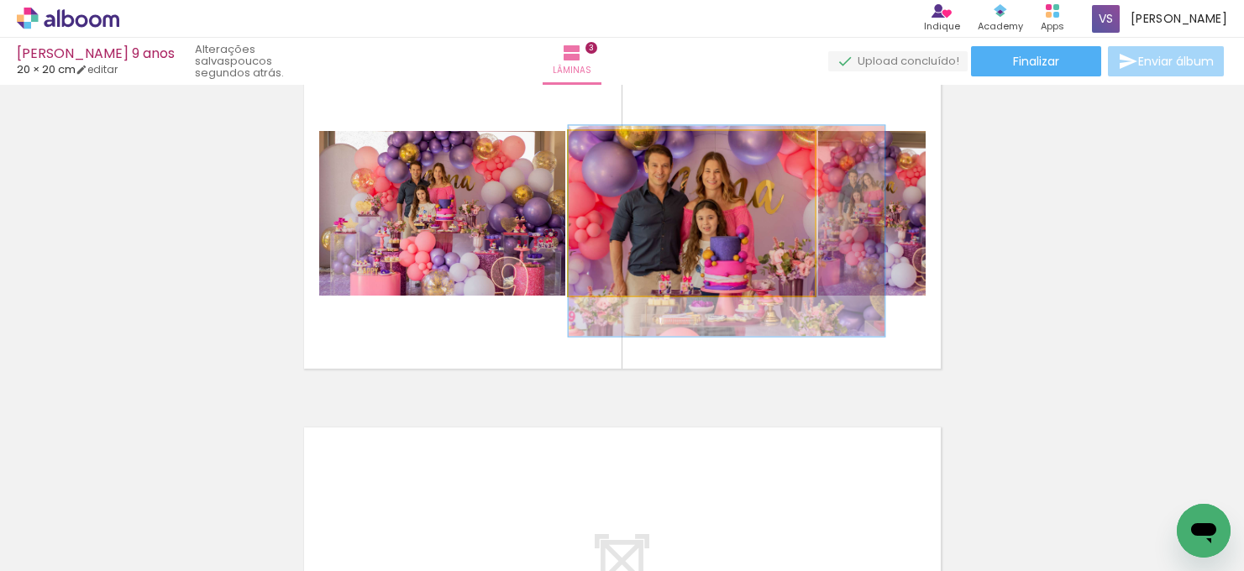
drag, startPoint x: 695, startPoint y: 207, endPoint x: 741, endPoint y: 225, distance: 48.7
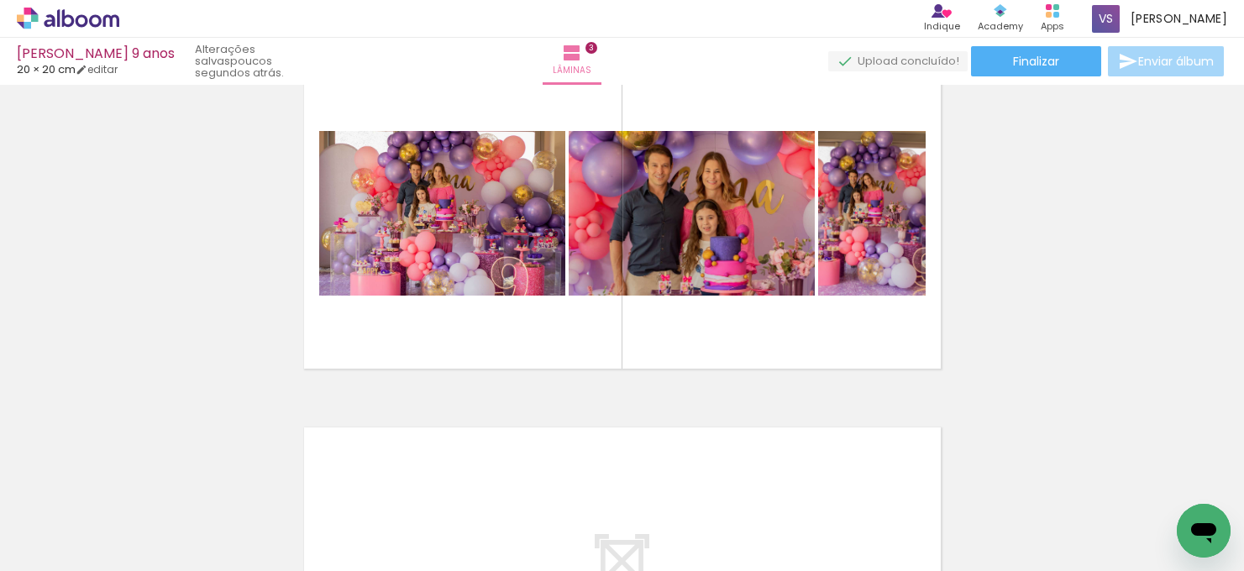
click at [1082, 279] on div "Inserir lâmina 1 de 3 Inserir lâmina 2 de 3 Inserir lâmina 3 de 3" at bounding box center [622, 8] width 1244 height 1476
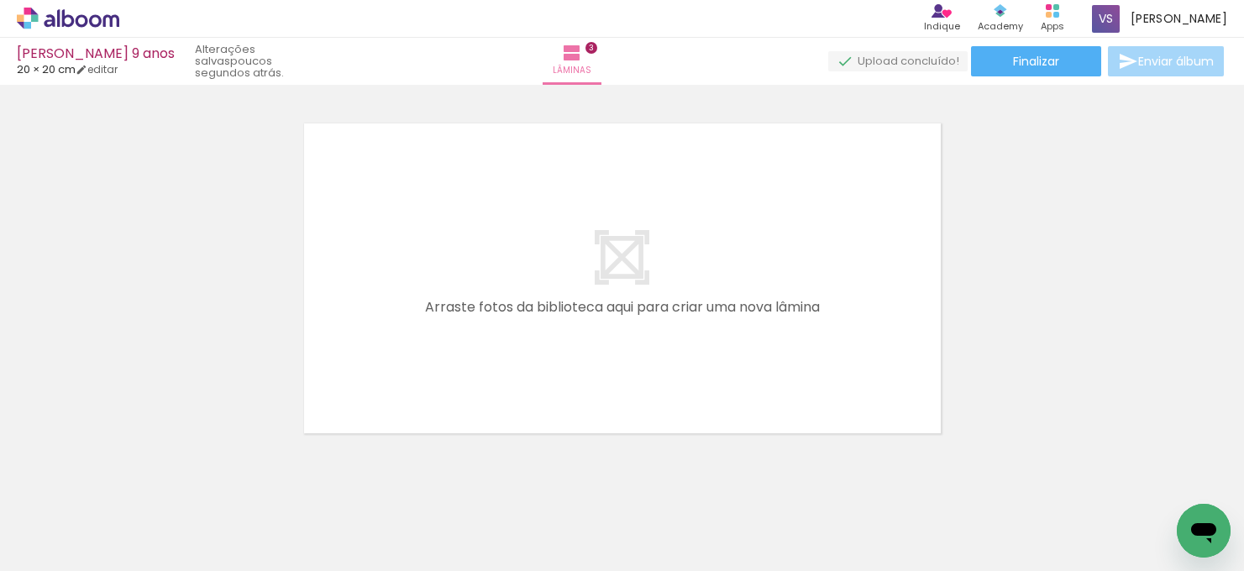
scroll to position [1126, 0]
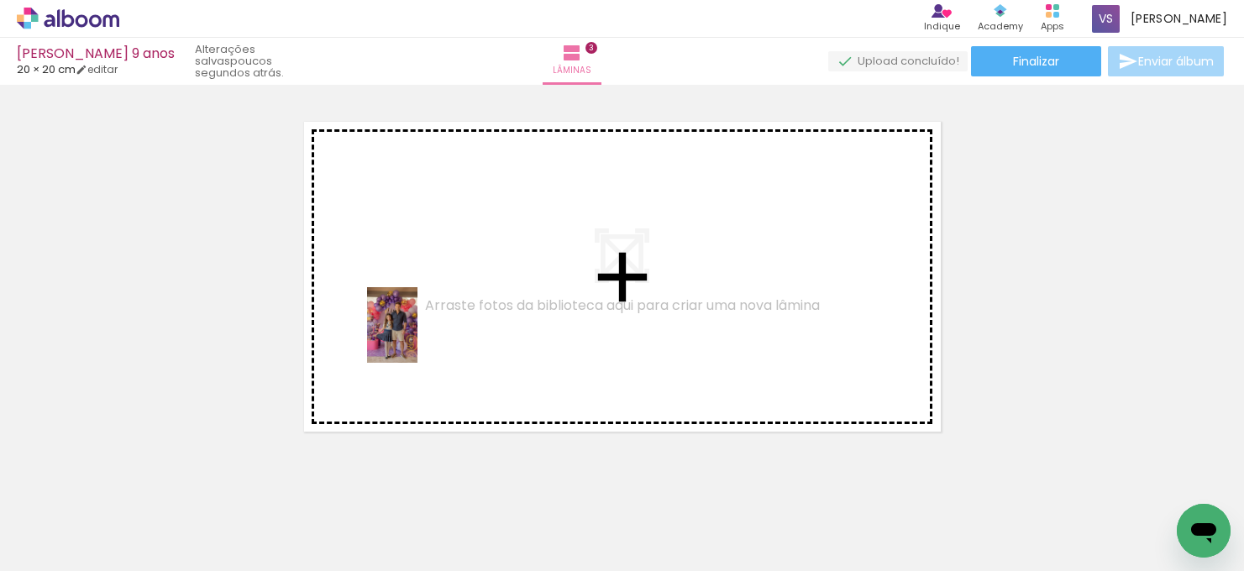
drag, startPoint x: 360, startPoint y: 523, endPoint x: 417, endPoint y: 338, distance: 194.2
click at [417, 338] on quentale-workspace at bounding box center [622, 285] width 1244 height 571
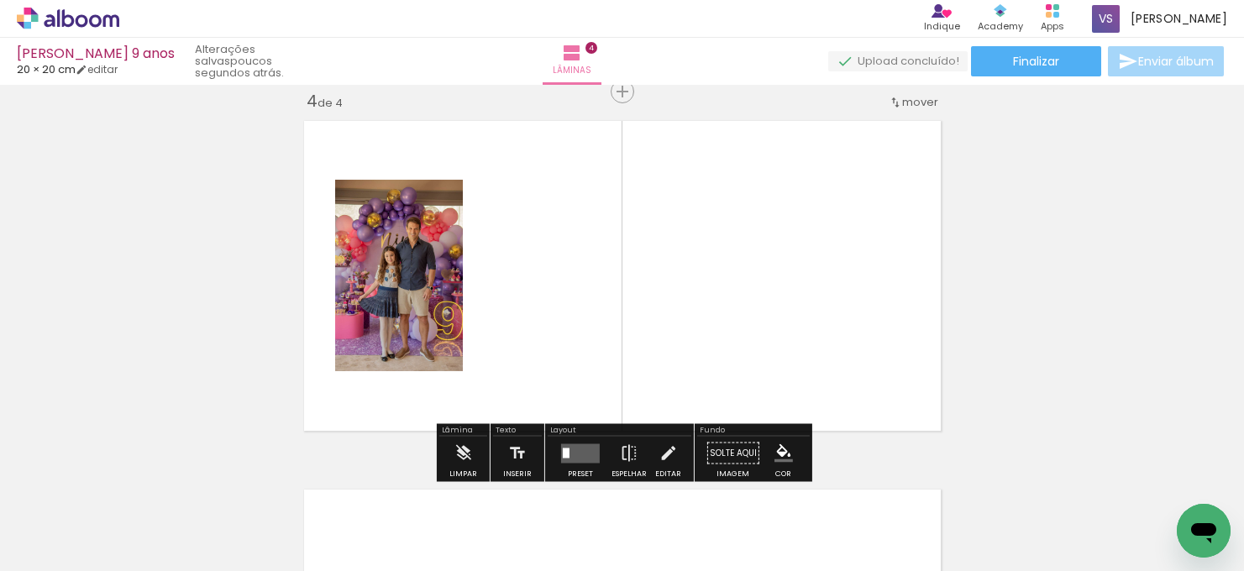
scroll to position [1127, 0]
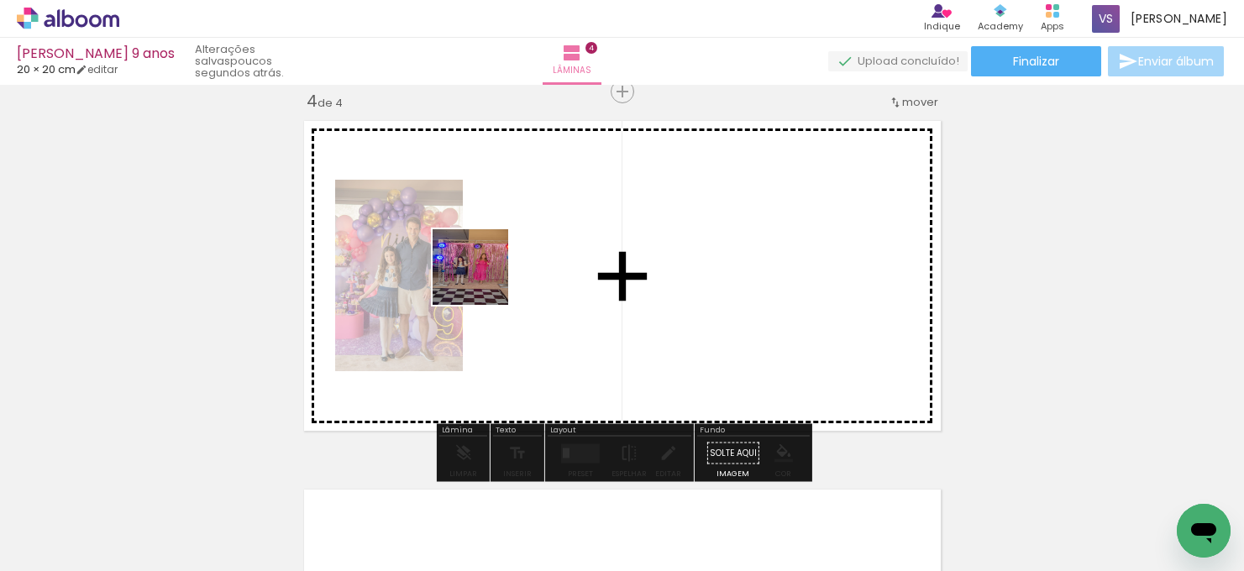
drag, startPoint x: 453, startPoint y: 527, endPoint x: 484, endPoint y: 271, distance: 257.2
click at [484, 271] on quentale-workspace at bounding box center [622, 285] width 1244 height 571
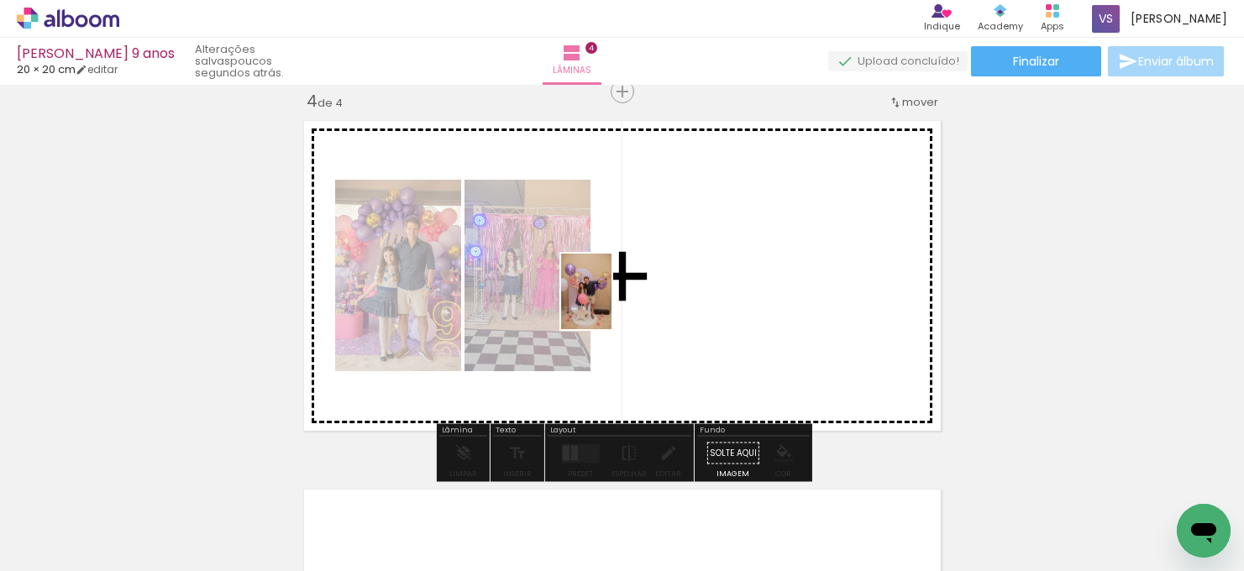
drag, startPoint x: 622, startPoint y: 521, endPoint x: 611, endPoint y: 304, distance: 217.0
click at [611, 304] on quentale-workspace at bounding box center [622, 285] width 1244 height 571
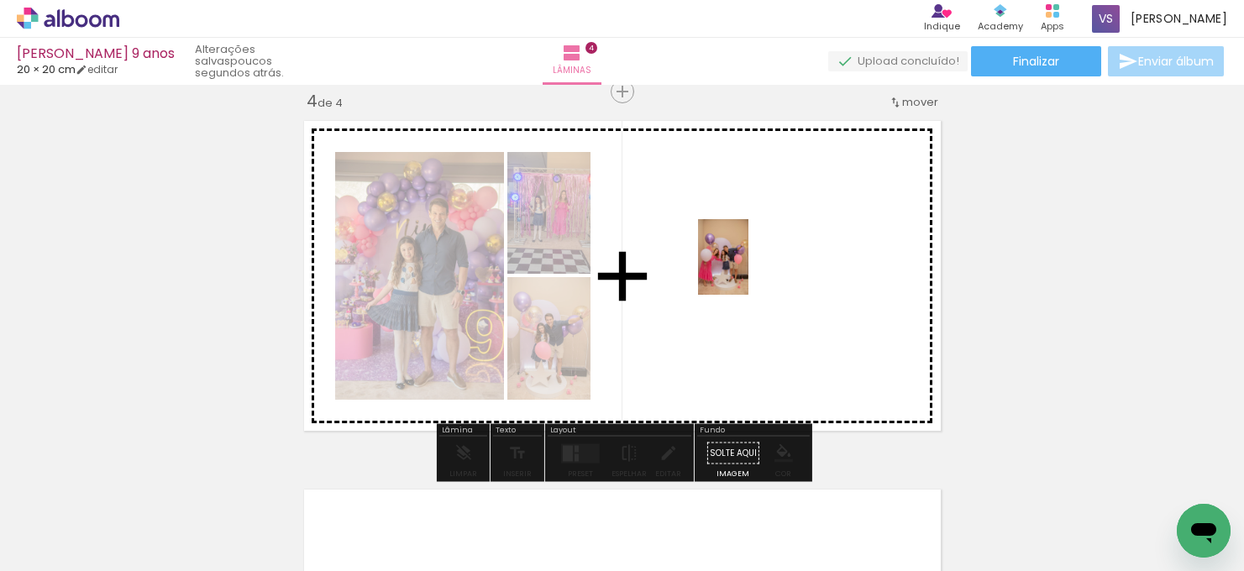
drag, startPoint x: 730, startPoint y: 521, endPoint x: 748, endPoint y: 270, distance: 251.8
click at [748, 270] on quentale-workspace at bounding box center [622, 285] width 1244 height 571
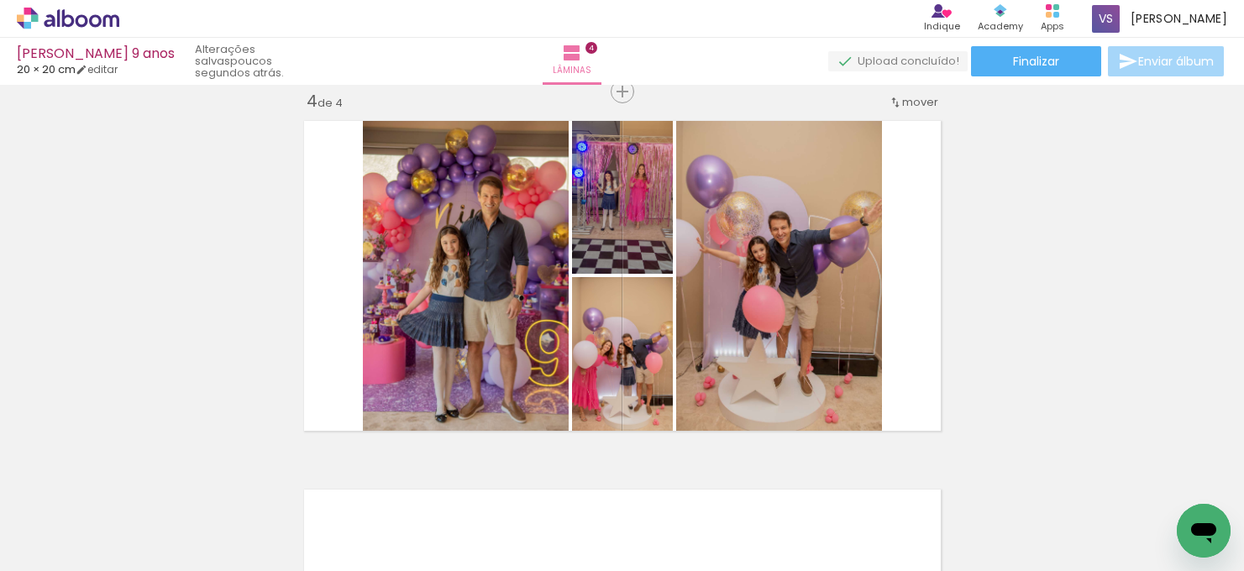
scroll to position [0, 2219]
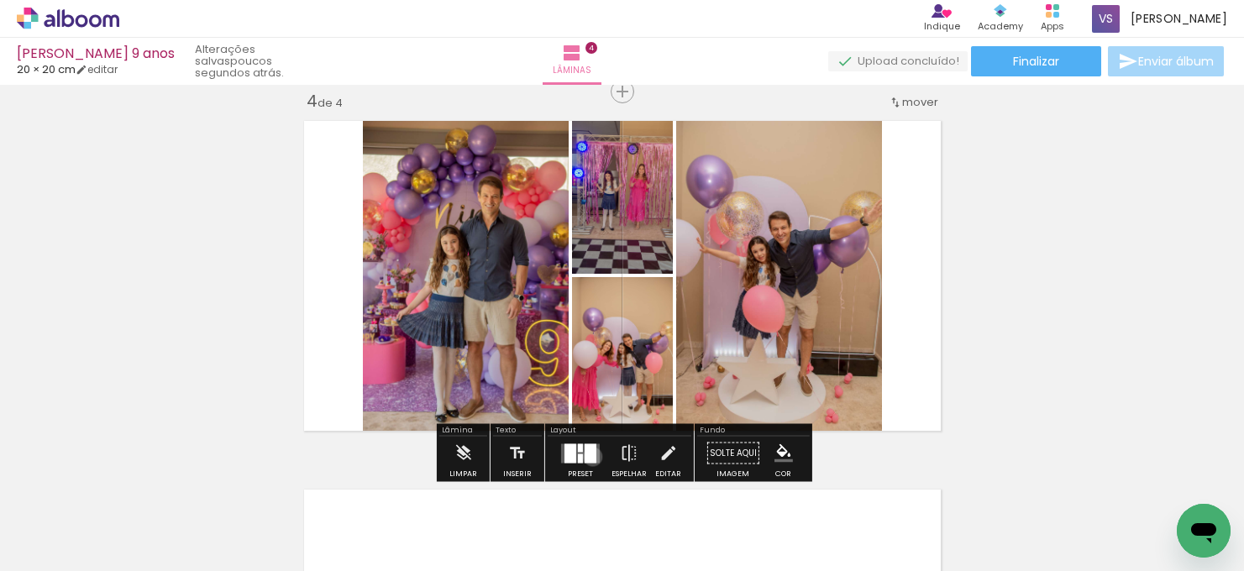
click at [589, 456] on div at bounding box center [591, 452] width 12 height 19
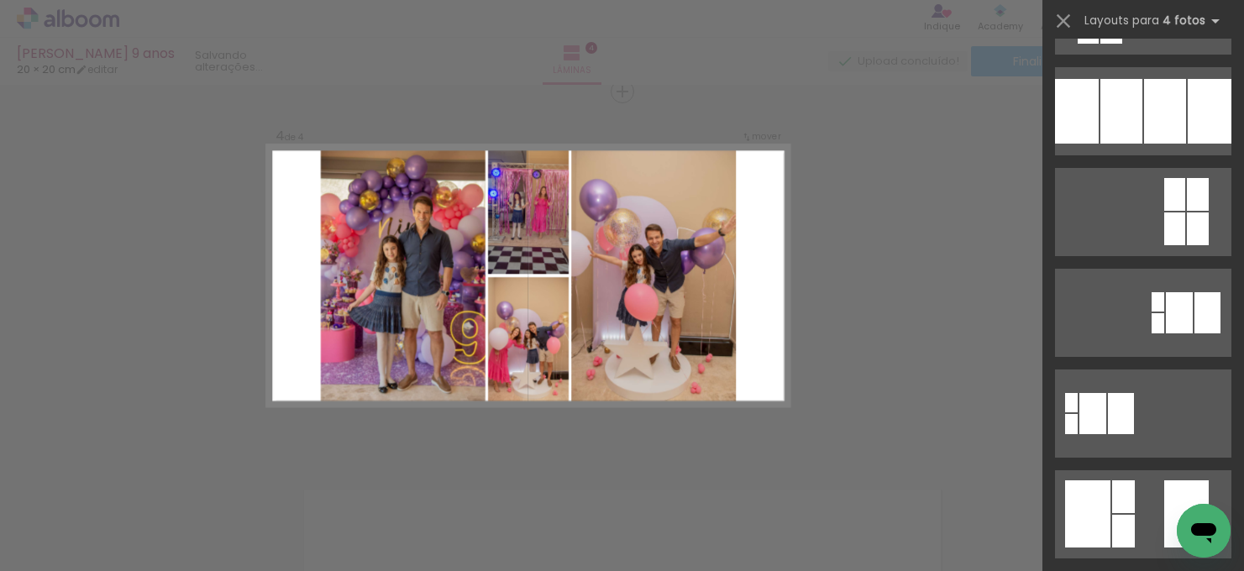
scroll to position [0, 0]
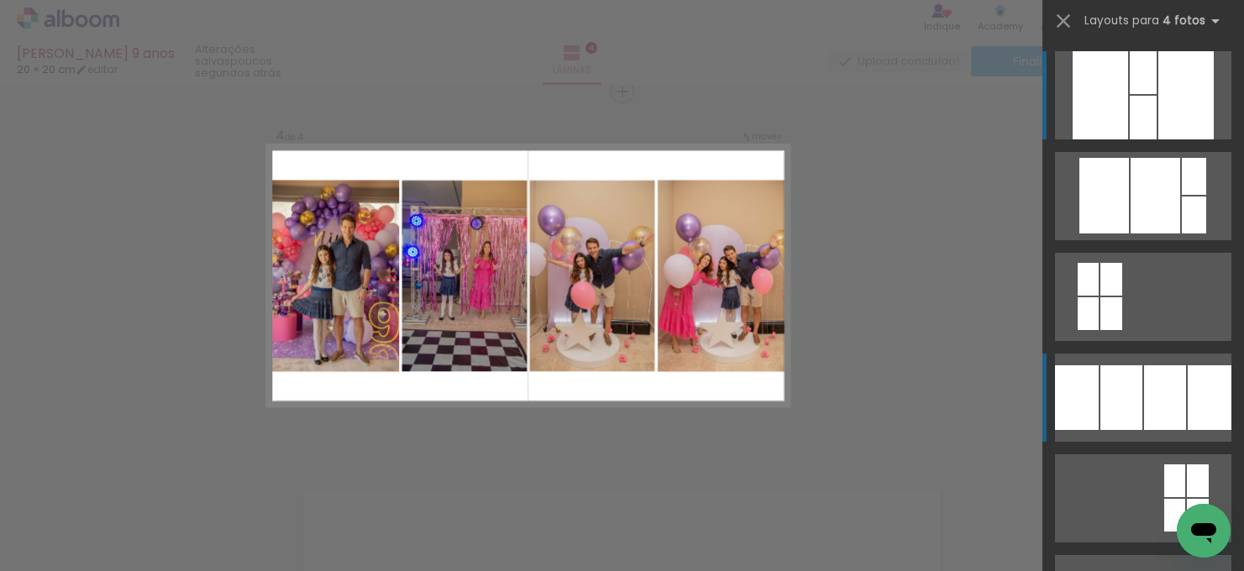
click at [1130, 94] on div at bounding box center [1143, 72] width 27 height 43
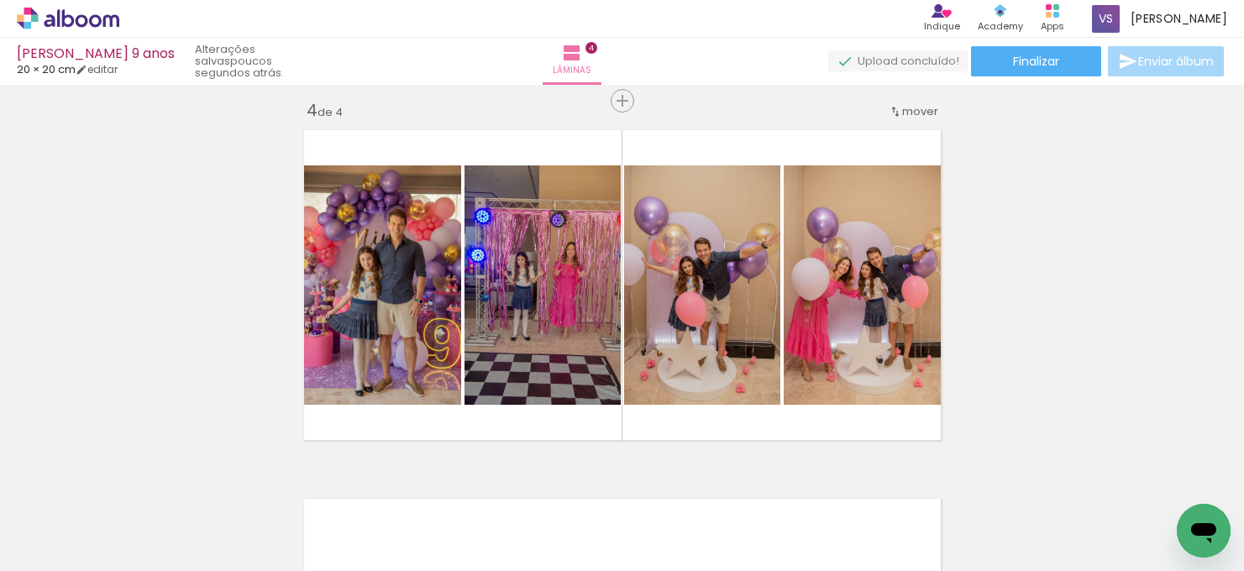
scroll to position [1121, 0]
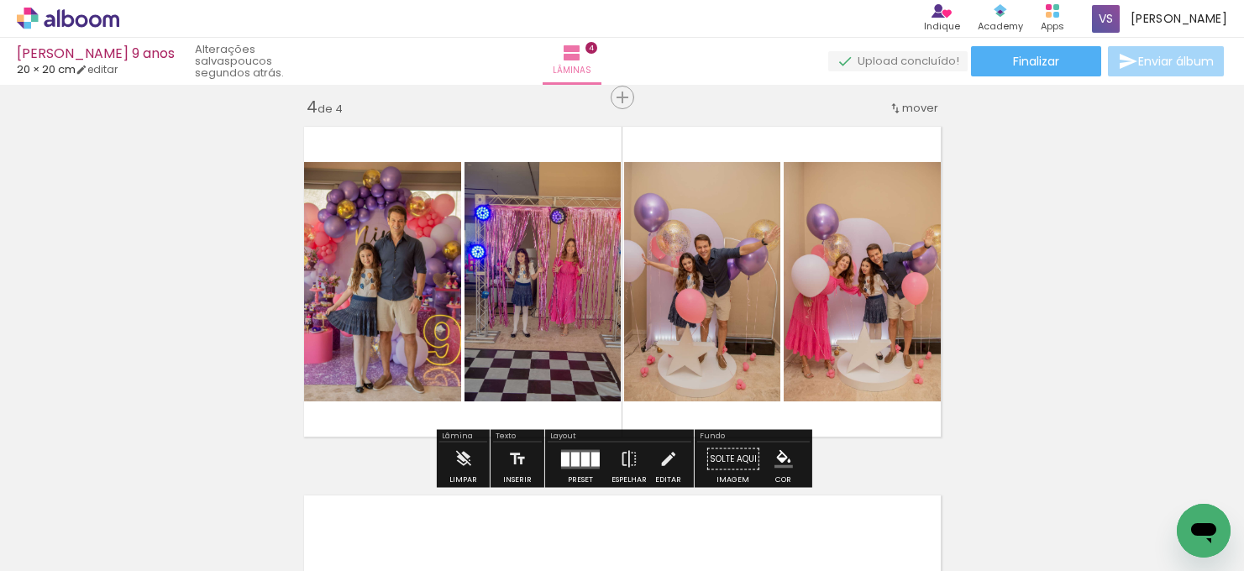
click at [527, 270] on quentale-photo at bounding box center [542, 281] width 156 height 239
click at [577, 275] on quentale-photo at bounding box center [542, 281] width 156 height 239
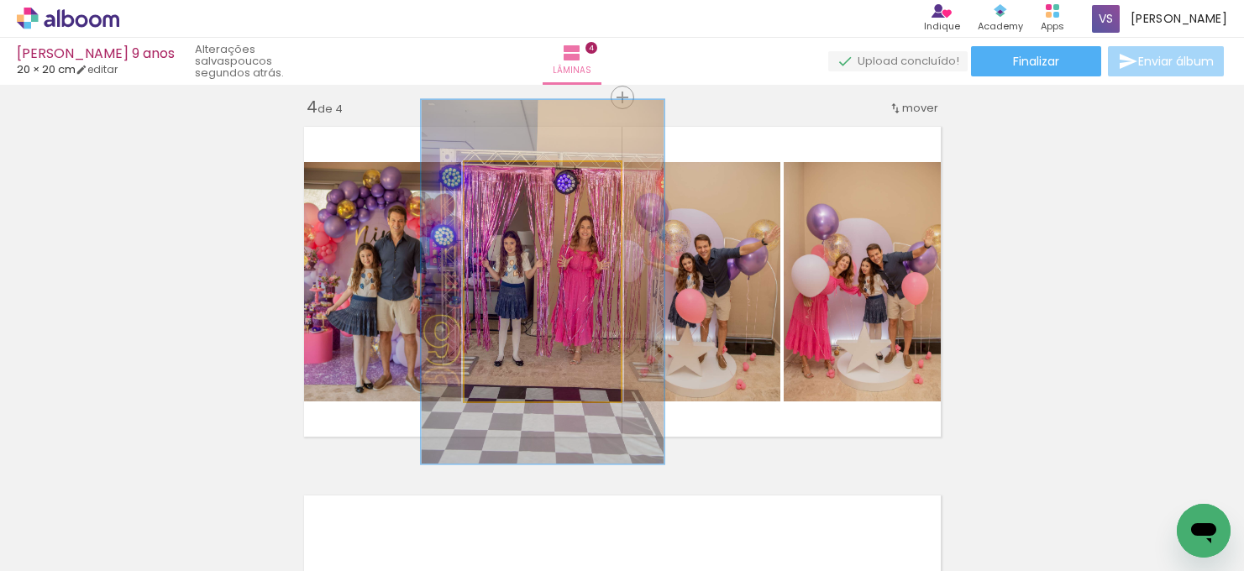
drag, startPoint x: 506, startPoint y: 181, endPoint x: 536, endPoint y: 177, distance: 30.4
click at [536, 177] on div at bounding box center [533, 179] width 15 height 15
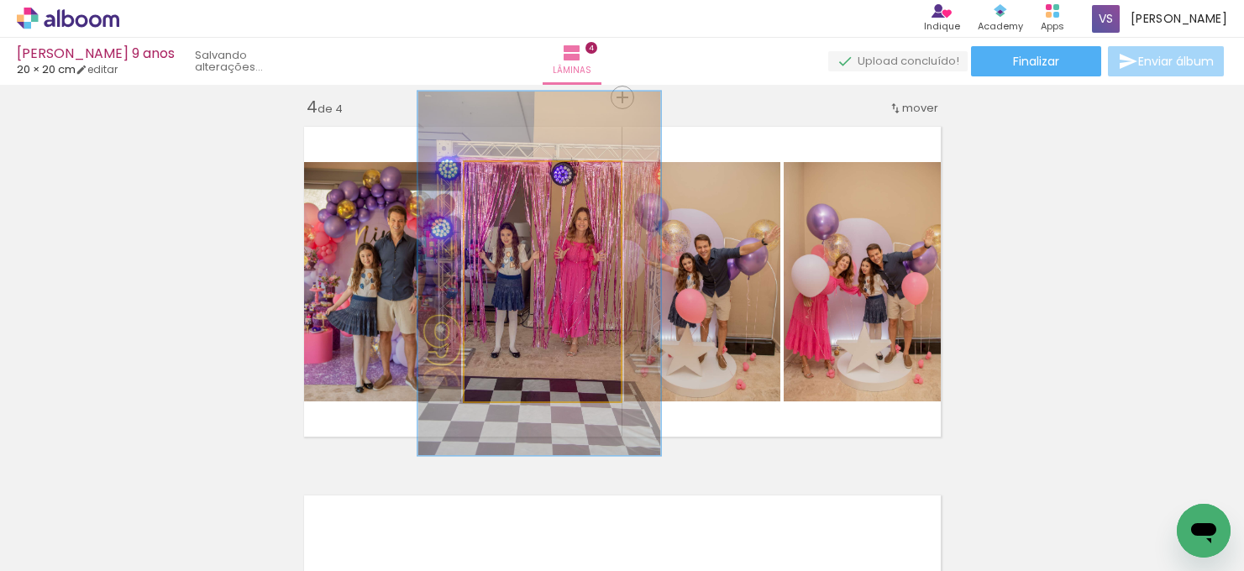
drag, startPoint x: 553, startPoint y: 256, endPoint x: 550, endPoint y: 248, distance: 9.0
click at [577, 264] on quentale-photo at bounding box center [542, 281] width 156 height 239
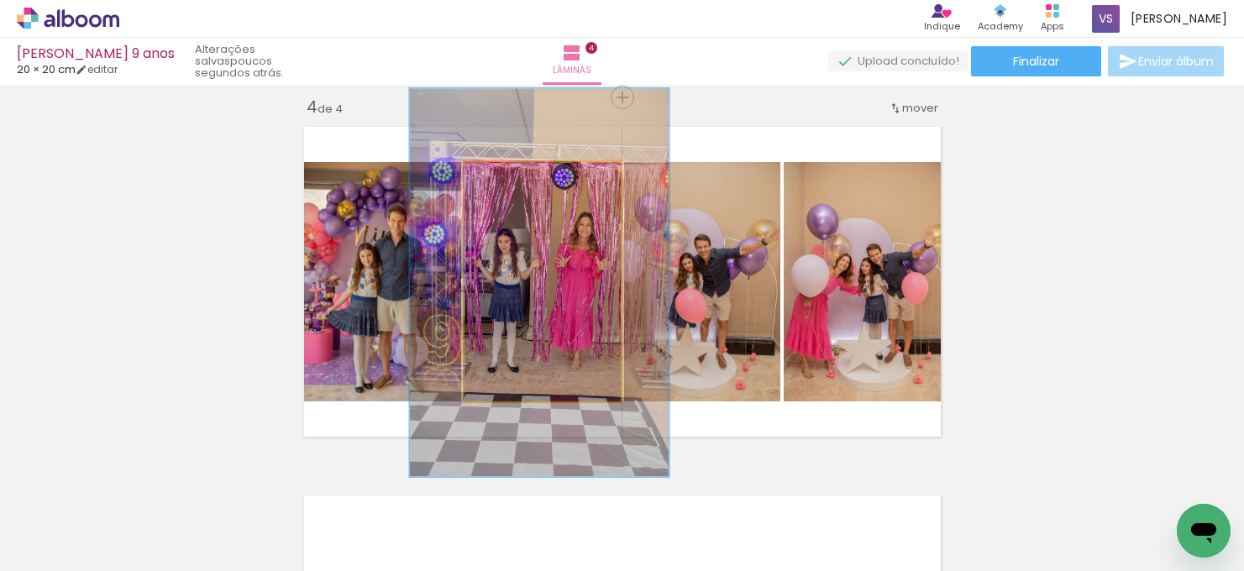
type paper-slider "162"
click at [550, 186] on div at bounding box center [544, 179] width 27 height 27
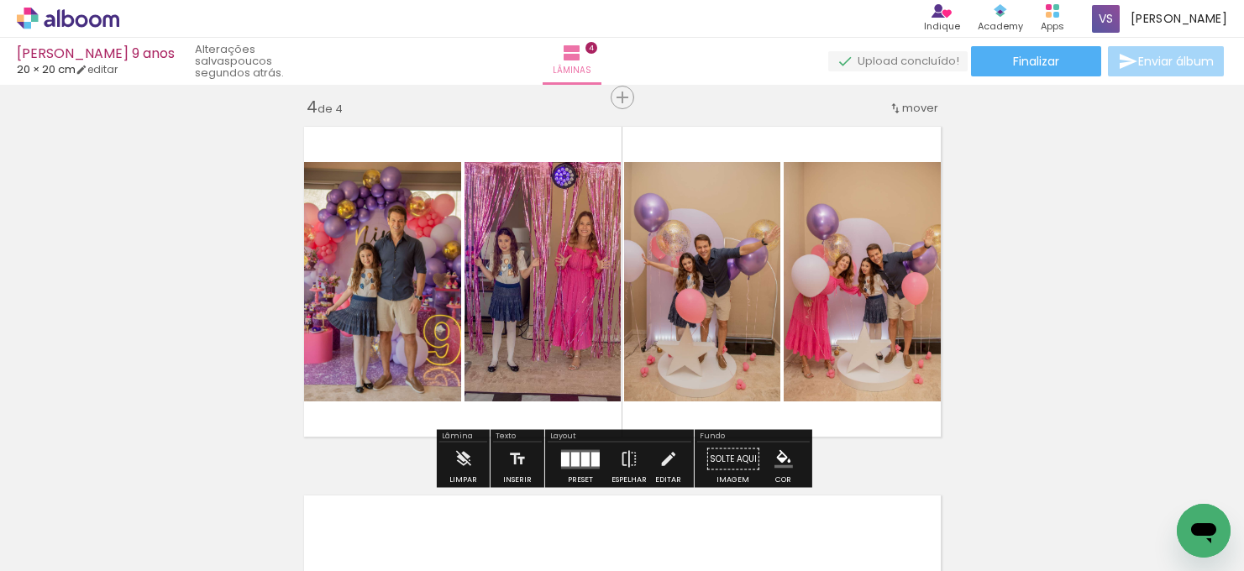
click at [590, 259] on quentale-photo at bounding box center [542, 281] width 156 height 239
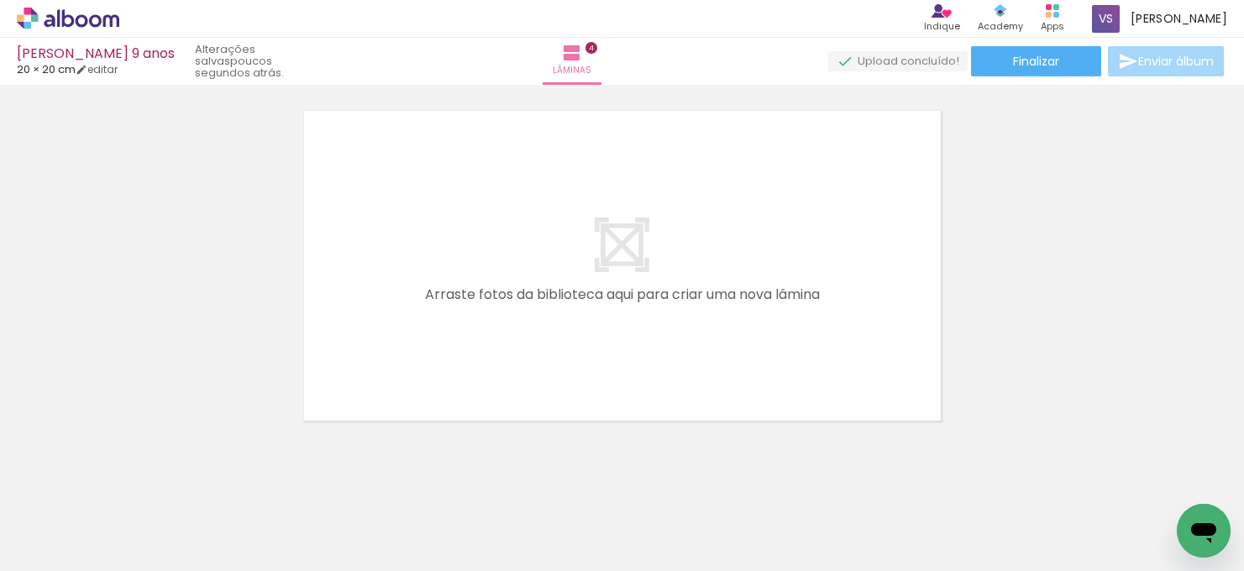
scroll to position [0, 618]
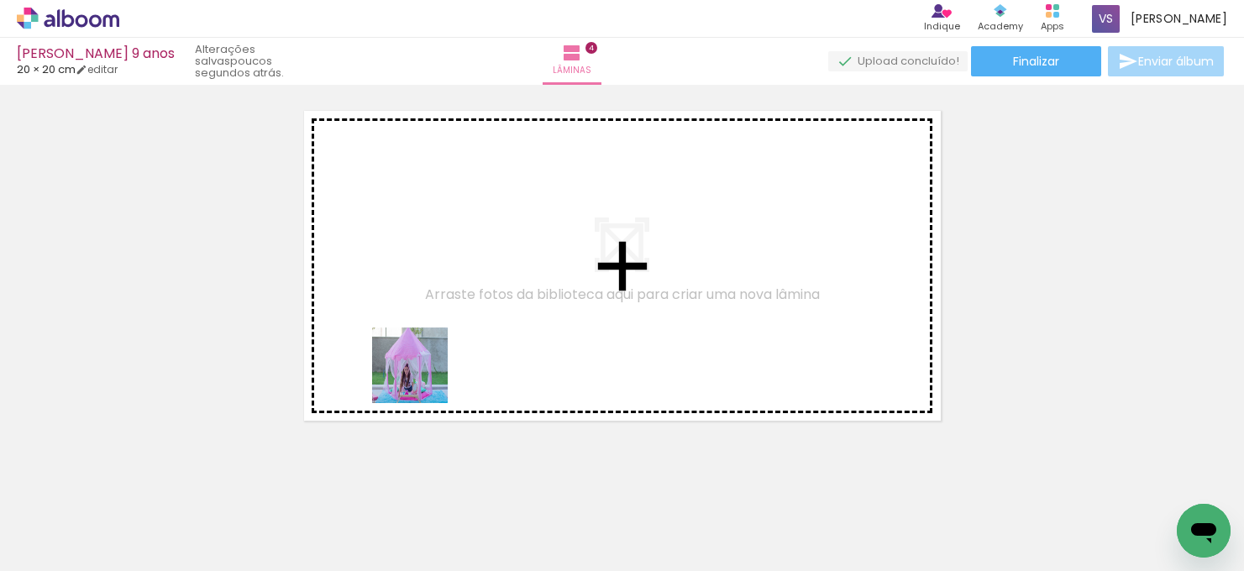
drag, startPoint x: 397, startPoint y: 496, endPoint x: 421, endPoint y: 310, distance: 187.1
click at [421, 310] on quentale-workspace at bounding box center [622, 285] width 1244 height 571
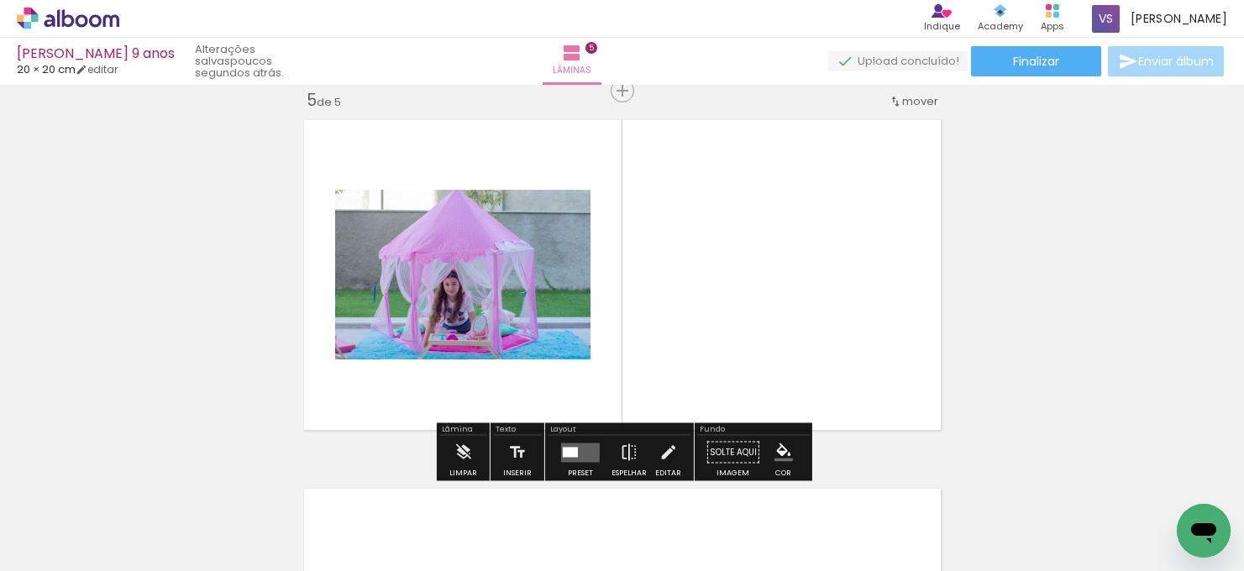
scroll to position [1496, 0]
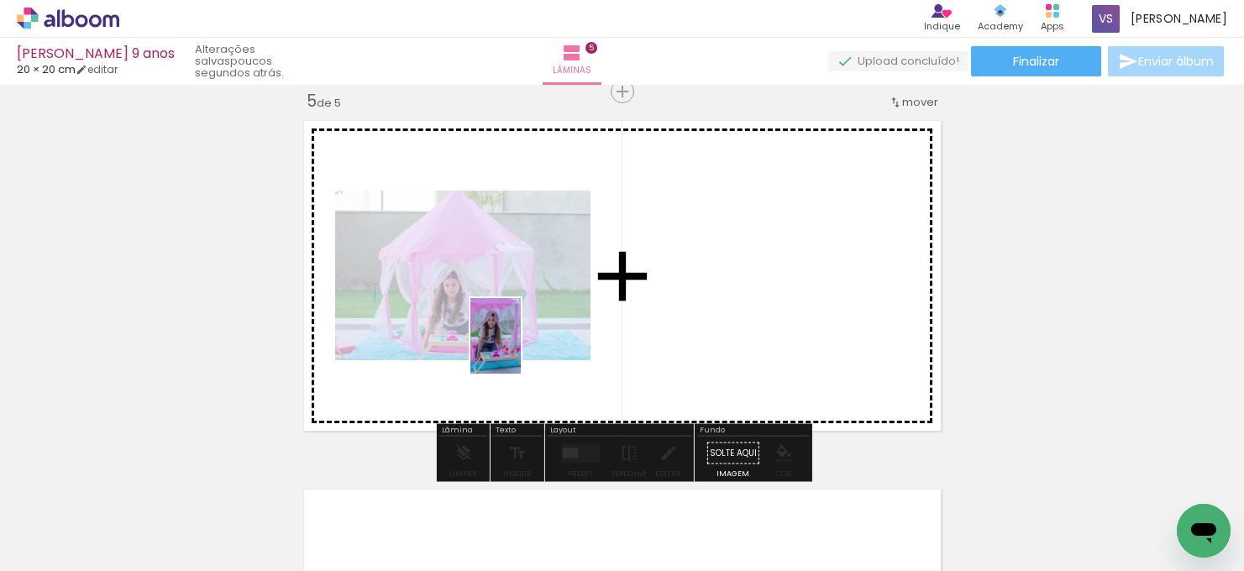
drag, startPoint x: 506, startPoint y: 522, endPoint x: 521, endPoint y: 349, distance: 173.6
click at [521, 349] on quentale-workspace at bounding box center [622, 285] width 1244 height 571
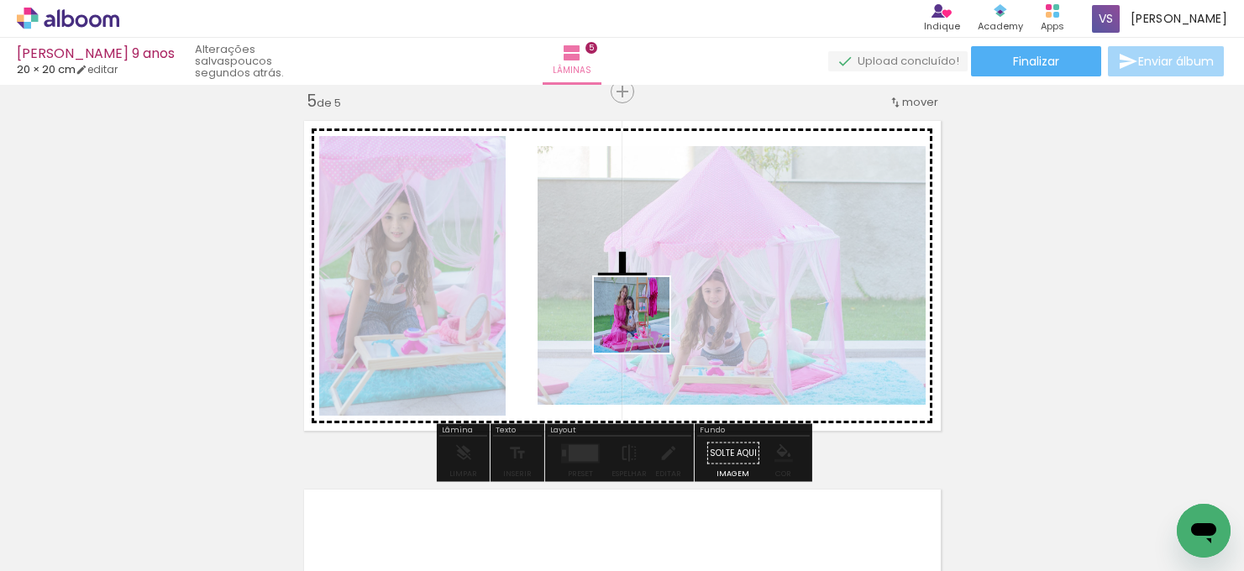
drag, startPoint x: 599, startPoint y: 514, endPoint x: 644, endPoint y: 325, distance: 194.3
click at [644, 325] on quentale-workspace at bounding box center [622, 285] width 1244 height 571
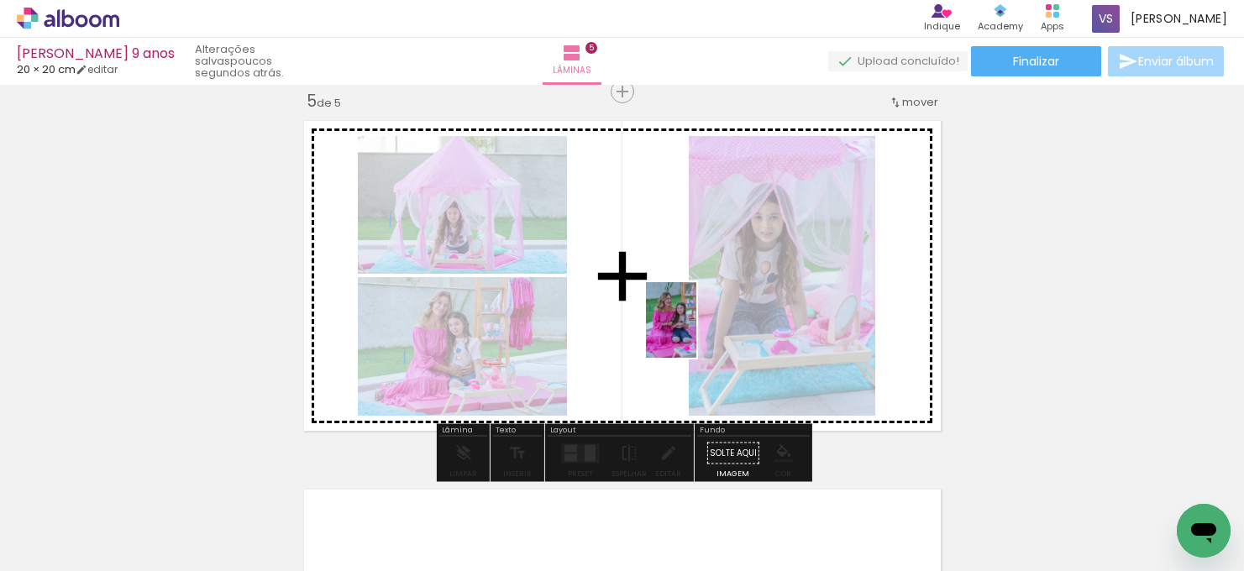
drag, startPoint x: 691, startPoint y: 521, endPoint x: 696, endPoint y: 333, distance: 188.2
click at [696, 333] on quentale-workspace at bounding box center [622, 285] width 1244 height 571
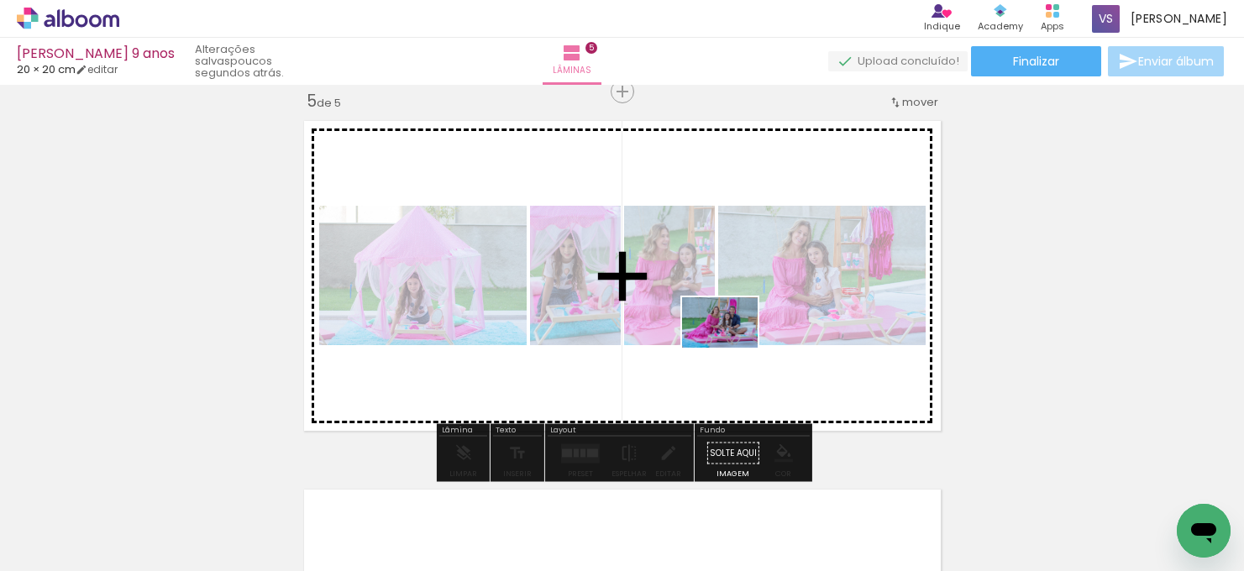
drag, startPoint x: 783, startPoint y: 517, endPoint x: 732, endPoint y: 348, distance: 176.2
click at [732, 348] on quentale-workspace at bounding box center [622, 285] width 1244 height 571
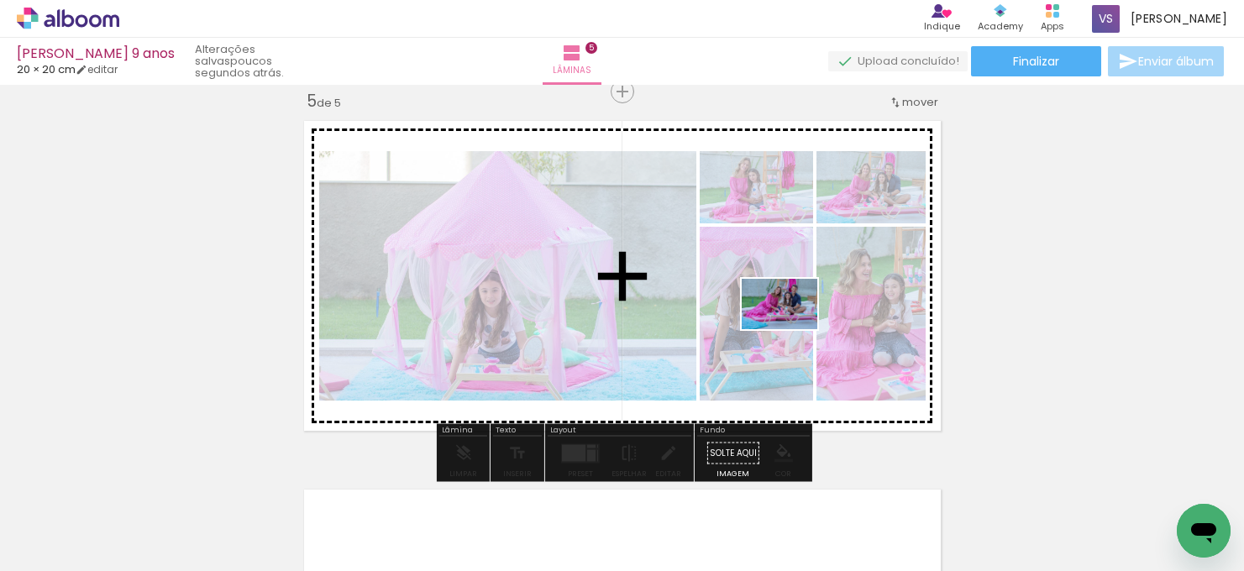
drag, startPoint x: 891, startPoint y: 535, endPoint x: 792, endPoint y: 329, distance: 228.4
click at [792, 329] on quentale-workspace at bounding box center [622, 285] width 1244 height 571
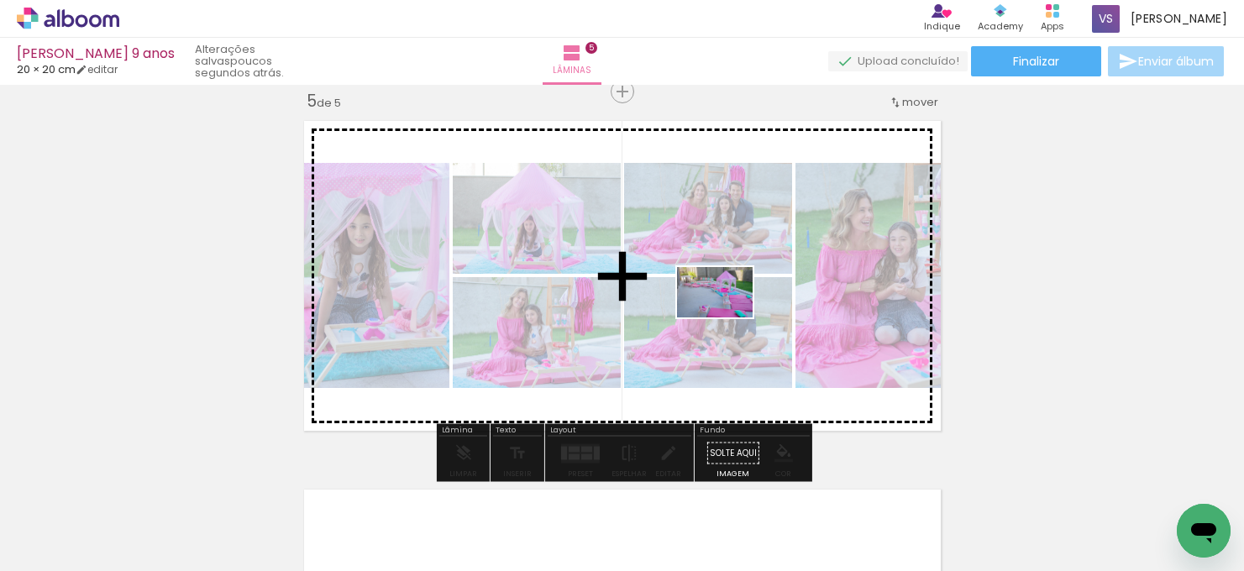
drag, startPoint x: 967, startPoint y: 523, endPoint x: 726, endPoint y: 317, distance: 316.8
click at [726, 317] on quentale-workspace at bounding box center [622, 285] width 1244 height 571
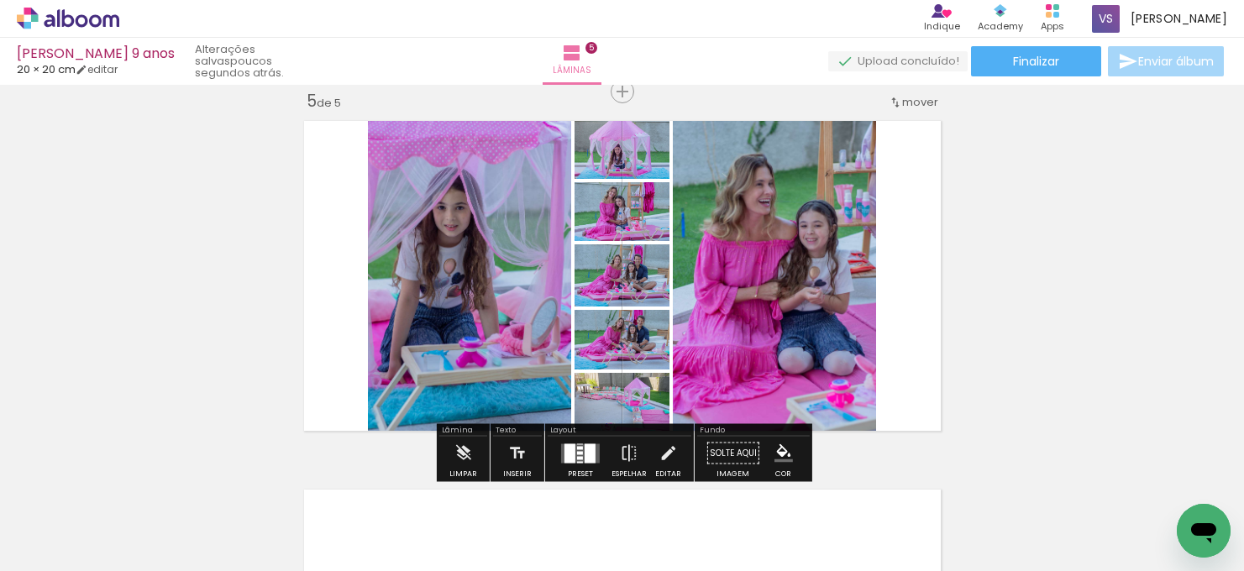
click at [579, 456] on div at bounding box center [580, 457] width 6 height 3
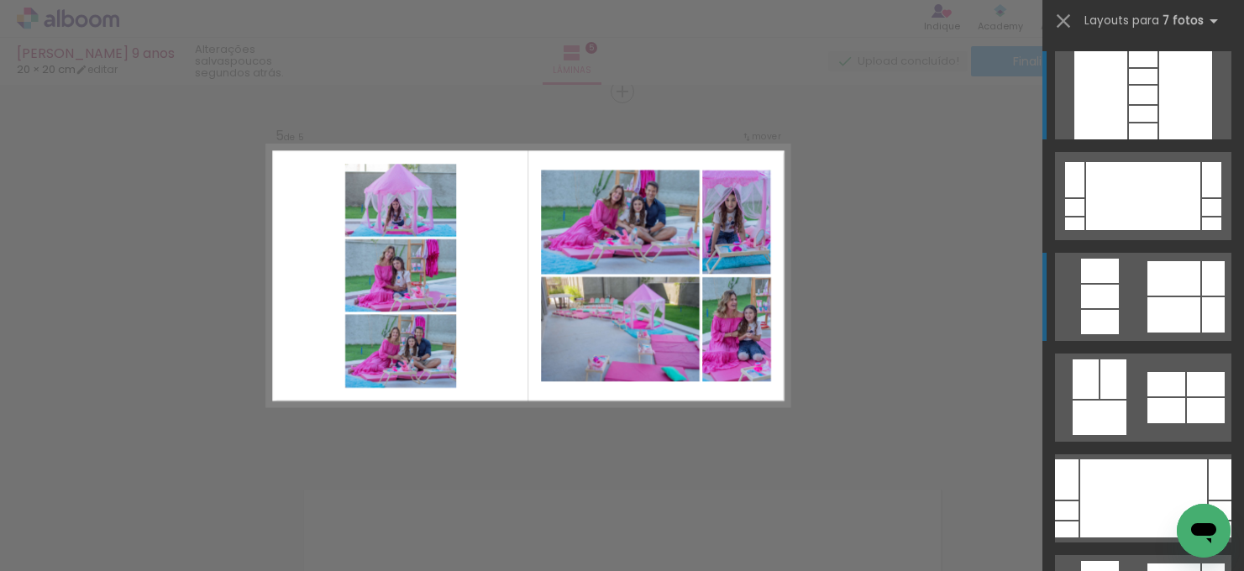
click at [1157, 104] on div at bounding box center [1143, 95] width 29 height 18
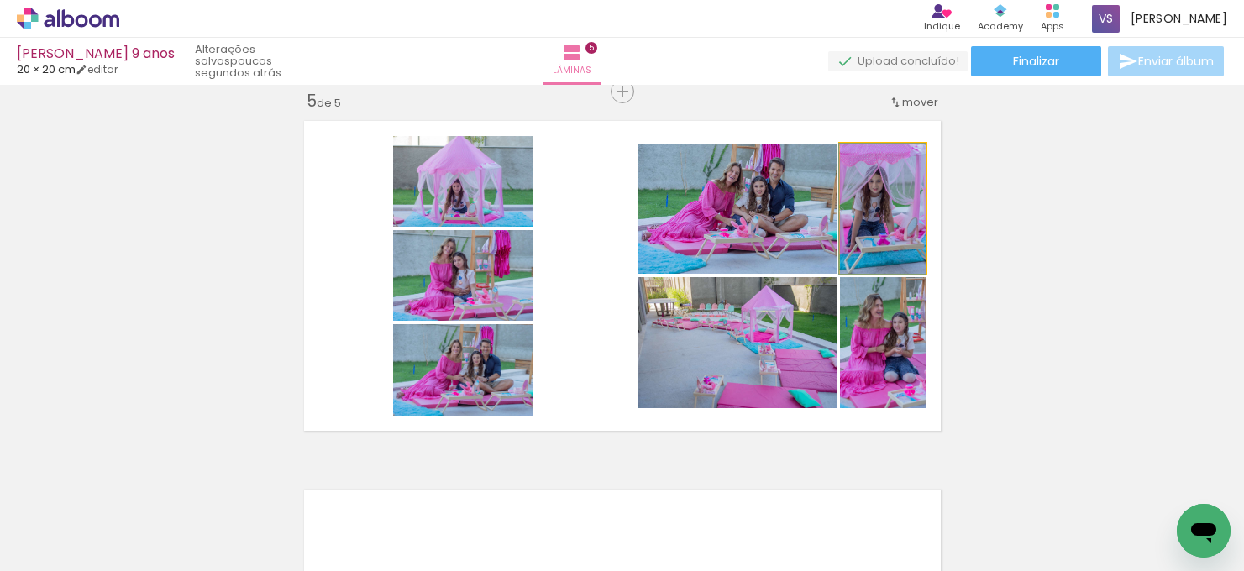
click at [879, 232] on quentale-photo at bounding box center [883, 209] width 86 height 130
click at [885, 239] on quentale-photo at bounding box center [883, 209] width 86 height 130
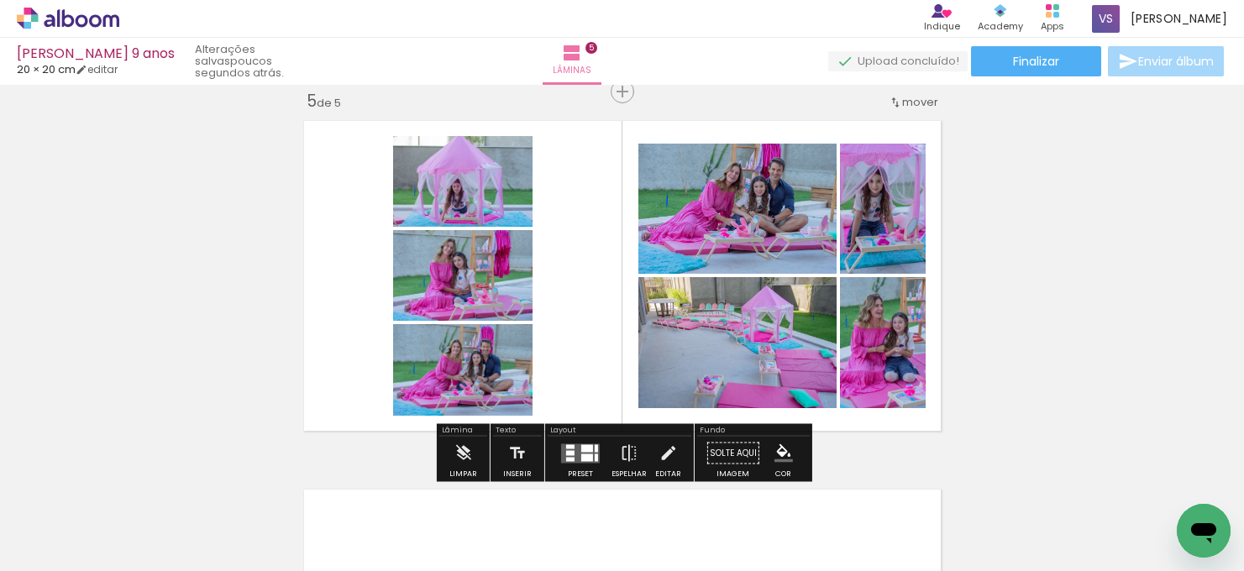
click at [0, 0] on paper-item at bounding box center [0, 0] width 0 height 0
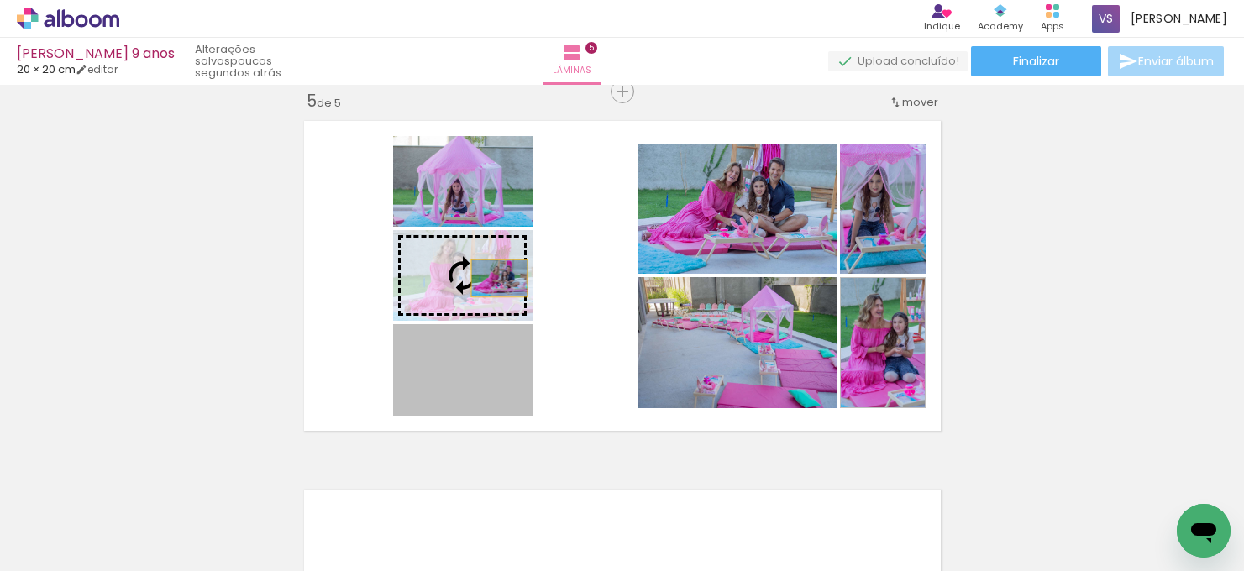
drag, startPoint x: 509, startPoint y: 366, endPoint x: 499, endPoint y: 278, distance: 88.8
click at [0, 0] on slot at bounding box center [0, 0] width 0 height 0
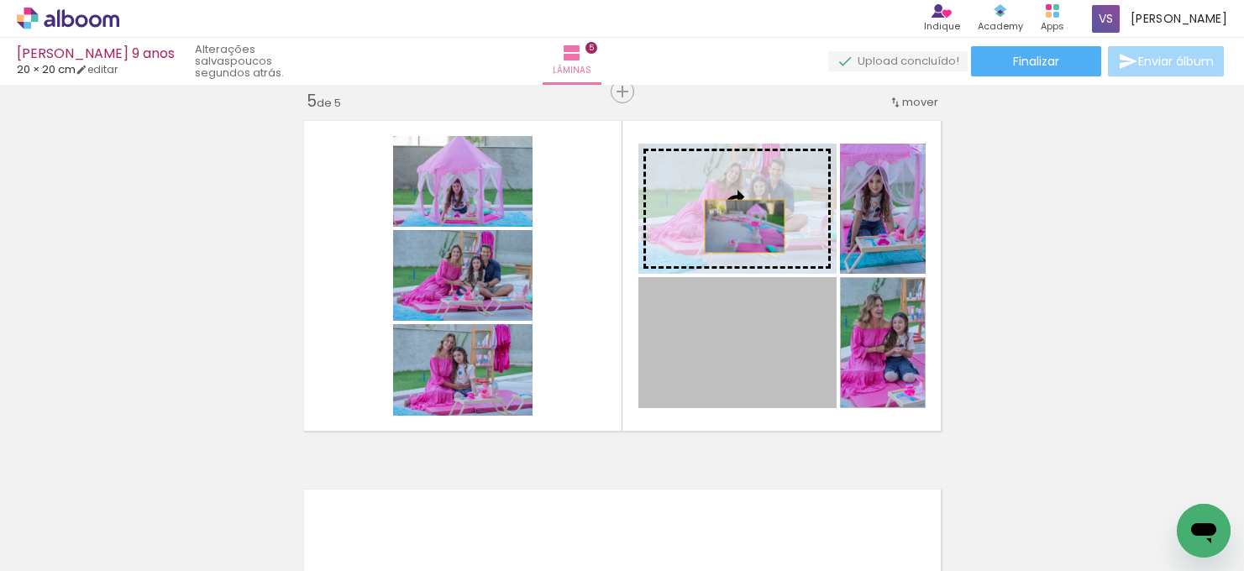
drag, startPoint x: 754, startPoint y: 342, endPoint x: 744, endPoint y: 226, distance: 116.3
click at [0, 0] on slot at bounding box center [0, 0] width 0 height 0
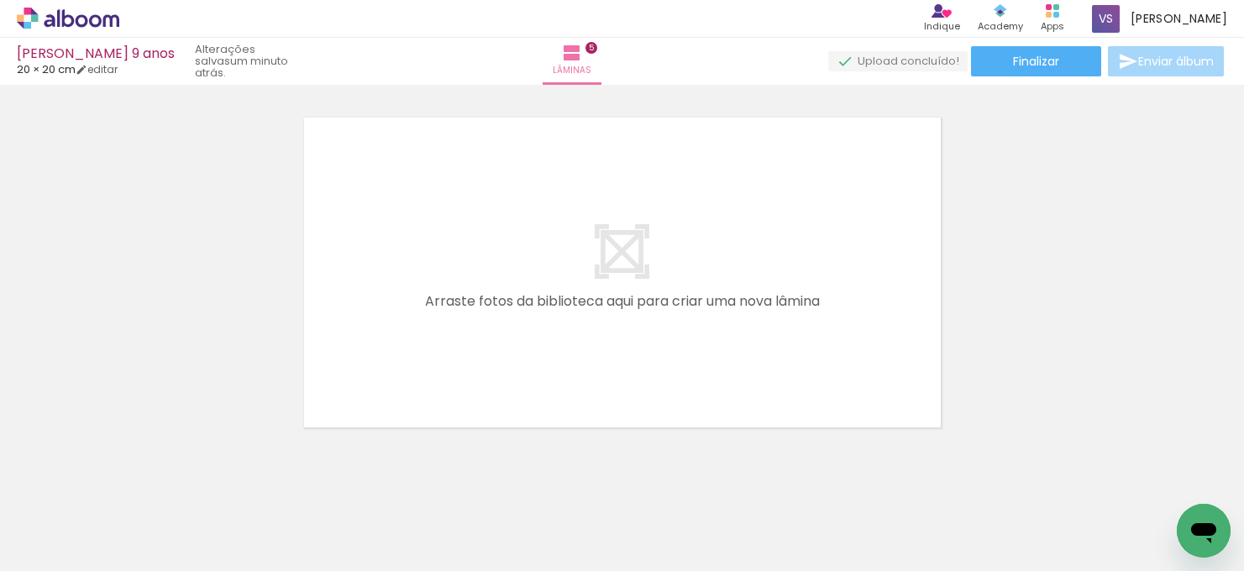
scroll to position [0, 1927]
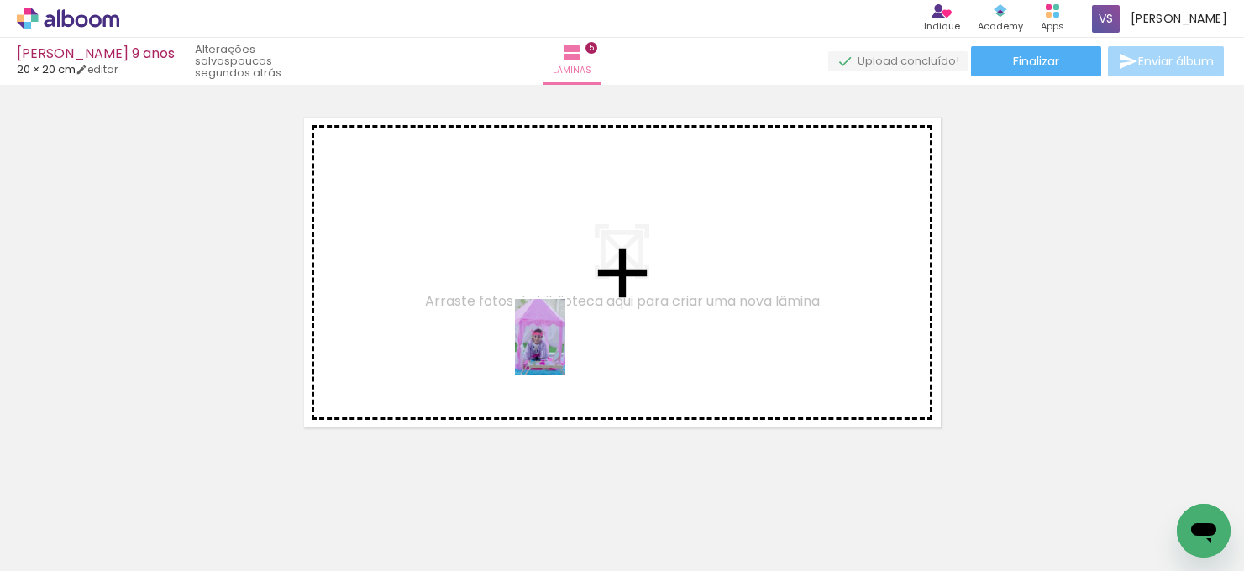
drag, startPoint x: 514, startPoint y: 519, endPoint x: 565, endPoint y: 349, distance: 177.2
click at [565, 349] on quentale-workspace at bounding box center [622, 285] width 1244 height 571
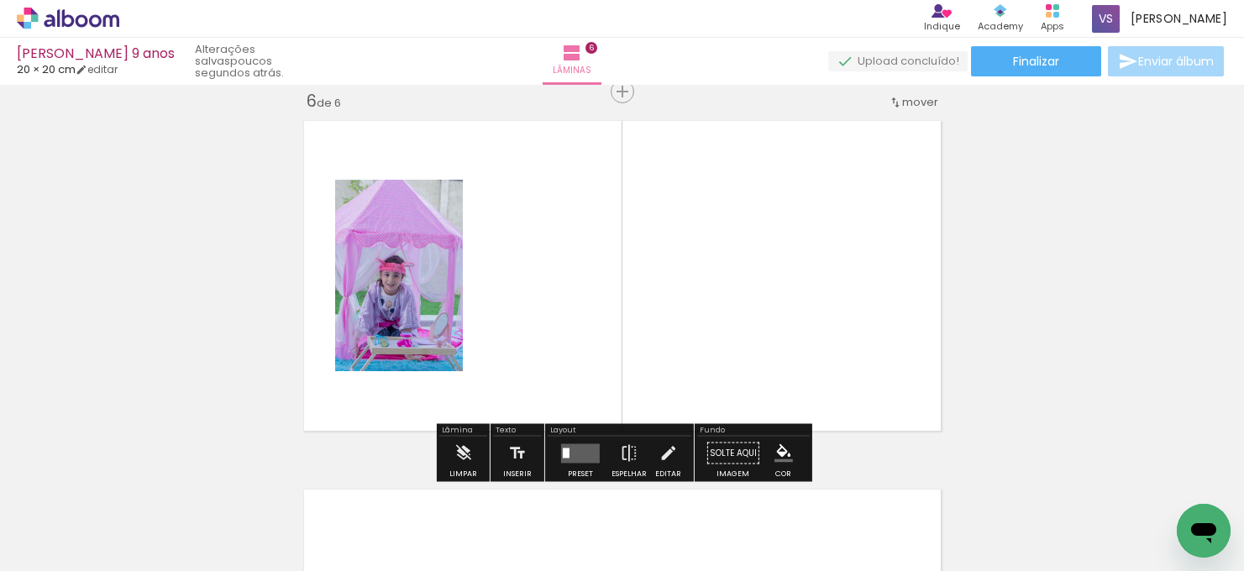
scroll to position [0, 1979]
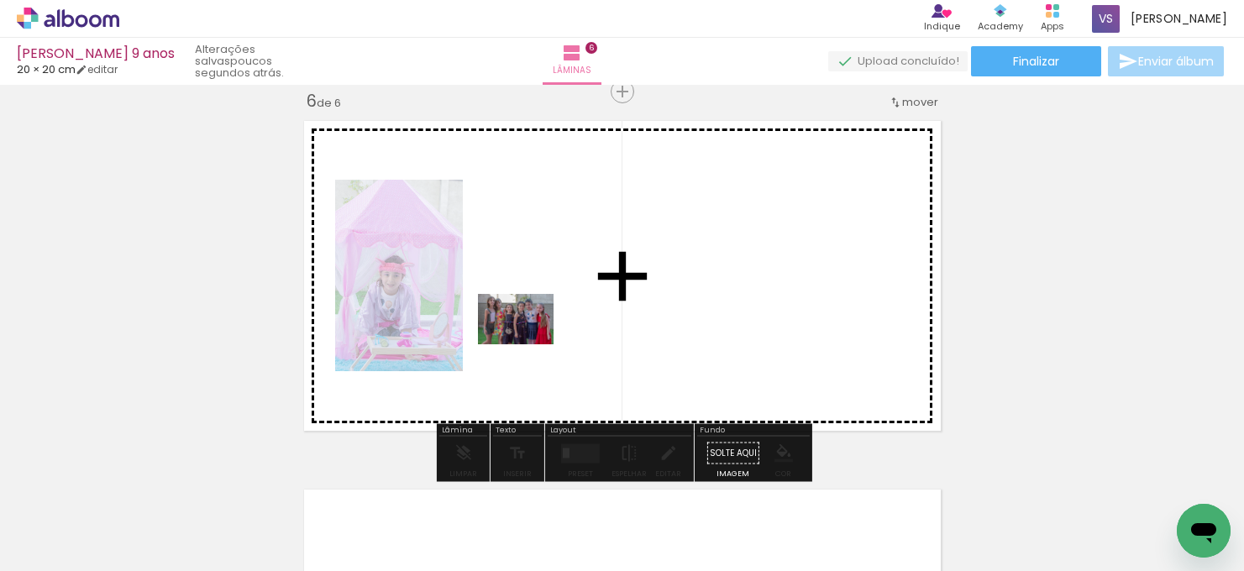
drag, startPoint x: 370, startPoint y: 509, endPoint x: 528, endPoint y: 344, distance: 228.1
click at [528, 344] on quentale-workspace at bounding box center [622, 285] width 1244 height 571
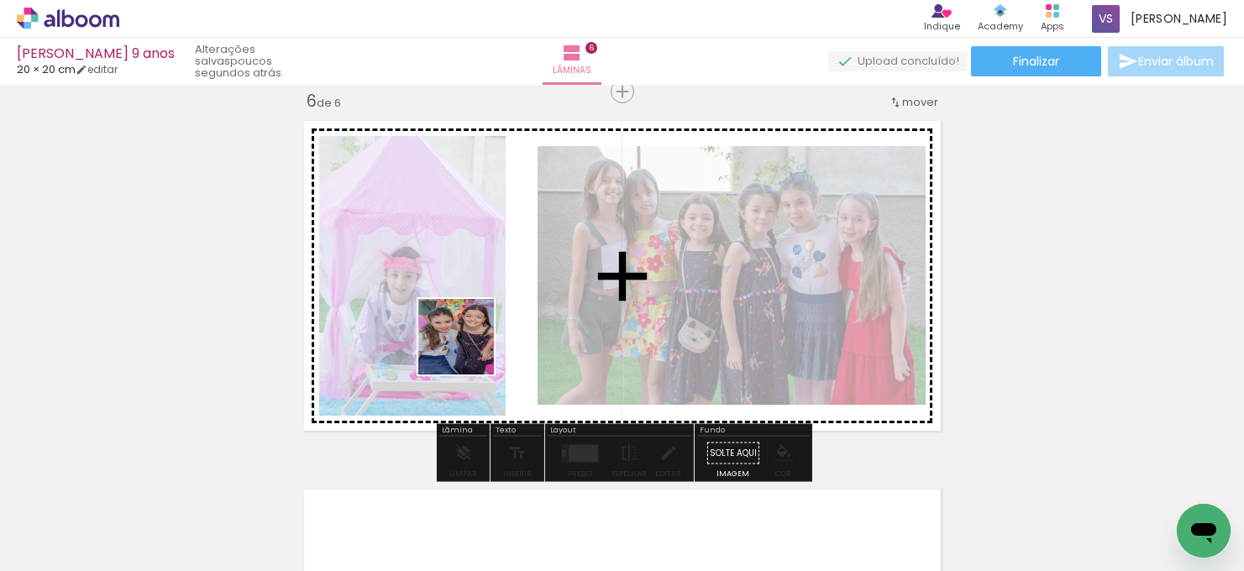
drag, startPoint x: 254, startPoint y: 514, endPoint x: 490, endPoint y: 325, distance: 301.7
click at [490, 325] on quentale-workspace at bounding box center [622, 285] width 1244 height 571
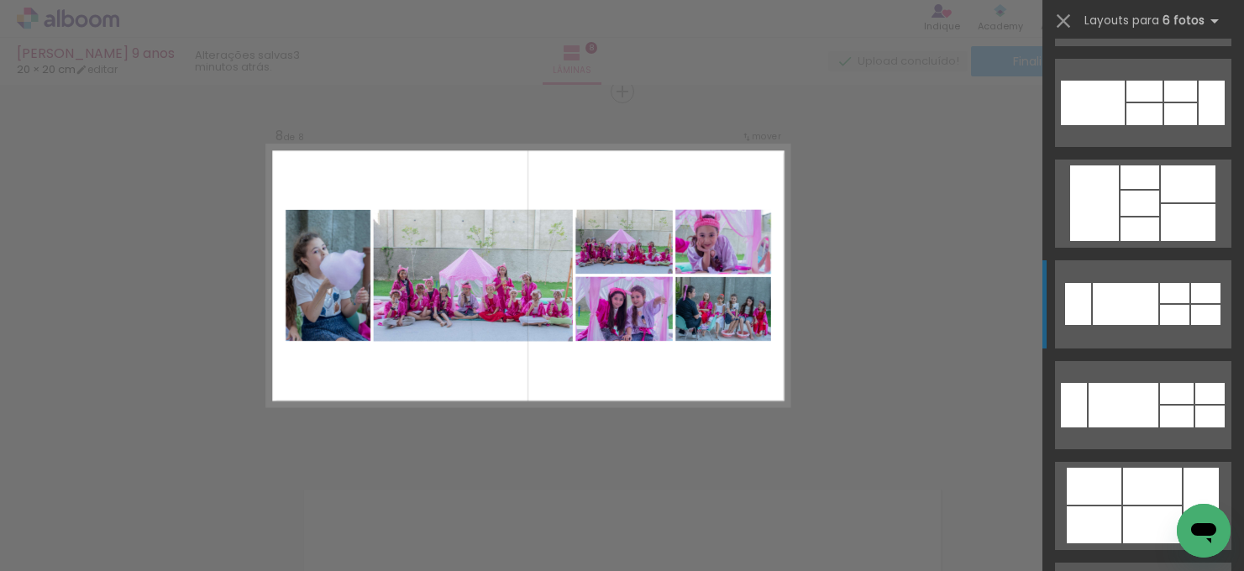
scroll to position [5637, 0]
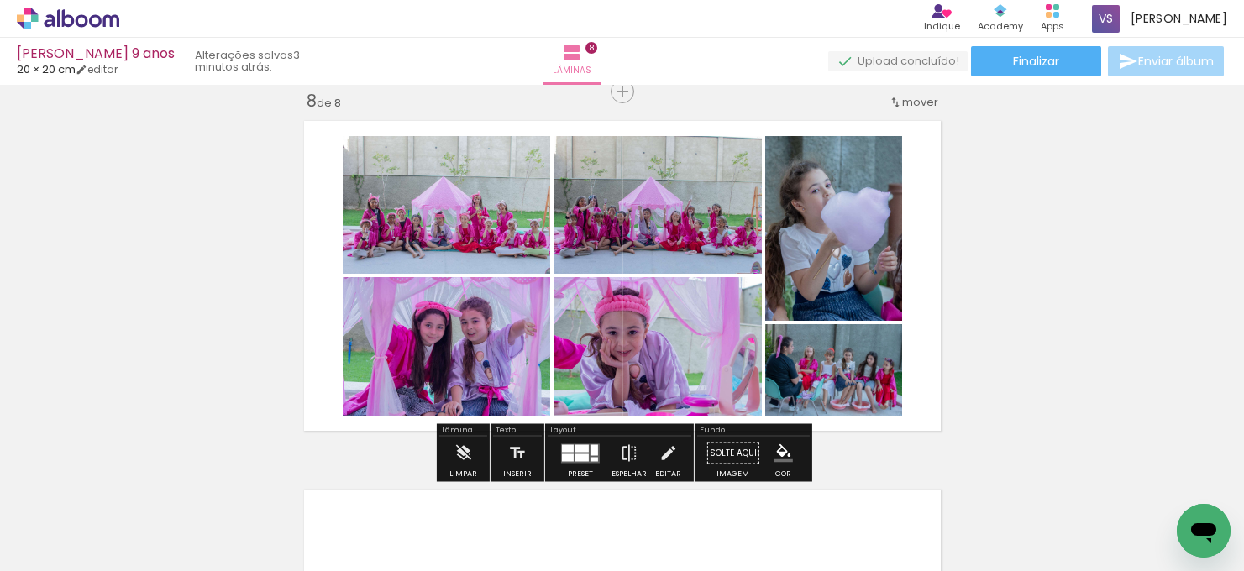
click at [710, 222] on quentale-photo at bounding box center [657, 205] width 208 height 138
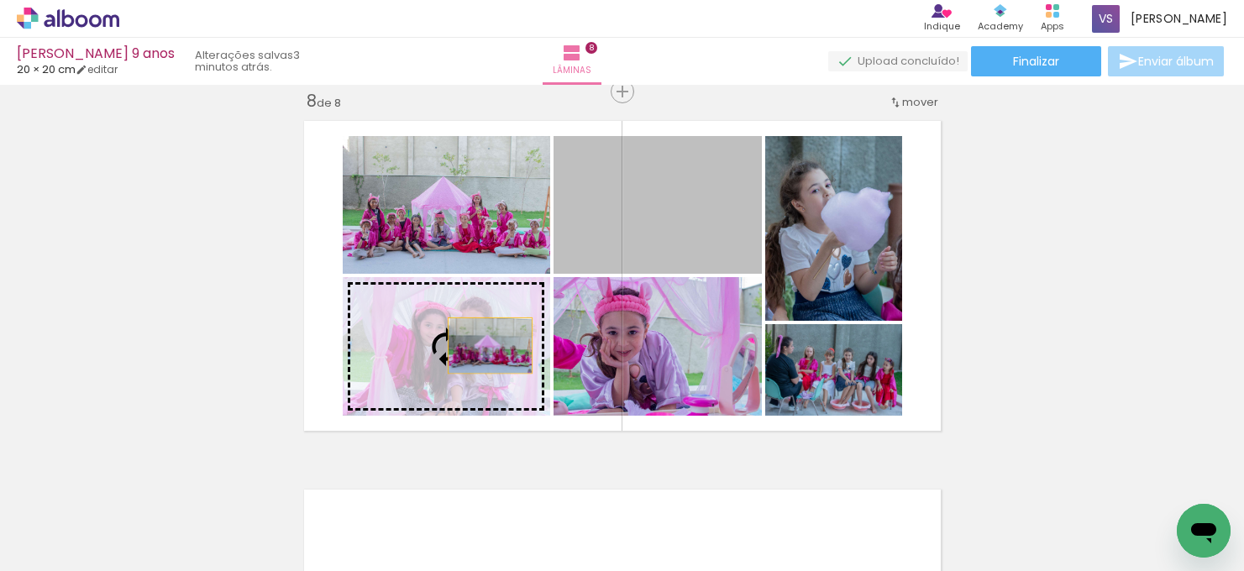
drag, startPoint x: 696, startPoint y: 220, endPoint x: 490, endPoint y: 345, distance: 241.6
click at [0, 0] on slot at bounding box center [0, 0] width 0 height 0
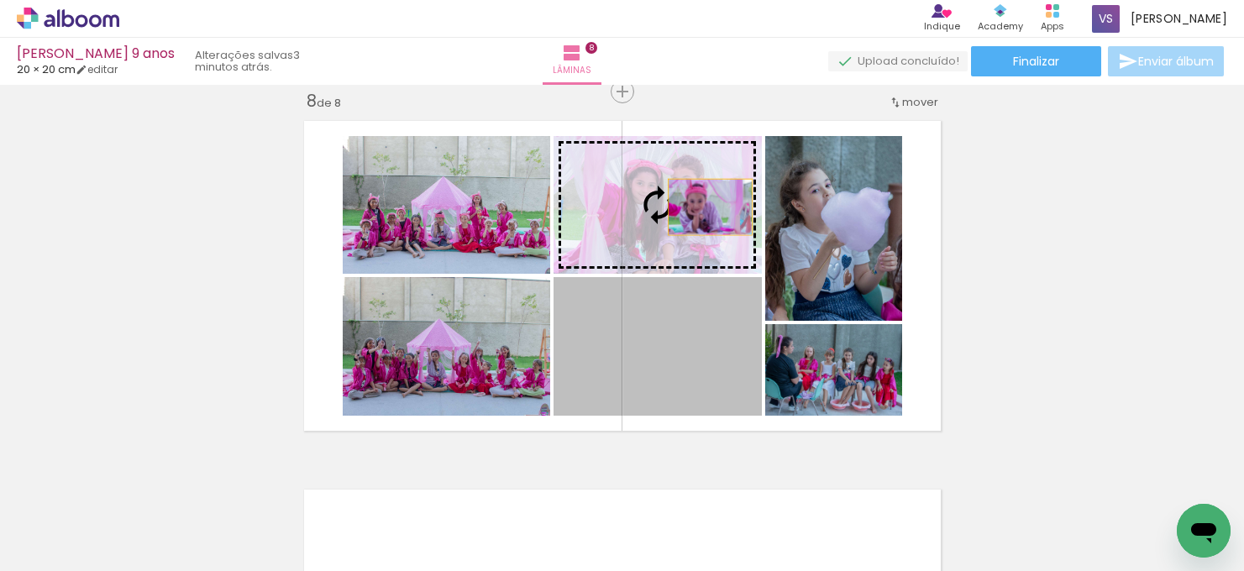
drag, startPoint x: 695, startPoint y: 384, endPoint x: 709, endPoint y: 199, distance: 185.3
click at [0, 0] on slot at bounding box center [0, 0] width 0 height 0
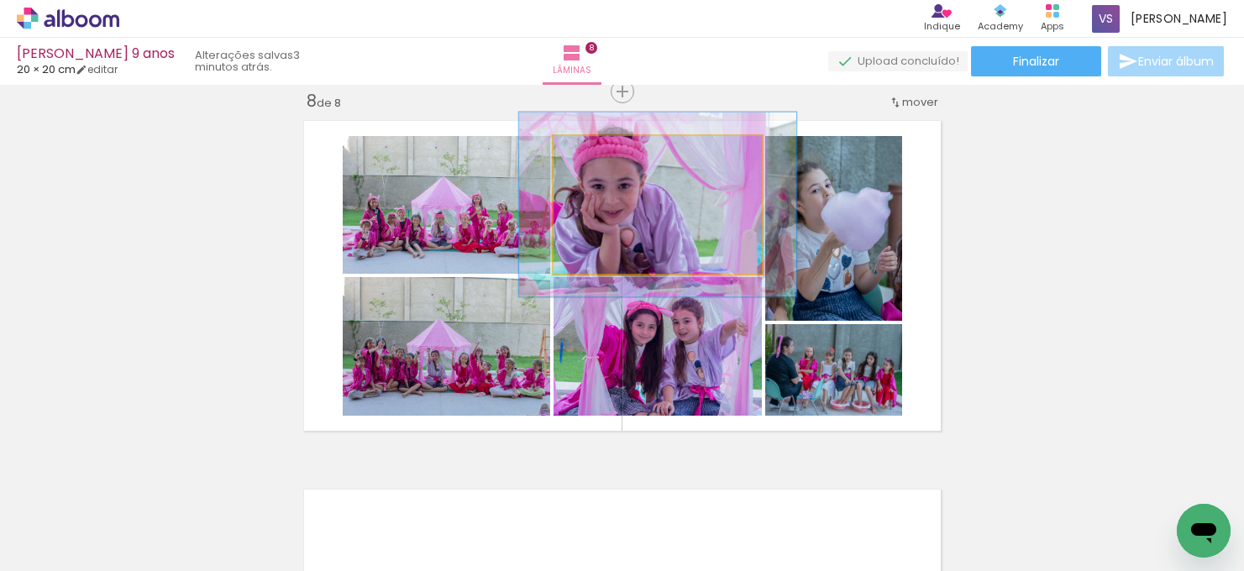
drag, startPoint x: 595, startPoint y: 152, endPoint x: 614, endPoint y: 151, distance: 19.3
type paper-slider "133"
click at [614, 151] on div at bounding box center [611, 153] width 15 height 15
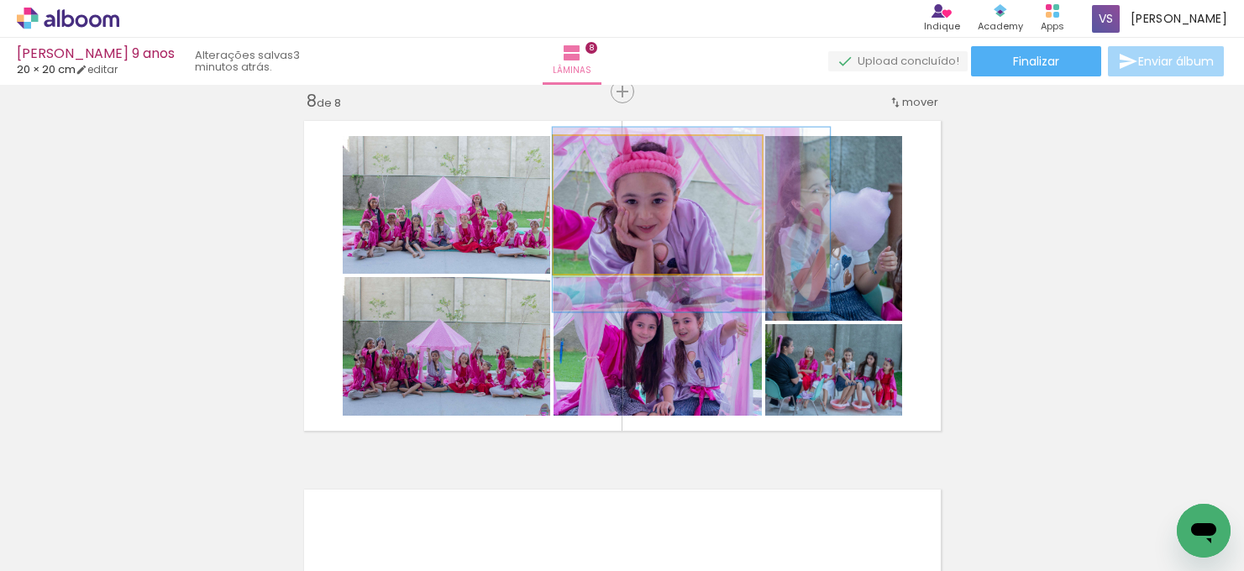
drag, startPoint x: 619, startPoint y: 191, endPoint x: 664, endPoint y: 206, distance: 47.8
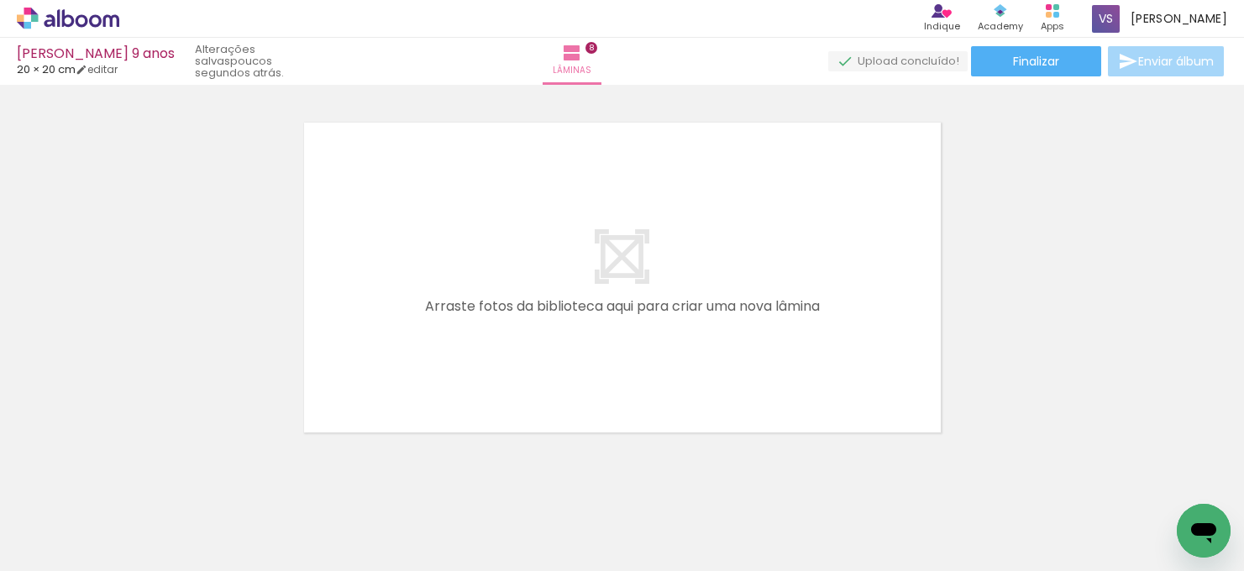
scroll to position [0, 3362]
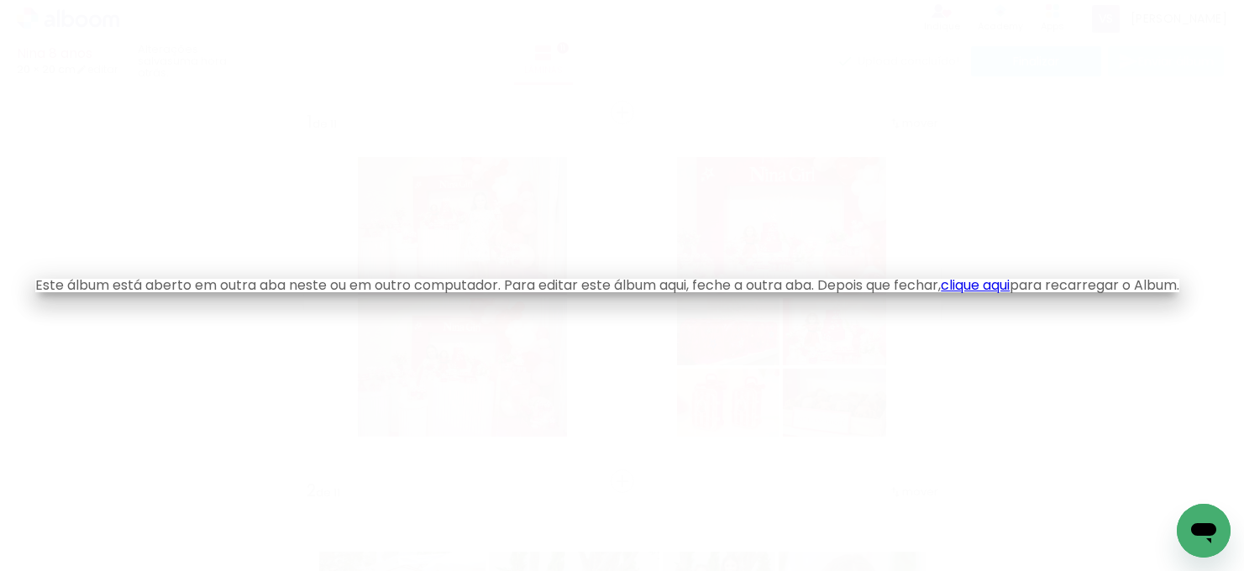
click at [998, 286] on link "clique aqui" at bounding box center [975, 284] width 69 height 19
